Goal: Task Accomplishment & Management: Use online tool/utility

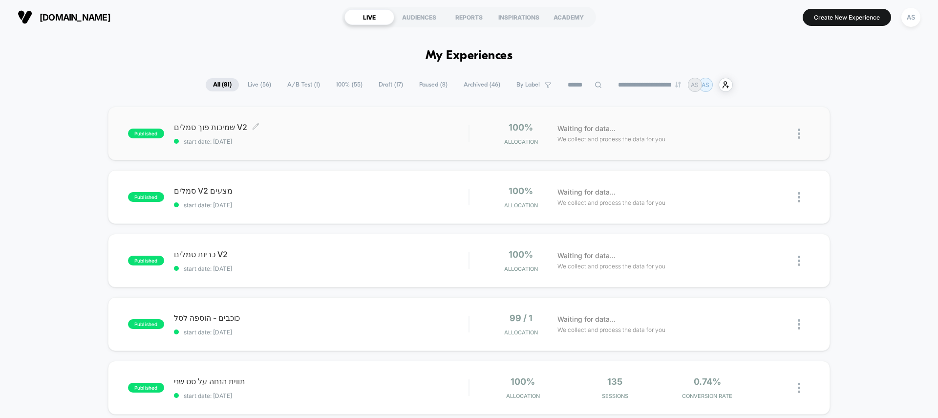
click at [351, 132] on span "שמיכות פוך סמלים V2 Click to edit experience details" at bounding box center [321, 127] width 295 height 10
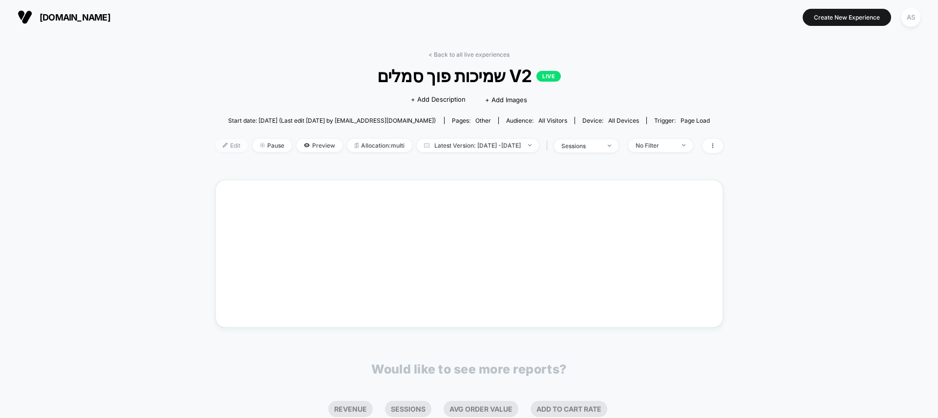
click at [216, 139] on span "Edit" at bounding box center [231, 145] width 32 height 13
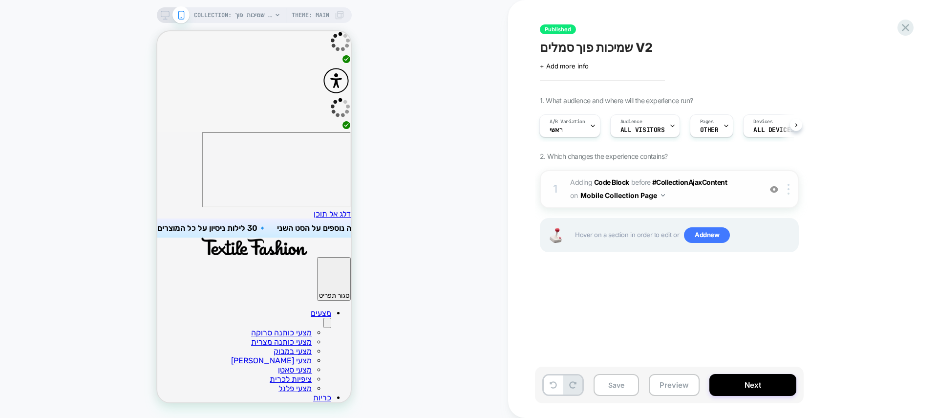
scroll to position [0, -147]
click at [609, 182] on b "Code Block" at bounding box center [611, 182] width 35 height 8
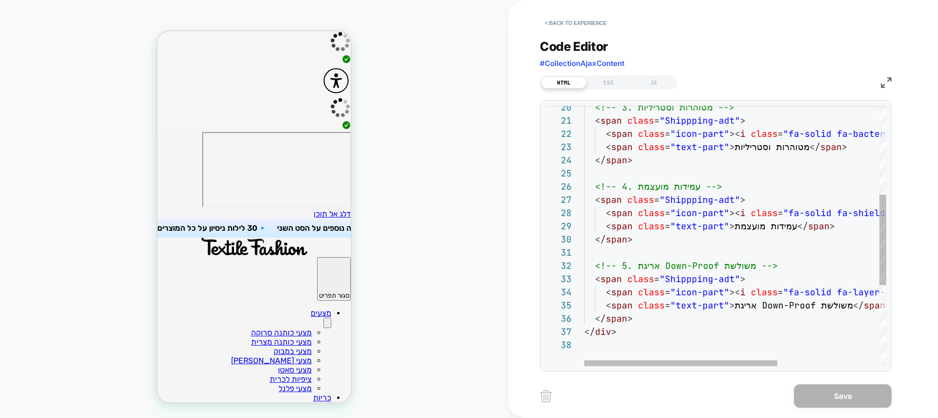
scroll to position [13, 95]
click at [679, 265] on div "<!-- 5. אריגת Down-Proof משולשת --> < span class = "Shippping-adt" > < span cla…" at bounding box center [814, 224] width 461 height 749
click at [735, 257] on div "<!-- 5. אריגת Down-Proof משולשת --> < span class = "Shippping-adt" > < span cla…" at bounding box center [814, 224] width 461 height 749
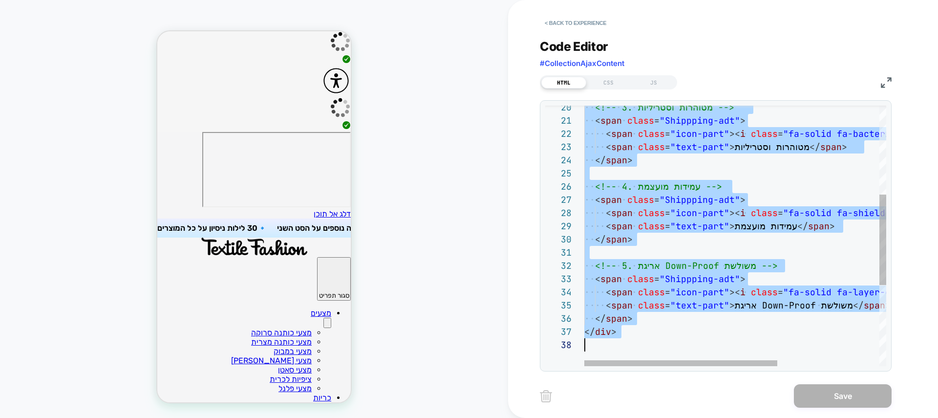
click at [740, 310] on div "<!-- 5. אריגת Down-Proof משולשת --> < span class = "Shippping-adt" > < span cla…" at bounding box center [814, 224] width 461 height 749
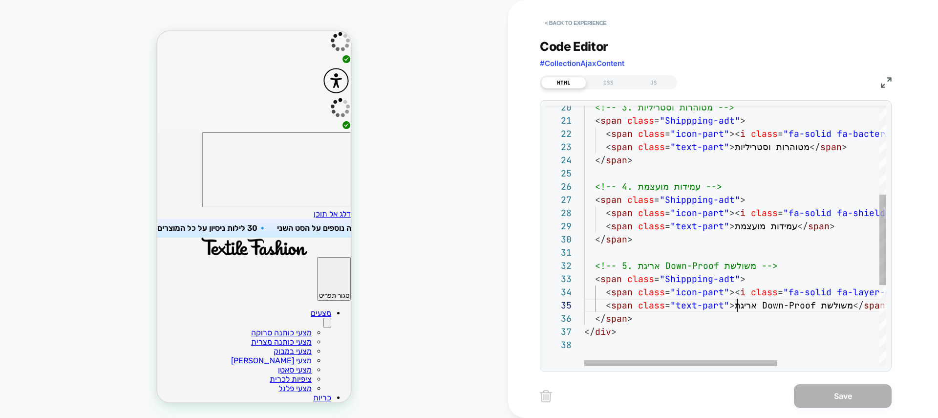
click at [668, 314] on div "<!-- 5. אריגת Down-Proof משולשת --> < span class = "Shippping-adt" > < span cla…" at bounding box center [814, 224] width 461 height 749
click at [750, 307] on div "<!-- 5. אריגת Down-Proof משולשת --> < span class = "Shippping-adt" > < span cla…" at bounding box center [814, 224] width 461 height 749
click at [825, 307] on div "<!-- 5. אריגת Down-Proof משולשת --> < span class = "Shippping-adt" > < span cla…" at bounding box center [814, 224] width 461 height 749
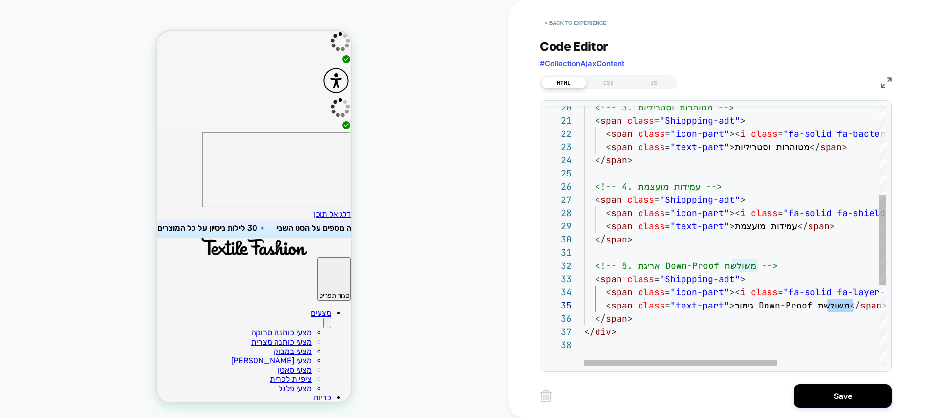
click at [823, 307] on div "<!-- 5. אריגת Down-Proof משולשת --> < span class = "Shippping-adt" > < span cla…" at bounding box center [814, 224] width 461 height 749
click at [798, 320] on div "<!-- 5. אריגת Down-Proof משולשת --> < span class = "Shippping-adt" > < span cla…" at bounding box center [814, 224] width 461 height 749
click at [819, 307] on div "<!-- 5. אריגת Down-Proof משולשת --> < span class = "Shippping-adt" > < span cla…" at bounding box center [814, 224] width 461 height 749
click at [848, 305] on div "<!-- 5. אריגת Down-Proof משולשת --> < span class = "Shippping-adt" > < span cla…" at bounding box center [814, 224] width 461 height 749
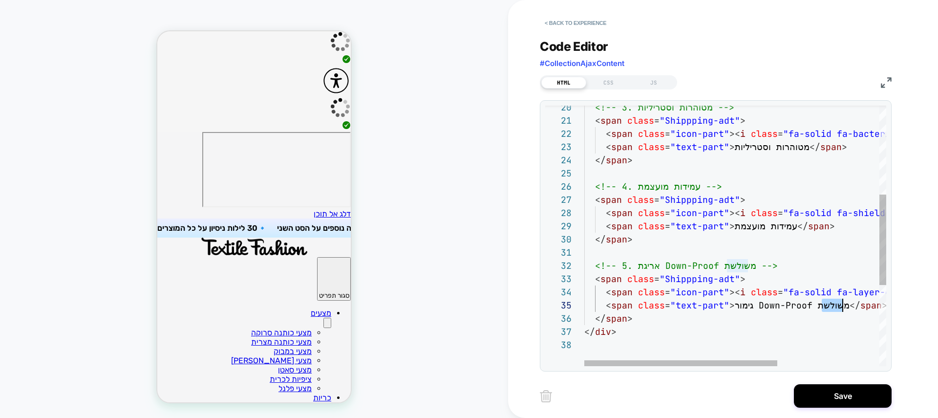
drag, startPoint x: 853, startPoint y: 305, endPoint x: 844, endPoint y: 307, distance: 8.5
click at [844, 307] on div "<!-- 5. אריגת Down-Proof משולשת --> < span class = "Shippping-adt" > < span cla…" at bounding box center [814, 224] width 461 height 749
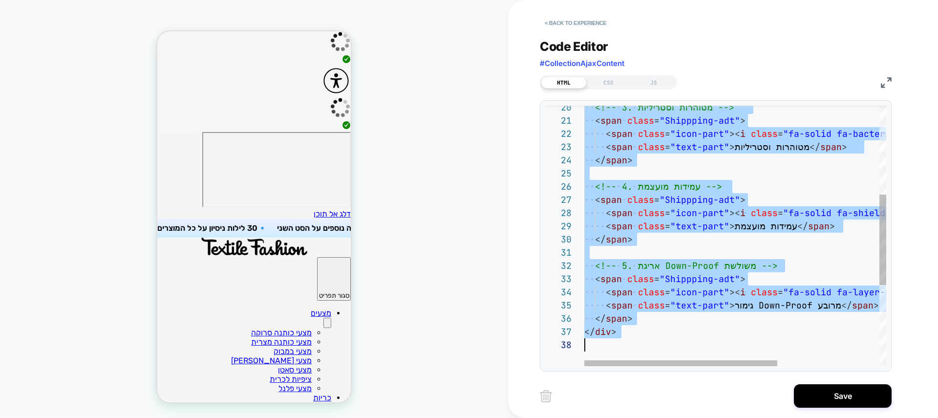
click at [718, 253] on div "<!-- 5. אריגת Down-Proof משולשת --> < span class = "Shippping-adt" > < span cla…" at bounding box center [814, 224] width 461 height 749
type textarea "**********"
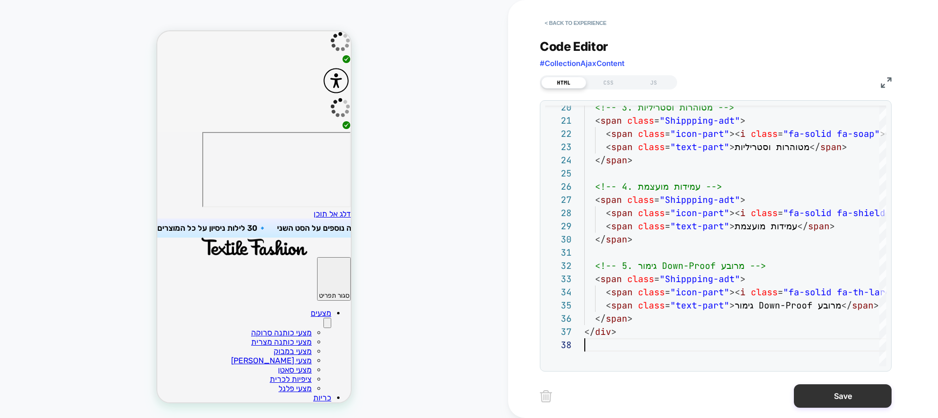
click at [831, 394] on button "Save" at bounding box center [843, 395] width 98 height 23
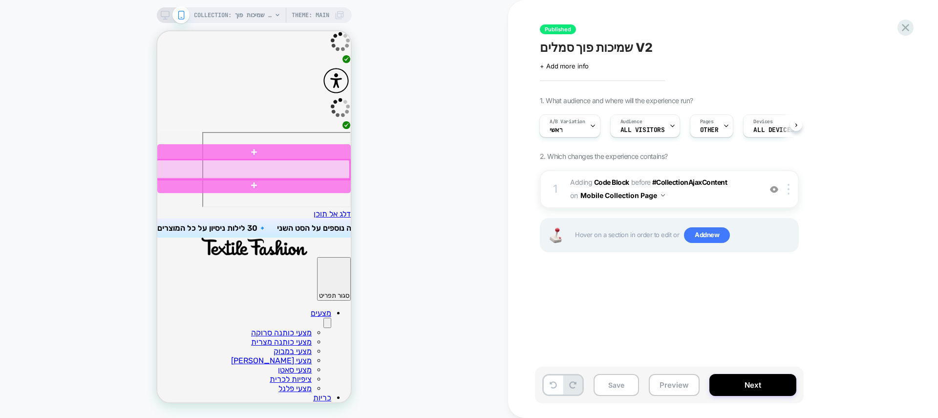
scroll to position [0, -261]
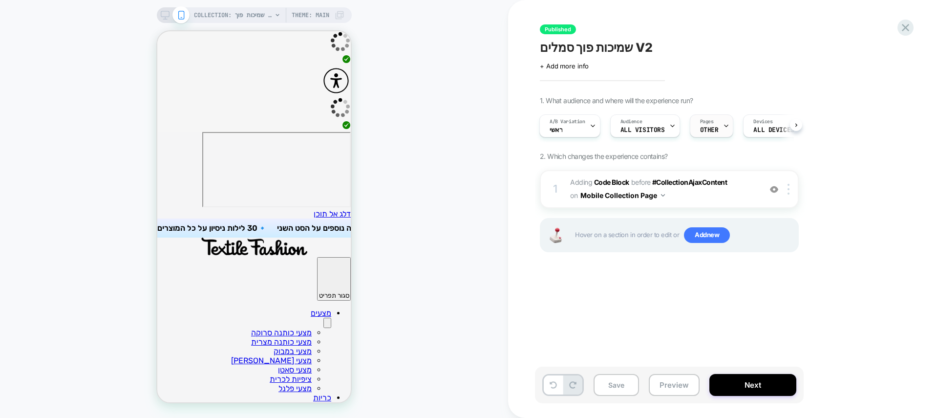
click at [713, 122] on div "Pages OTHER" at bounding box center [709, 126] width 38 height 22
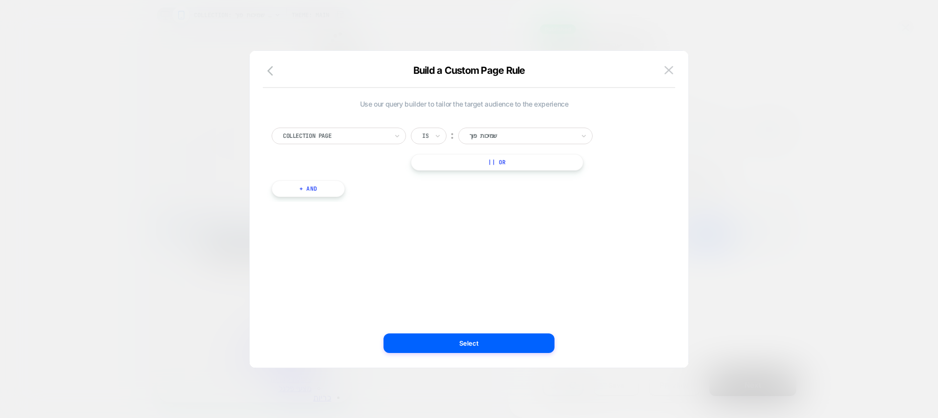
click at [490, 331] on div "Use our query builder to tailor the target audience to the experience Collectio…" at bounding box center [463, 209] width 409 height 278
click at [491, 342] on button "Select" at bounding box center [469, 343] width 171 height 20
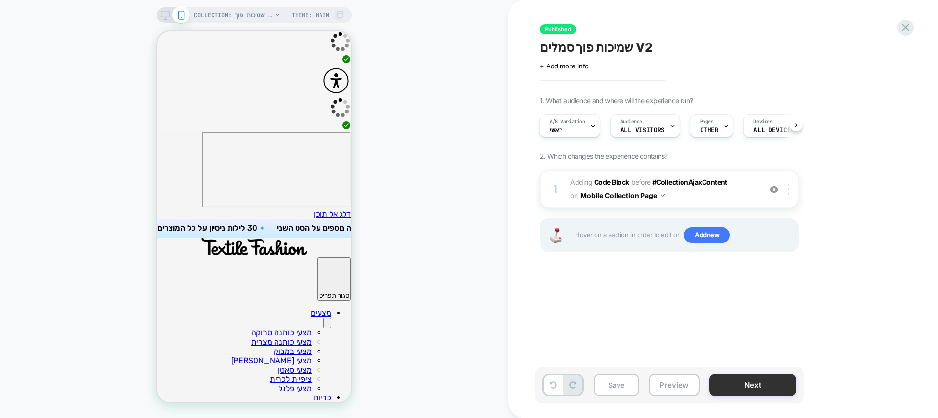
click at [771, 389] on button "Next" at bounding box center [752, 385] width 87 height 22
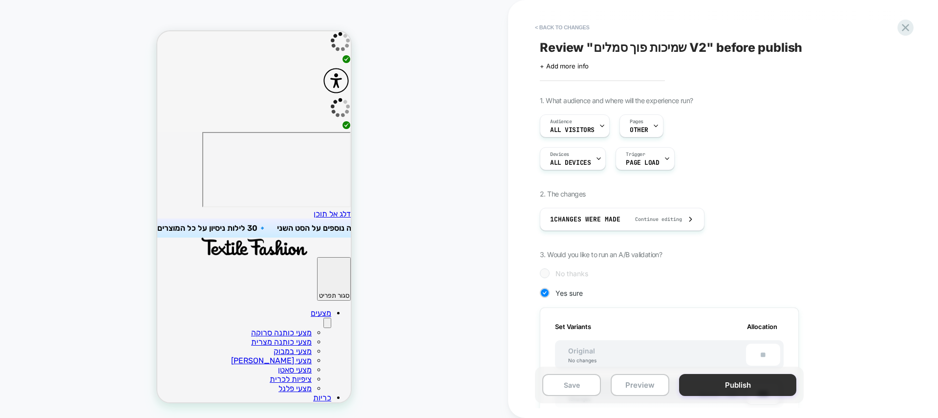
click at [771, 389] on button "Publish" at bounding box center [737, 385] width 117 height 22
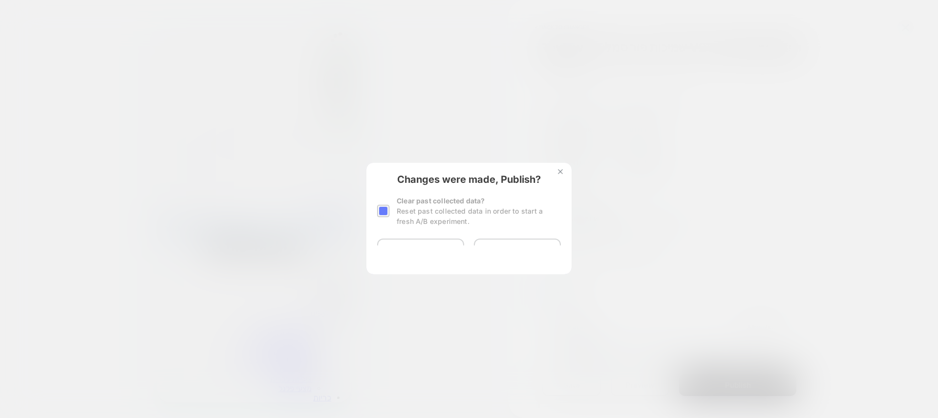
click at [421, 250] on div "Changes were made, Publish? Clear past collected data? Reset past collected dat…" at bounding box center [468, 218] width 205 height 111
click at [421, 250] on button "Yes, Publish" at bounding box center [420, 250] width 87 height 24
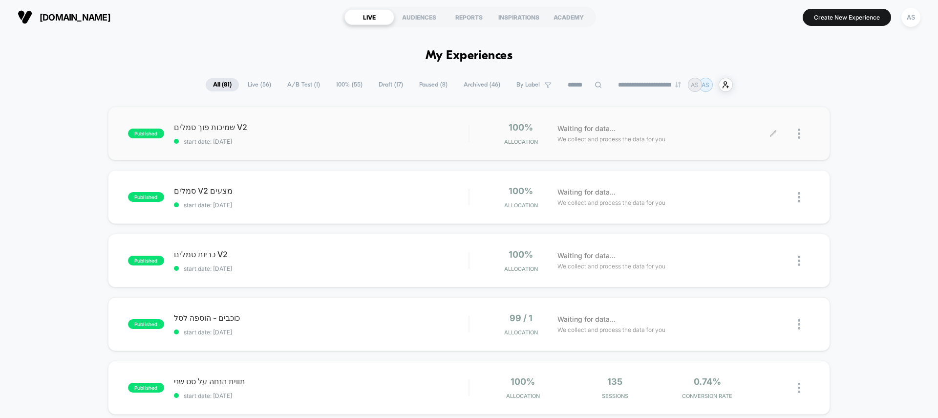
click at [799, 134] on img at bounding box center [799, 134] width 2 height 10
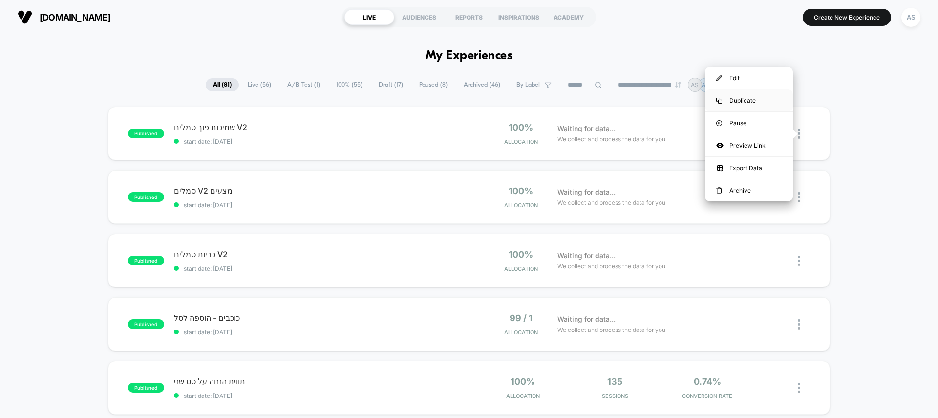
click at [763, 99] on div "Duplicate" at bounding box center [749, 100] width 88 height 22
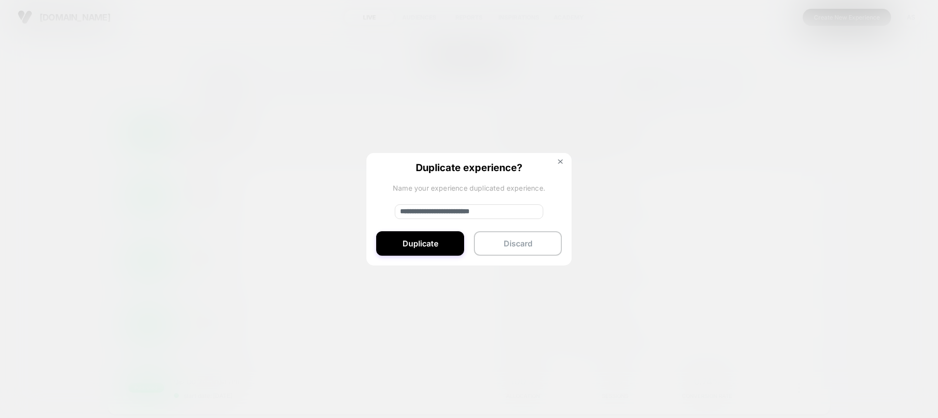
click at [452, 212] on input "**********" at bounding box center [469, 211] width 149 height 15
click at [452, 212] on input "**********" at bounding box center [469, 212] width 149 height 15
click at [452, 213] on input "**********" at bounding box center [469, 212] width 149 height 15
type input "**********"
click at [420, 242] on button "Duplicate" at bounding box center [420, 244] width 88 height 24
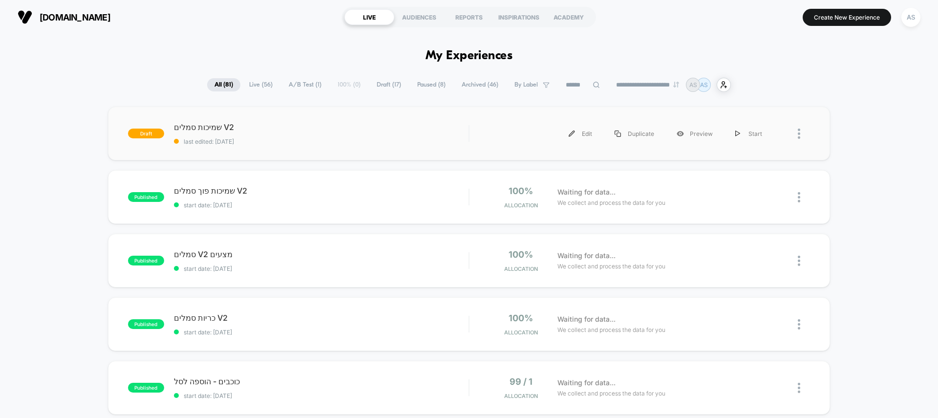
click at [337, 141] on span "last edited: [DATE]" at bounding box center [321, 141] width 295 height 7
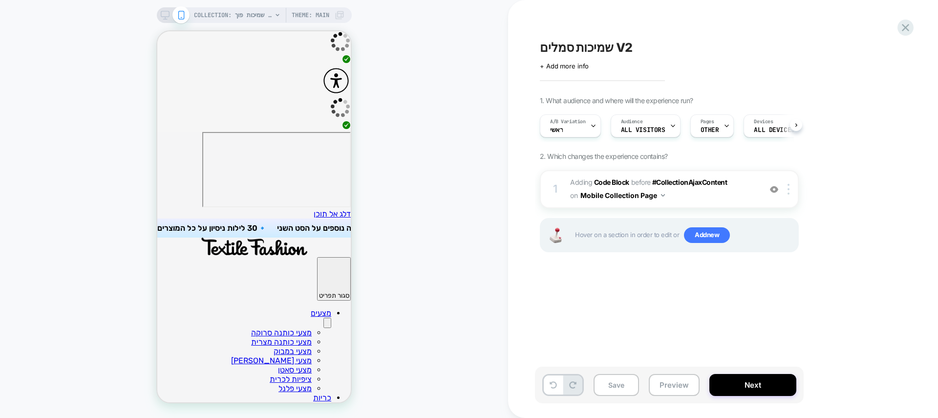
scroll to position [0, 0]
click at [621, 181] on b "Code Block" at bounding box center [611, 182] width 35 height 8
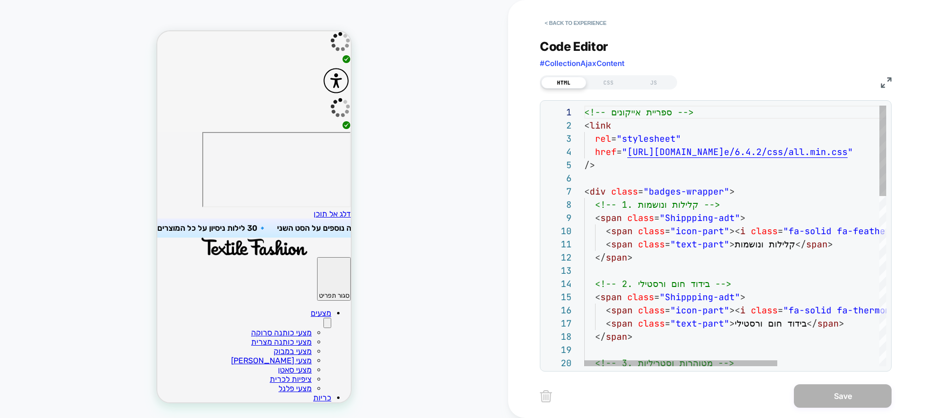
scroll to position [53, 11]
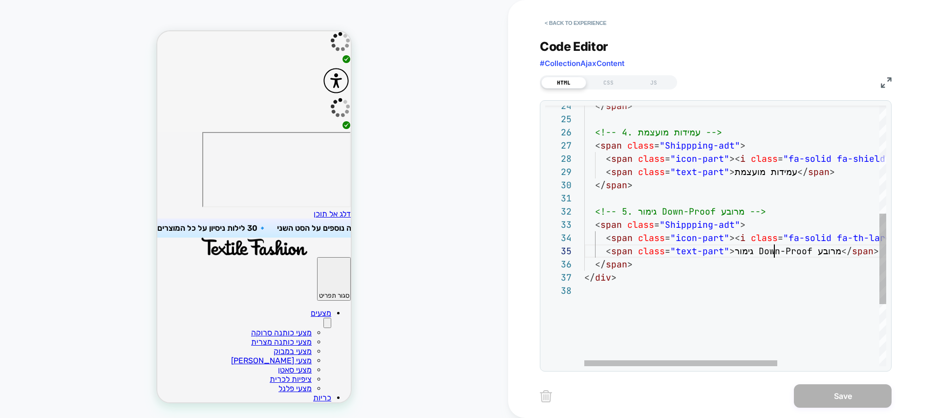
click at [773, 248] on div "< span class = "icon-part" >< i class = "fa-solid fa-shield-alt" ></ i ></ span…" at bounding box center [814, 170] width 461 height 749
click at [739, 250] on div "< span class = "icon-part" >< i class = "fa-solid fa-shield-alt" ></ i ></ span…" at bounding box center [814, 170] width 461 height 749
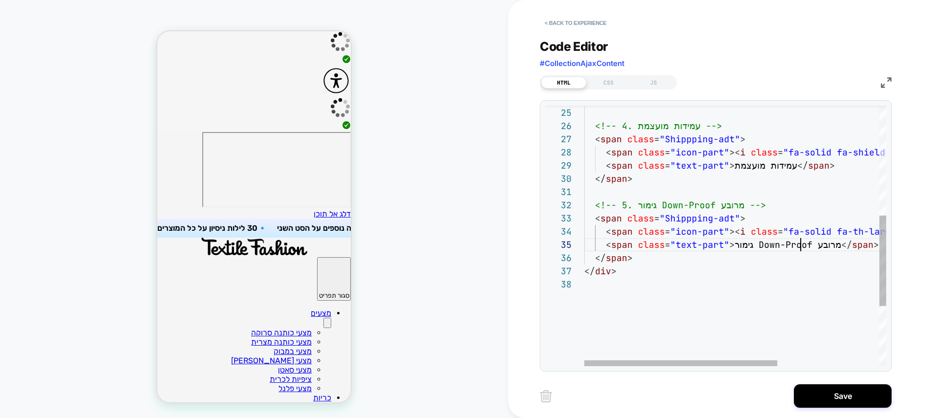
click at [799, 250] on div "</ span > </ div > < span class = "text-part" > גימור Down-Proof מרובע </ span …" at bounding box center [814, 163] width 461 height 749
click at [840, 245] on div "</ span > </ div > < span class = "text-part" > גימור Down-Proof מרובע </ span …" at bounding box center [814, 163] width 461 height 749
click at [837, 244] on div "</ span > </ div > < span class = "text-part" > גימור Down-Proof מרובע </ span …" at bounding box center [814, 163] width 461 height 749
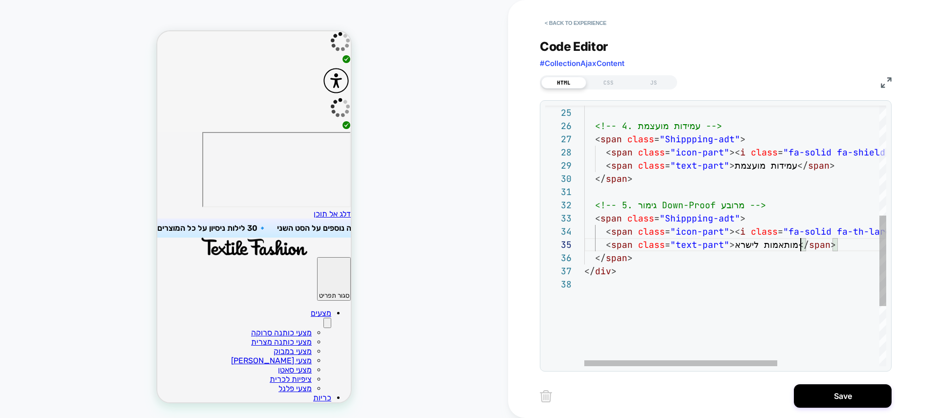
scroll to position [53, 222]
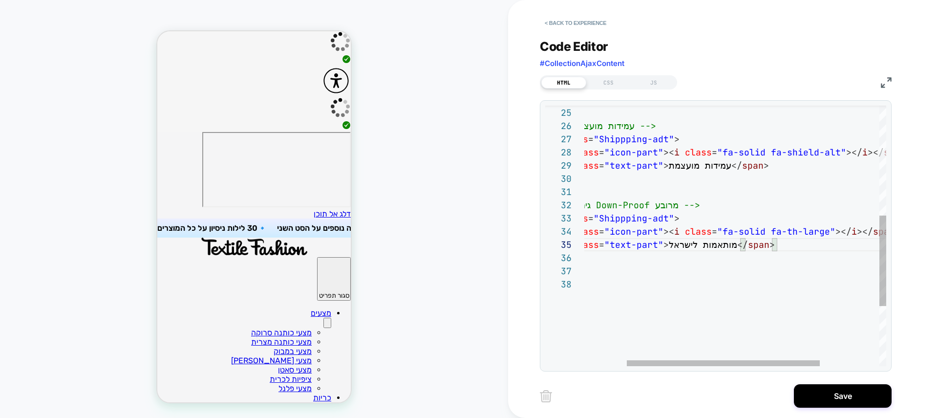
click at [746, 210] on div "</ span > </ div > < span class = "text-part" > מותאמות לישראל </ span > < span…" at bounding box center [748, 163] width 461 height 749
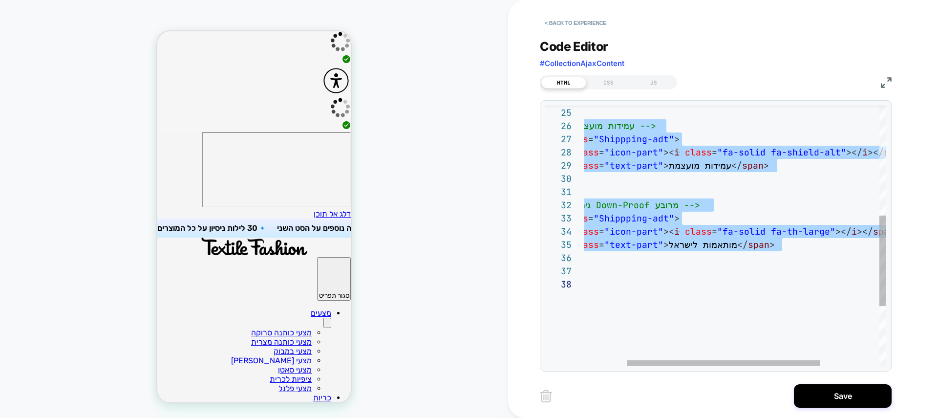
scroll to position [0, 0]
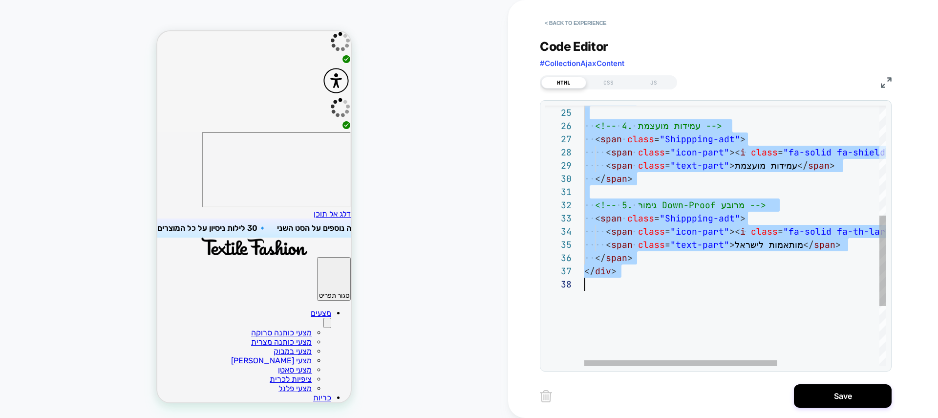
click at [644, 281] on div "</ span > </ div > < span class = "text-part" > מותאמות לישראל </ span > < span…" at bounding box center [814, 163] width 461 height 749
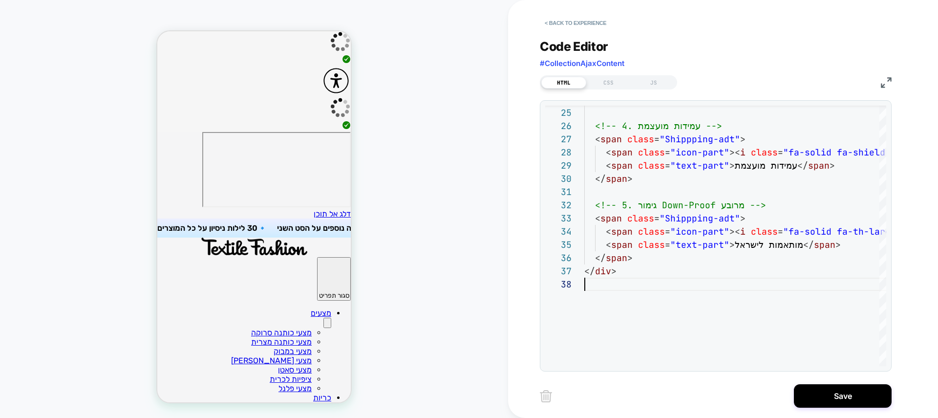
scroll to position [0, -261]
click at [704, 270] on div "</ span > </ div > < span class = "text-part" > מותאמות לישראל </ span > < span…" at bounding box center [814, 163] width 461 height 749
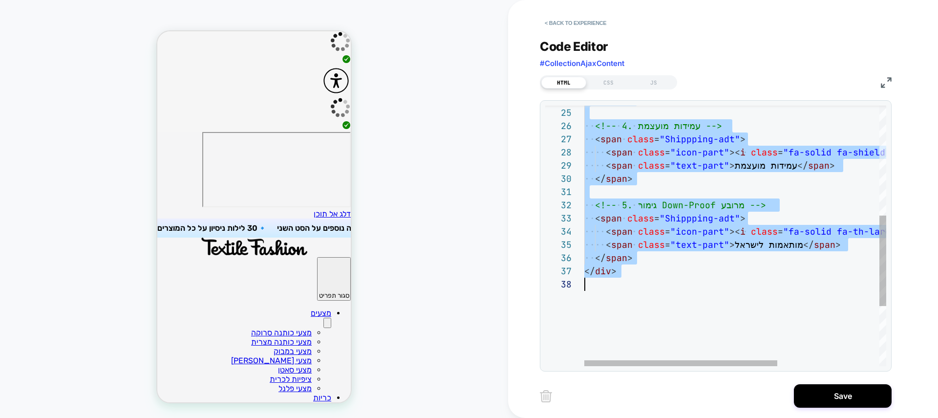
type textarea "**********"
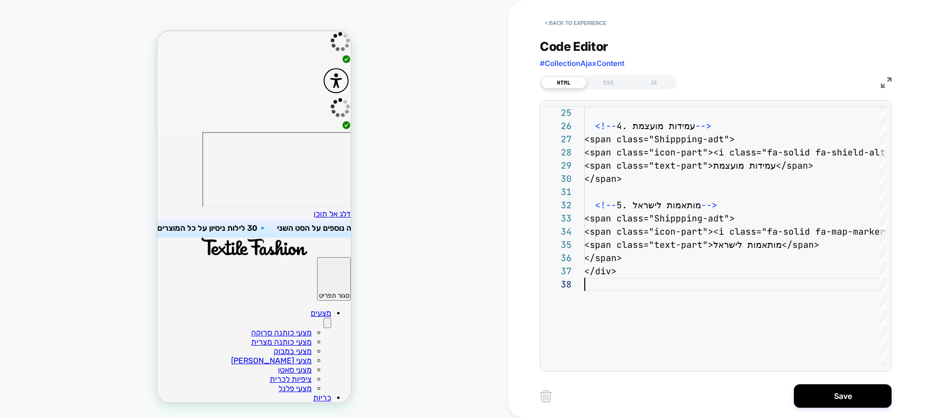
scroll to position [92, 0]
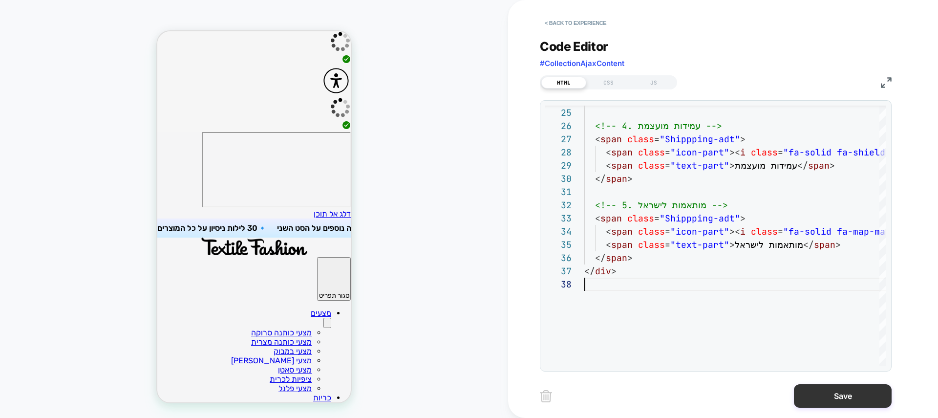
click at [844, 398] on button "Save" at bounding box center [843, 395] width 98 height 23
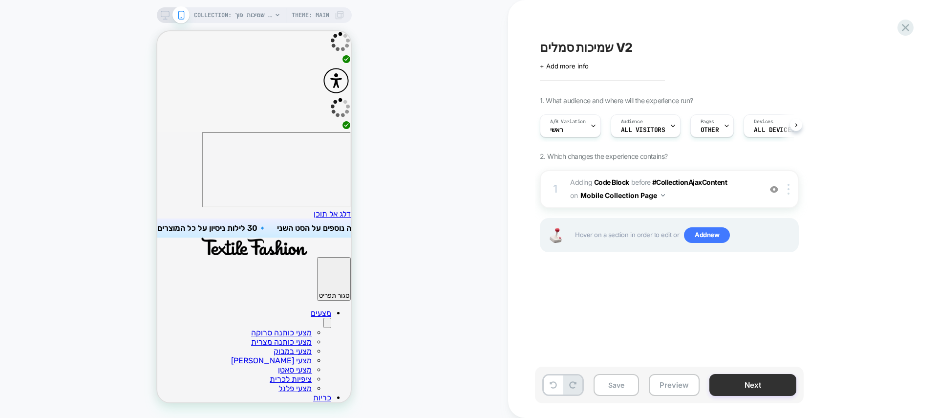
click at [772, 378] on button "Next" at bounding box center [752, 385] width 87 height 22
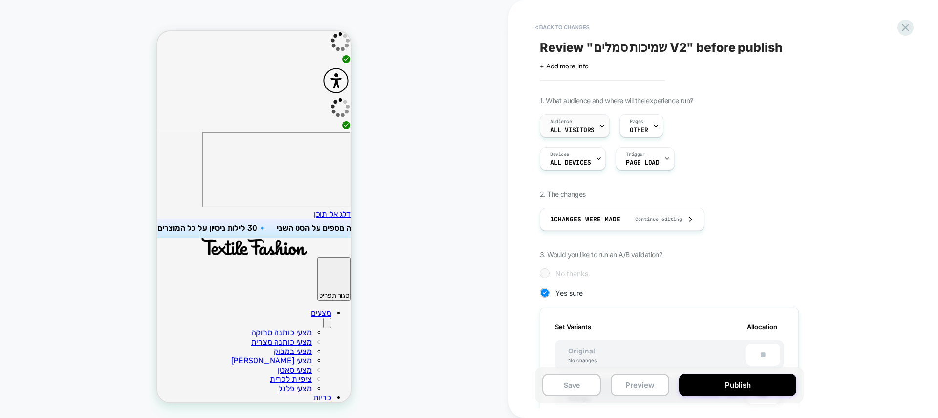
drag, startPoint x: 758, startPoint y: 380, endPoint x: 581, endPoint y: 130, distance: 306.7
click at [581, 132] on div "< Back to changes Review " שמיכות סמלים V2 " before publish Click to edit exper…" at bounding box center [723, 209] width 366 height 418
click at [578, 28] on button "< Back to changes" at bounding box center [562, 28] width 64 height 16
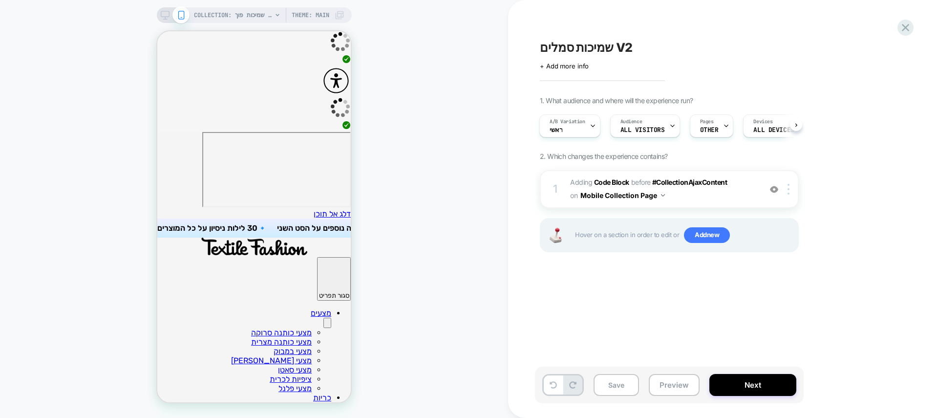
scroll to position [1, 0]
click at [625, 179] on b "Code Block" at bounding box center [611, 182] width 35 height 8
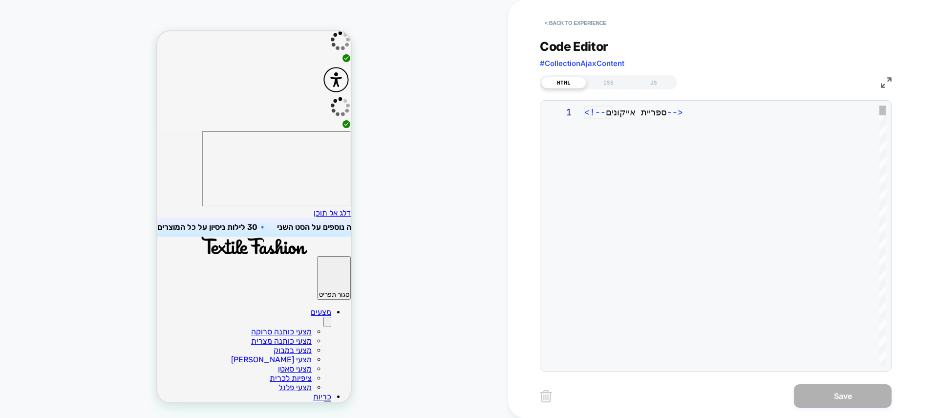
scroll to position [132, 0]
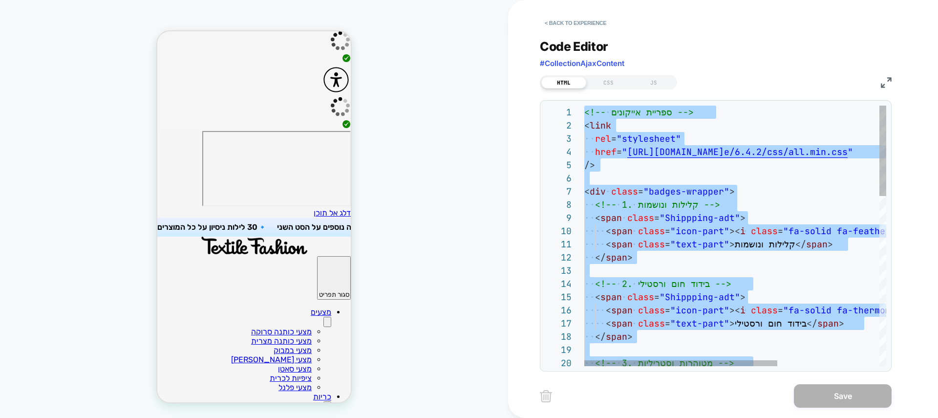
type textarea "**********"
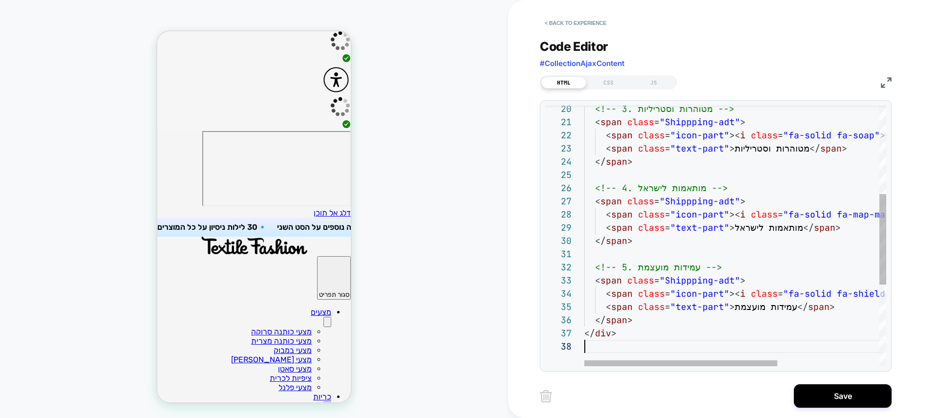
scroll to position [92, 0]
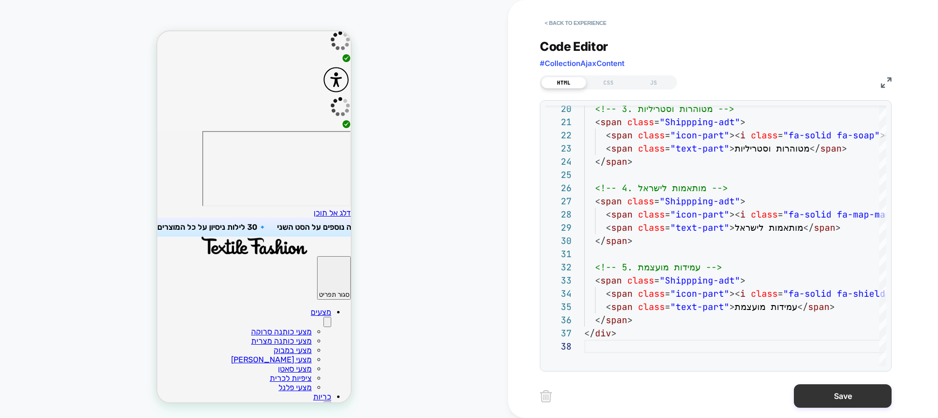
click at [869, 402] on button "Save" at bounding box center [843, 395] width 98 height 23
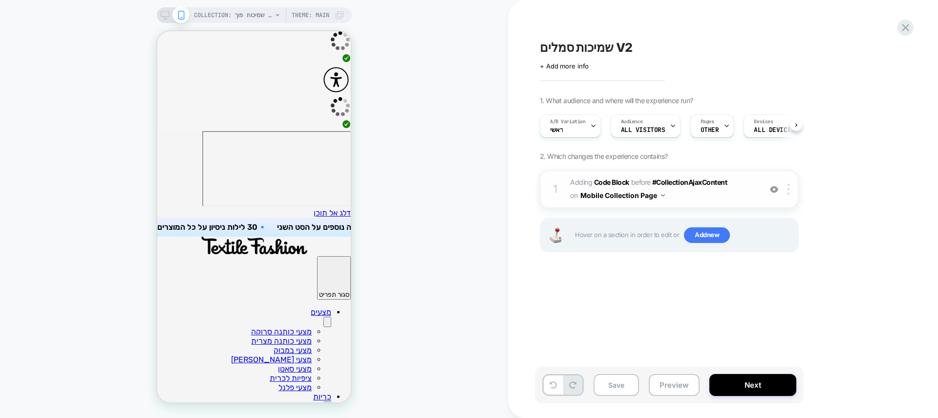
scroll to position [0, 0]
click at [614, 180] on b "Code Block" at bounding box center [611, 182] width 35 height 8
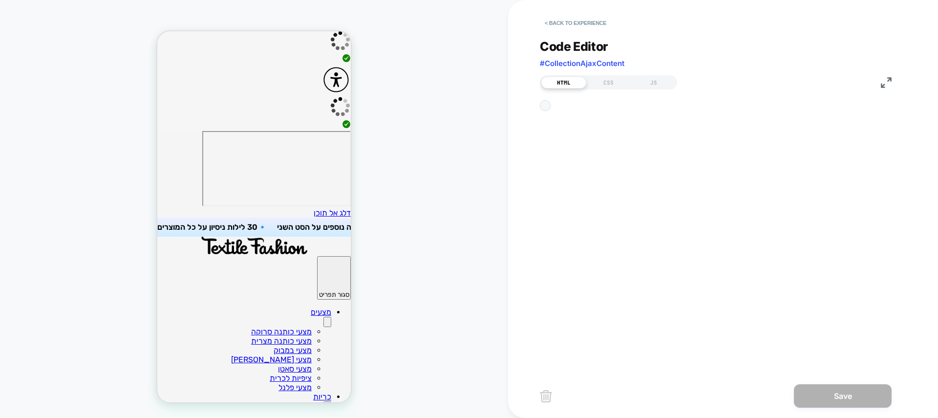
scroll to position [132, 0]
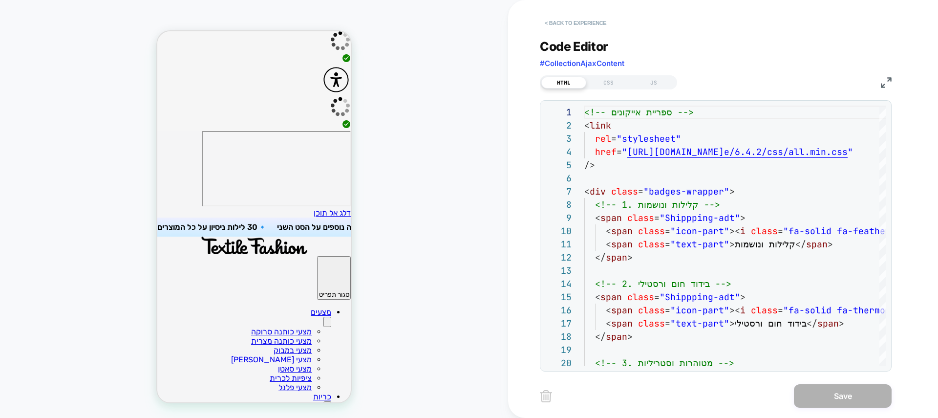
click at [587, 21] on button "< Back to experience" at bounding box center [575, 23] width 71 height 16
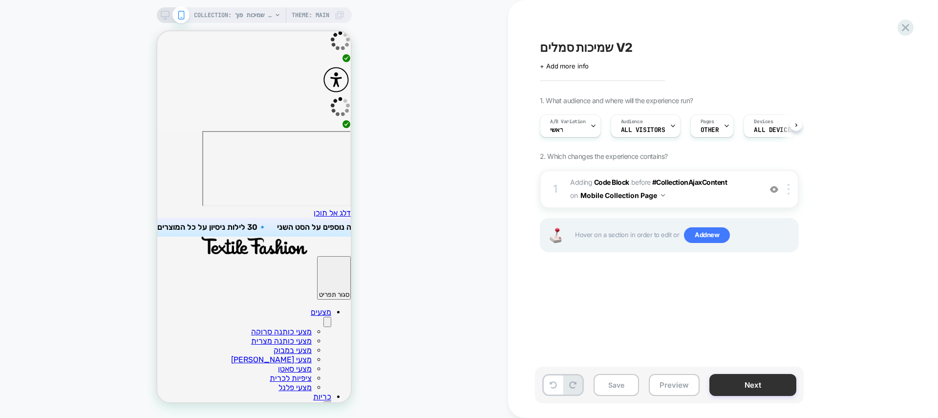
scroll to position [0, 0]
click at [759, 381] on button "Next" at bounding box center [752, 385] width 87 height 22
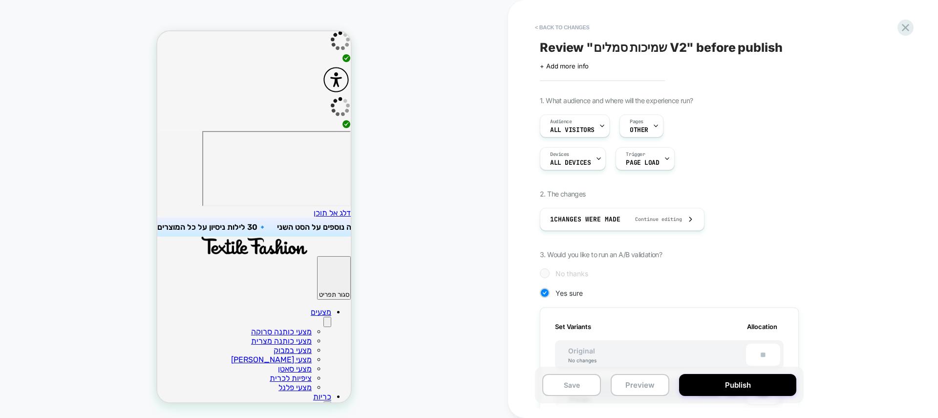
click at [759, 381] on button "Publish" at bounding box center [737, 385] width 117 height 22
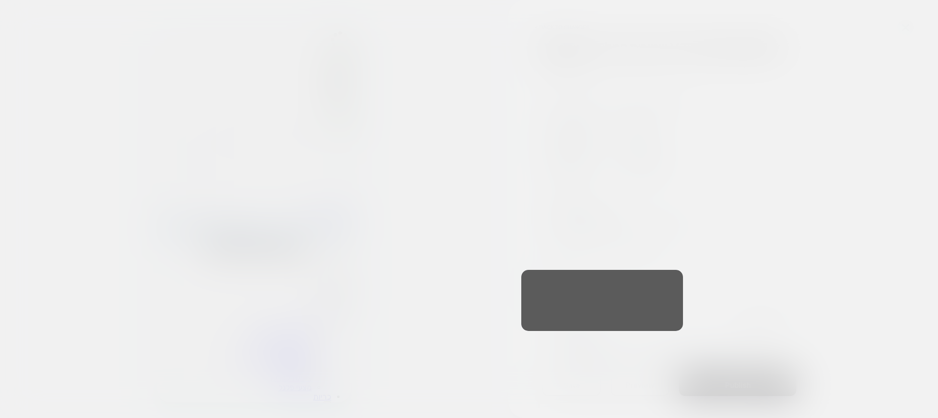
click at [758, 381] on div at bounding box center [469, 209] width 938 height 418
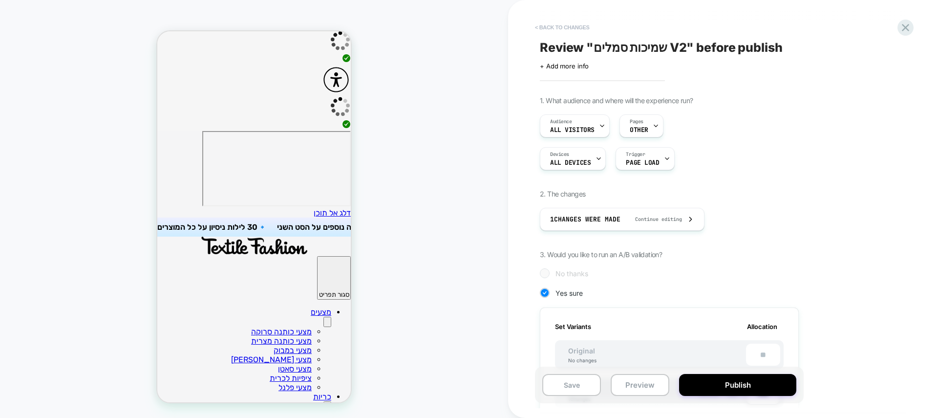
click at [576, 29] on button "< Back to changes" at bounding box center [562, 28] width 64 height 16
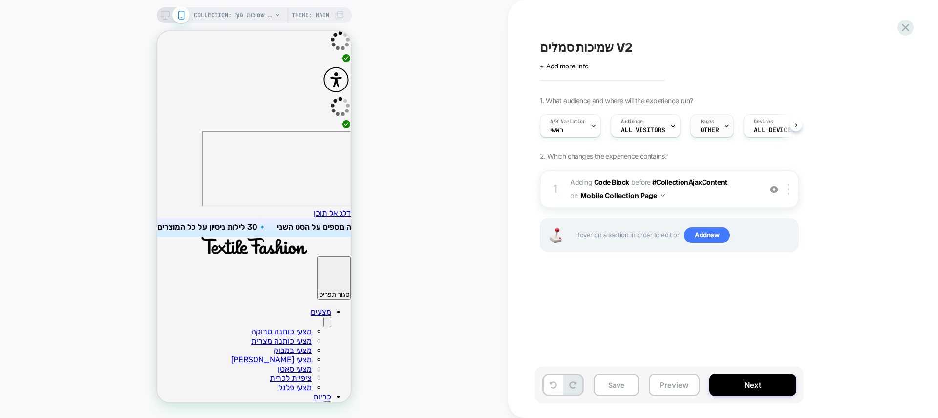
click at [698, 128] on div "Pages OTHER" at bounding box center [710, 126] width 38 height 22
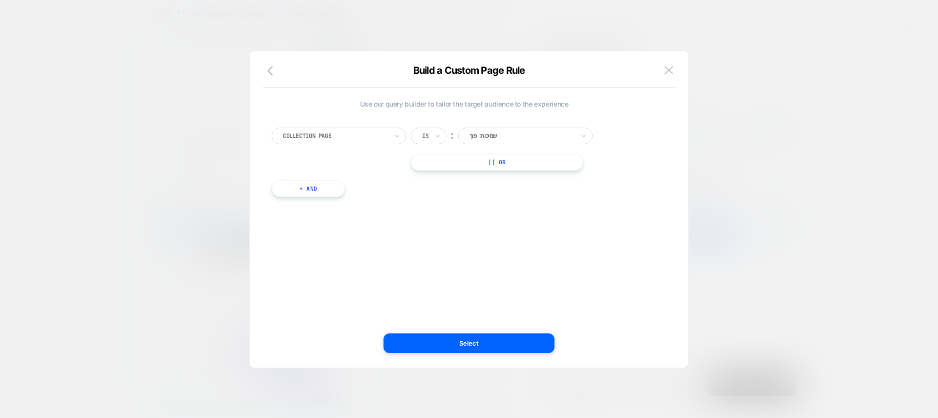
click at [505, 130] on div "שמיכות פוך" at bounding box center [522, 135] width 107 height 11
type input "****"
click at [487, 165] on div "שמיכות" at bounding box center [530, 163] width 125 height 16
click at [501, 163] on button "|| Or" at bounding box center [497, 162] width 172 height 17
click at [505, 164] on div at bounding box center [522, 162] width 105 height 9
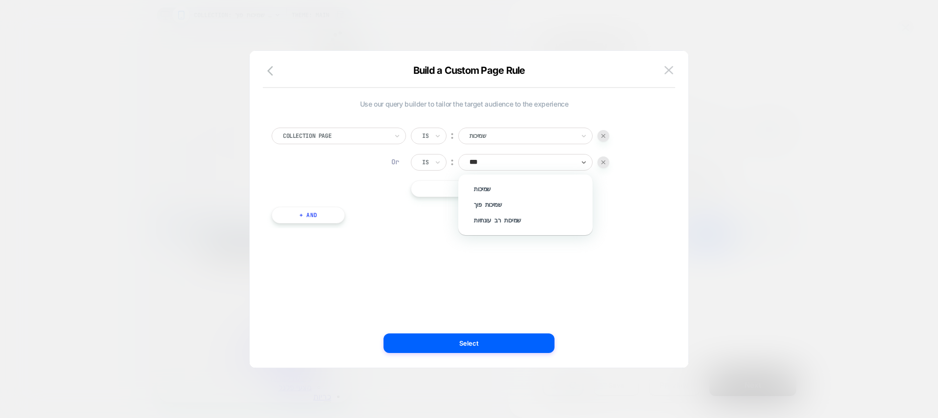
type input "****"
click at [494, 220] on div "שמיכות רב עונתיות" at bounding box center [530, 221] width 125 height 16
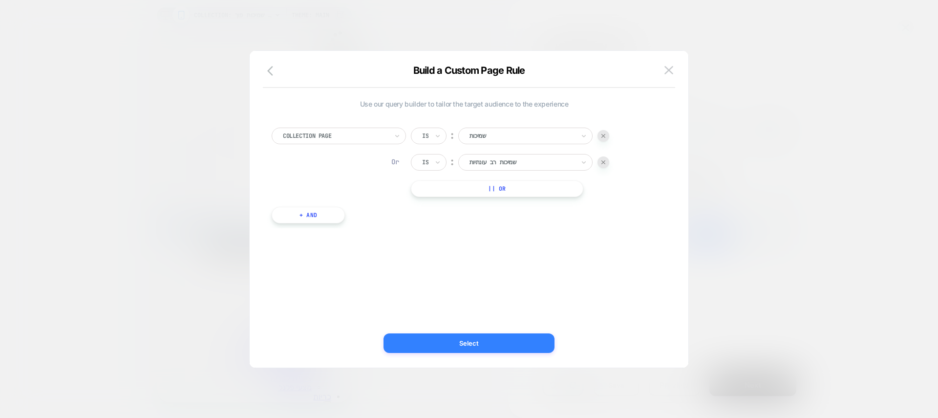
click at [483, 347] on button "Select" at bounding box center [469, 343] width 171 height 20
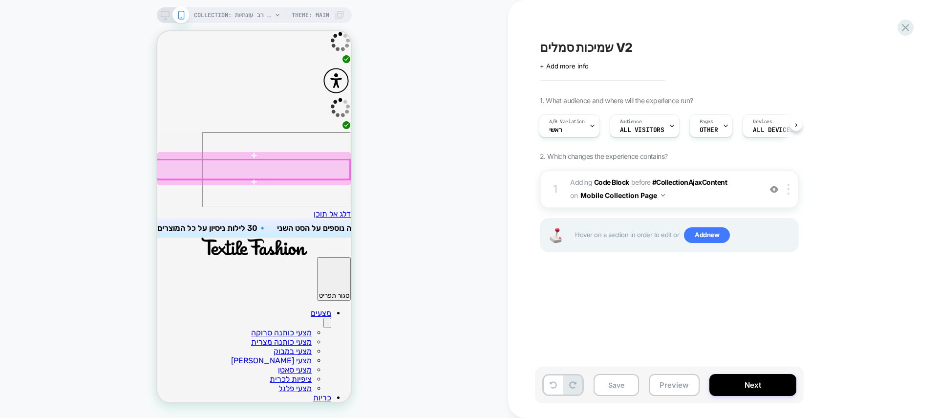
scroll to position [0, -114]
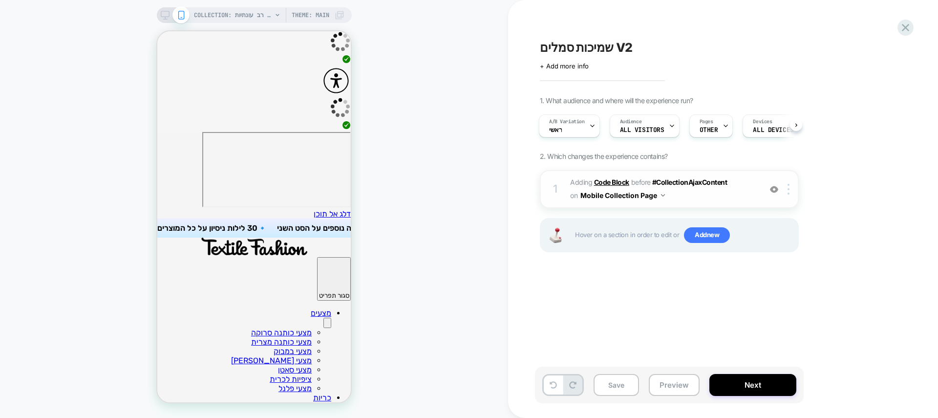
click at [604, 181] on b "Code Block" at bounding box center [611, 182] width 35 height 8
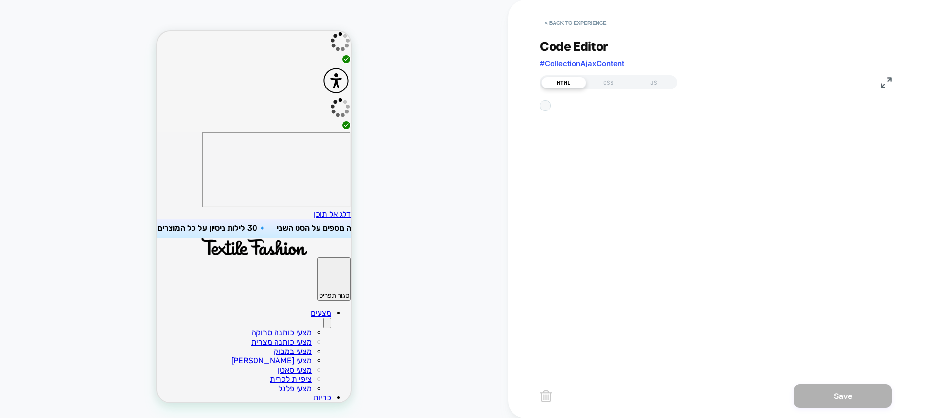
scroll to position [132, 0]
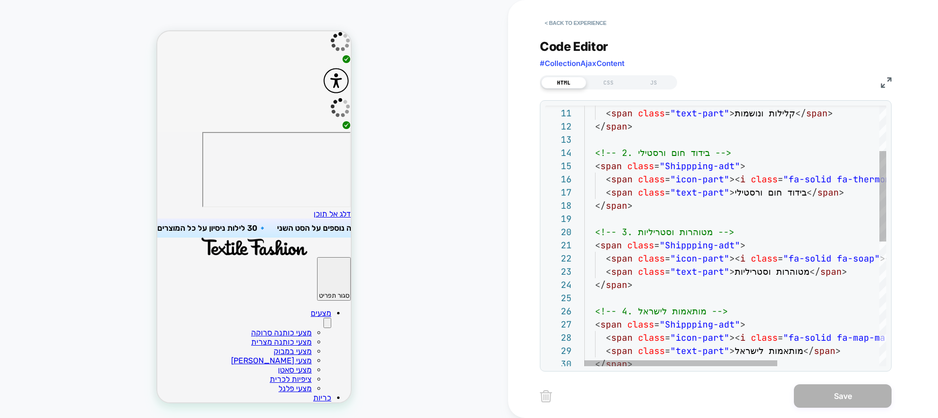
click at [756, 273] on div "< span class = "icon-part" >< i class = "fa-solid fa-feather" ></ i ></ span > …" at bounding box center [814, 349] width 461 height 749
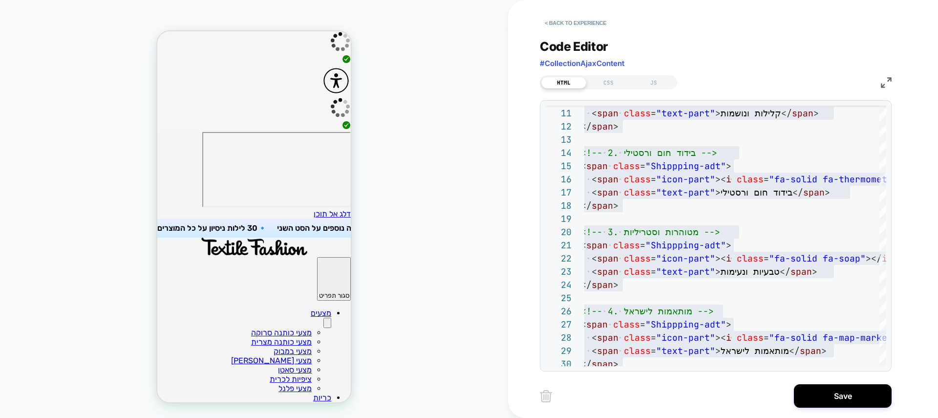
scroll to position [0, -77]
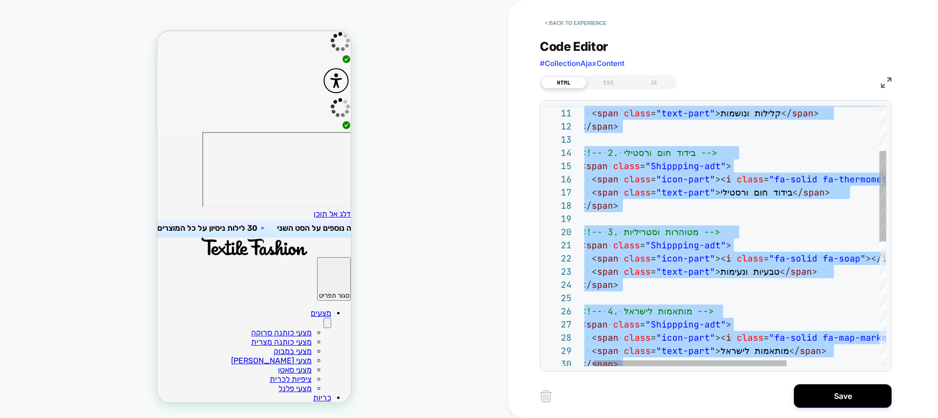
click at [686, 275] on div "< span class = "icon-part" >< i class = "fa-solid fa-feather" ></ i ></ span > …" at bounding box center [800, 349] width 461 height 749
type textarea "**********"
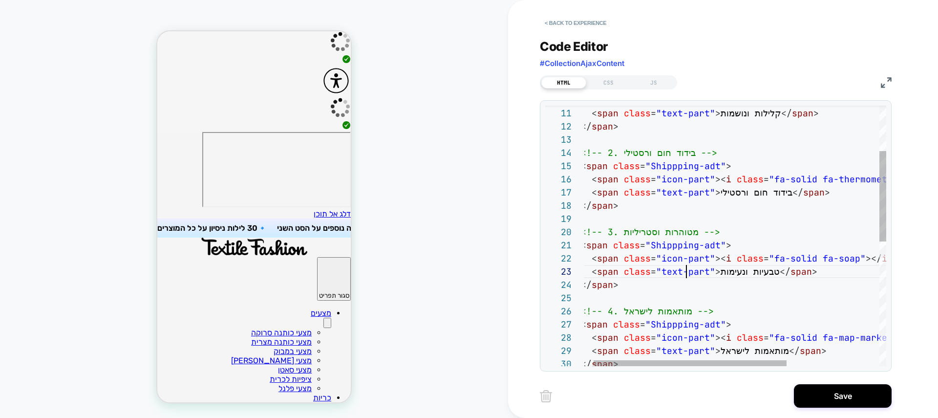
scroll to position [26, 116]
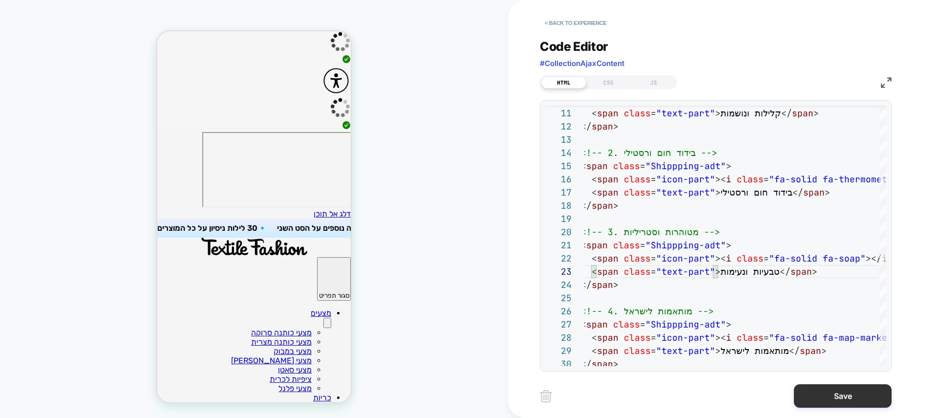
click at [855, 396] on button "Save" at bounding box center [843, 395] width 98 height 23
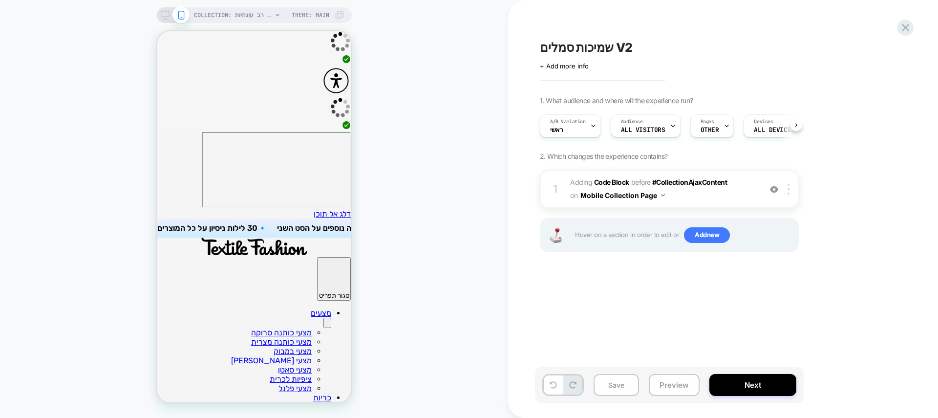
scroll to position [0, 0]
click at [602, 184] on b "Code Block" at bounding box center [611, 182] width 35 height 8
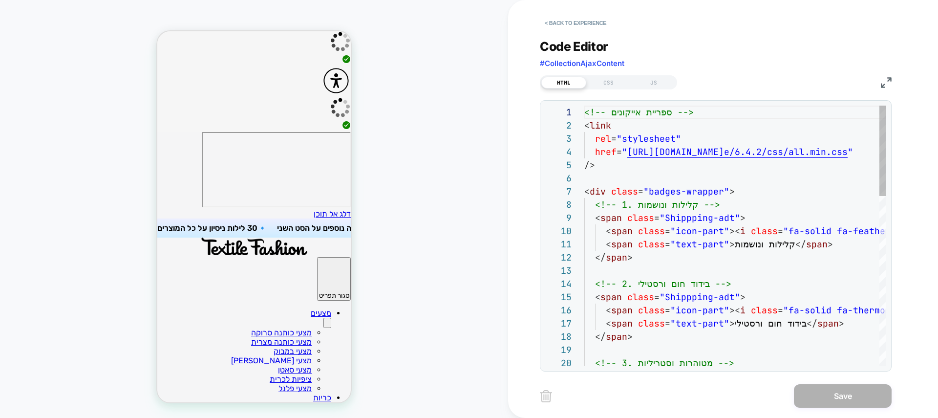
scroll to position [132, 0]
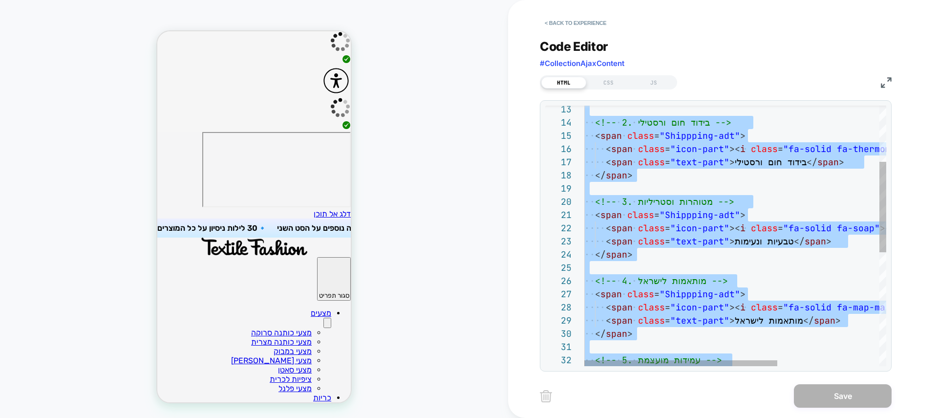
type textarea "**********"
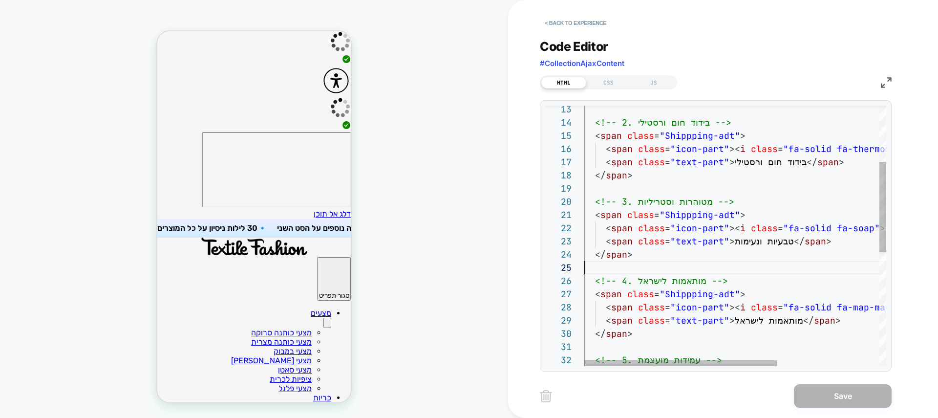
scroll to position [53, 0]
click at [751, 266] on div "<!-- 2. בידוד חום ורסטילי --> < span class = "Shippping-adt" > < span class = "…" at bounding box center [814, 318] width 461 height 749
click at [747, 239] on div "<!-- 2. בידוד חום ורסטילי --> < span class = "Shippping-adt" > < span class = "…" at bounding box center [814, 318] width 461 height 749
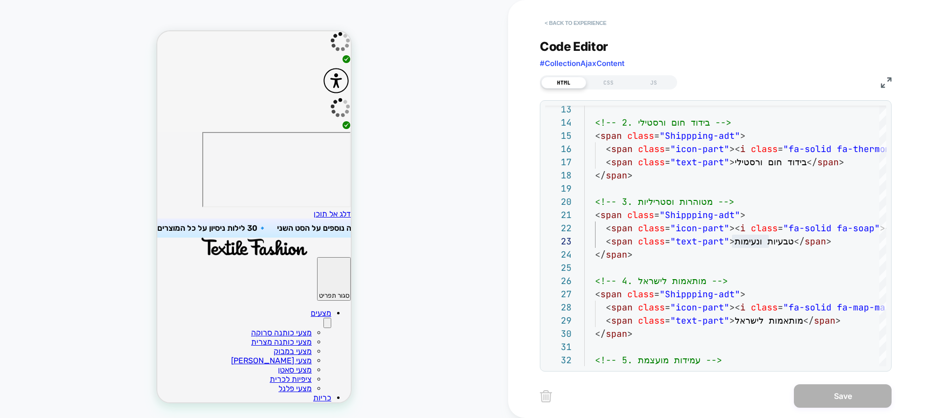
click at [578, 24] on button "< Back to experience" at bounding box center [575, 23] width 71 height 16
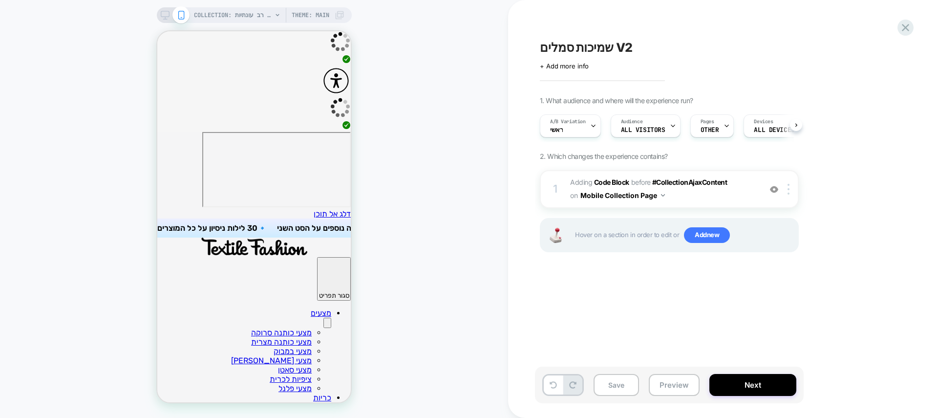
scroll to position [0, 0]
click at [586, 48] on span "שמיכות סמלים V2" at bounding box center [586, 47] width 93 height 15
click at [563, 46] on textarea "**********" at bounding box center [607, 47] width 135 height 15
type textarea "**********"
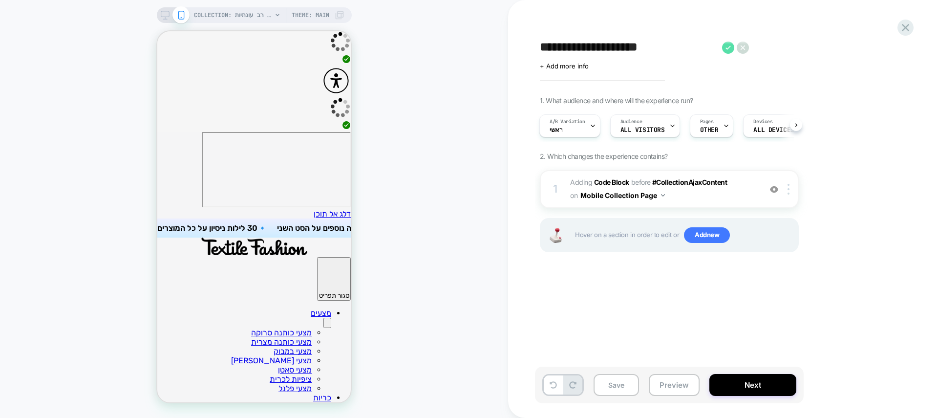
click at [726, 45] on icon at bounding box center [728, 48] width 12 height 12
click at [708, 133] on span "OTHER" at bounding box center [709, 130] width 19 height 7
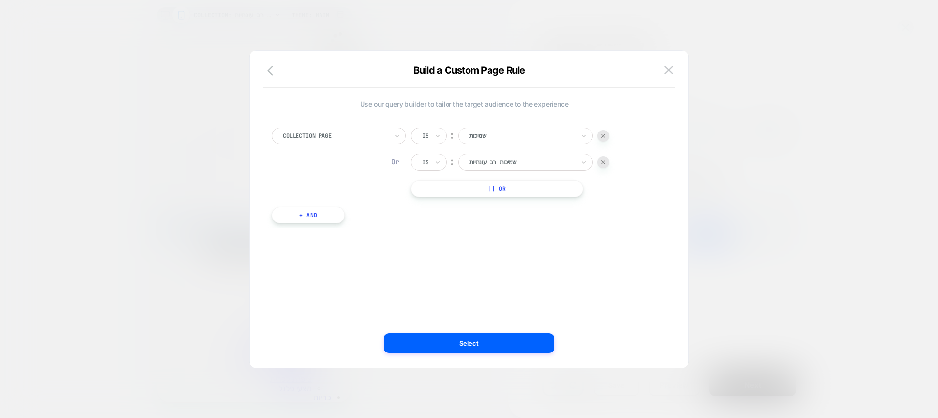
click at [603, 138] on div at bounding box center [604, 136] width 12 height 12
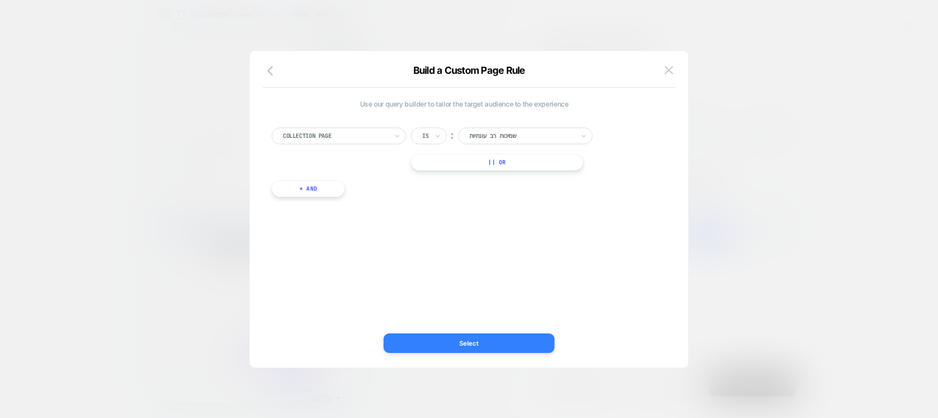
click at [522, 333] on div "Build a Custom Page Rule Use our query builder to tailor the target audience to…" at bounding box center [469, 214] width 439 height 307
click at [517, 345] on button "Select" at bounding box center [469, 343] width 171 height 20
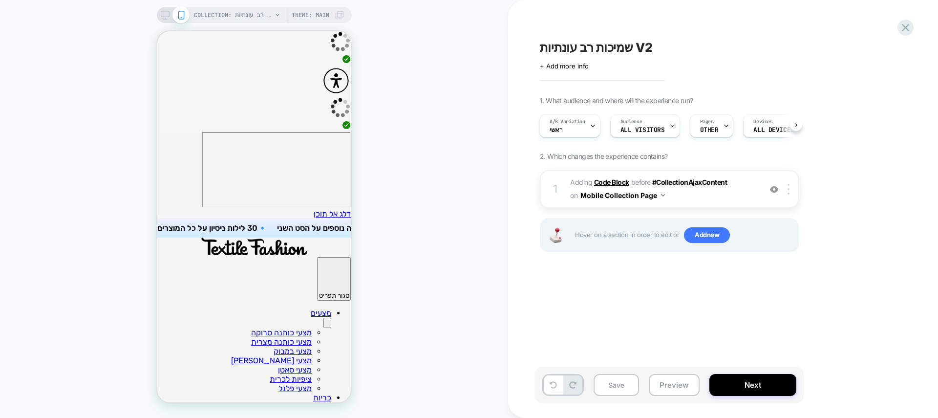
click at [618, 180] on b "Code Block" at bounding box center [611, 182] width 35 height 8
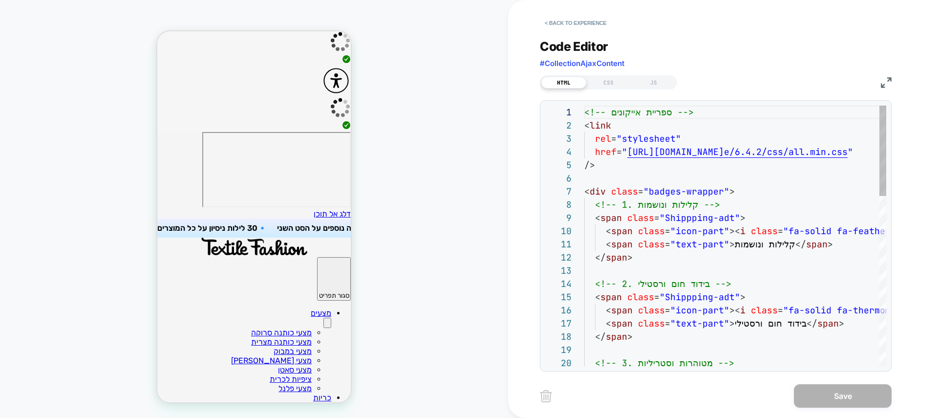
scroll to position [132, 0]
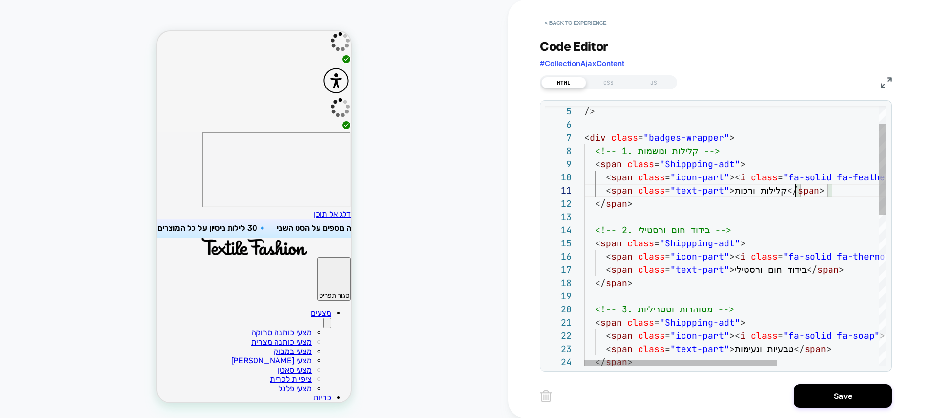
click at [772, 273] on div "/> < div class = "badges-wrapper" > <!-- 1. קלילות ונושמות --> < span class = "…" at bounding box center [814, 426] width 461 height 749
click at [747, 266] on div "/> < div class = "badges-wrapper" > <!-- 1. קלילות ונושמות --> < span class = "…" at bounding box center [814, 426] width 461 height 749
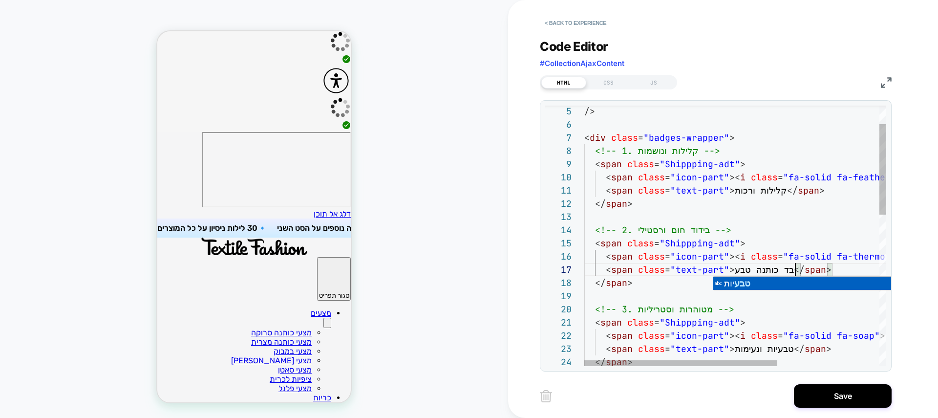
scroll to position [79, 216]
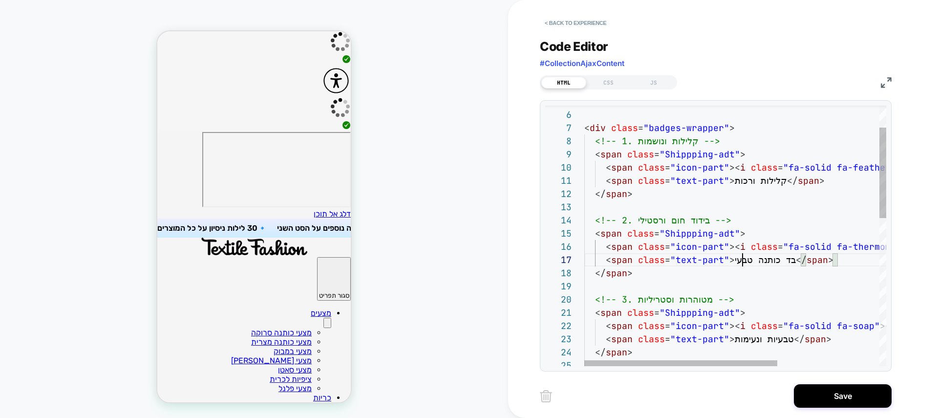
click at [744, 259] on div "/> < div class = "badges-wrapper" > <!-- 1. קלילות ונושמות --> < span class = "…" at bounding box center [814, 416] width 461 height 749
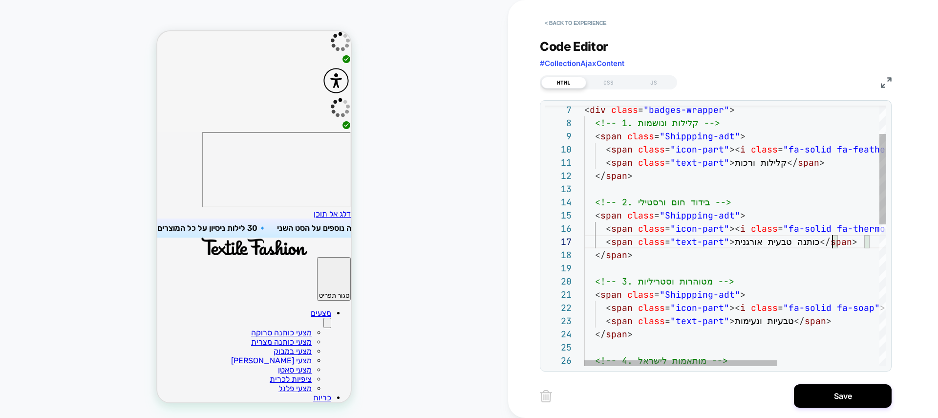
click at [758, 316] on div "< div class = "badges-wrapper" > <!-- 1. קלילות ונושמות --> < span class = "Shi…" at bounding box center [814, 398] width 461 height 749
click at [759, 321] on div "< div class = "badges-wrapper" > <!-- 1. קלילות ונושמות --> < span class = "Shi…" at bounding box center [814, 398] width 461 height 749
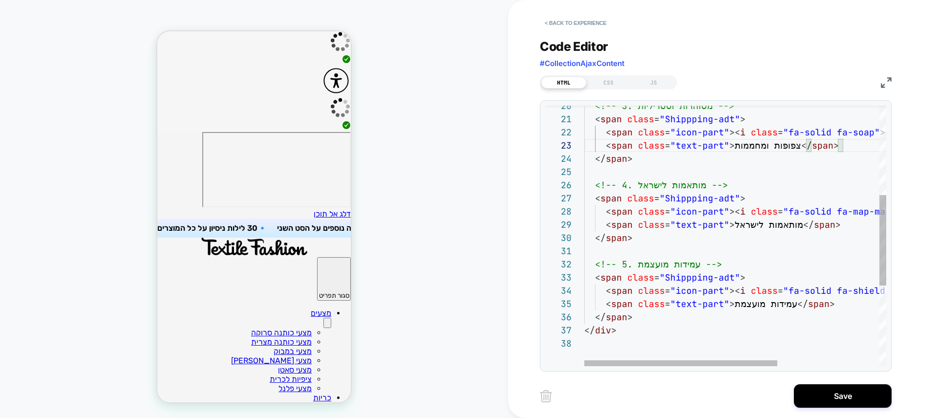
click at [752, 225] on div "<!-- 3. מטוהרות וסטריליות --> < span class = "Shippping-adt" > < span class = "…" at bounding box center [814, 223] width 461 height 749
click at [752, 226] on div "<!-- 3. מטוהרות וסטריליות --> < span class = "Shippping-adt" > < span class = "…" at bounding box center [814, 223] width 461 height 749
click at [765, 305] on div "<!-- 3. מטוהרות וסטריליות --> < span class = "Shippping-adt" > < span class = "…" at bounding box center [814, 223] width 461 height 749
click at [793, 310] on div "<!-- 3. מטוהרות וסטריליות --> < span class = "Shippping-adt" > < span class = "…" at bounding box center [814, 223] width 461 height 749
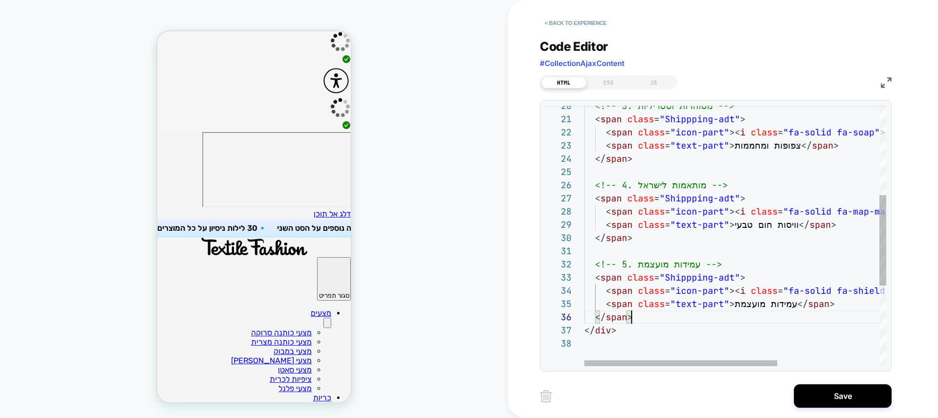
scroll to position [0, 0]
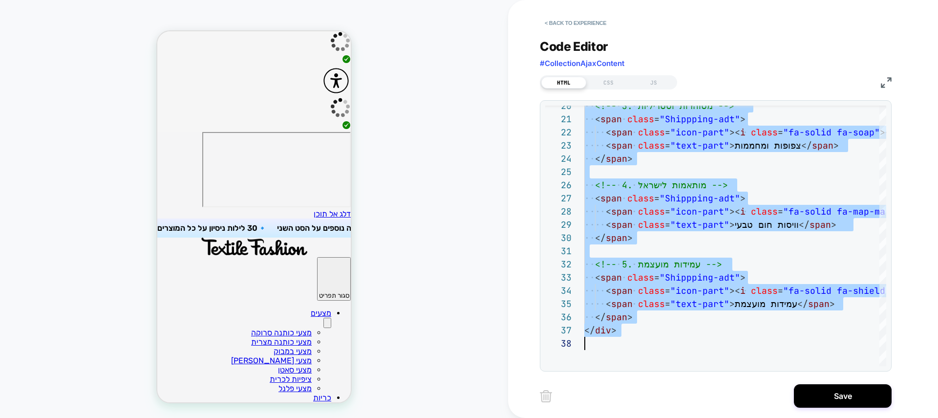
click at [653, 216] on div "<!-- 3. מטוהרות וסטריליות --> < span class = "Shippping-adt" > < span class = "…" at bounding box center [814, 223] width 461 height 749
type textarea "**********"
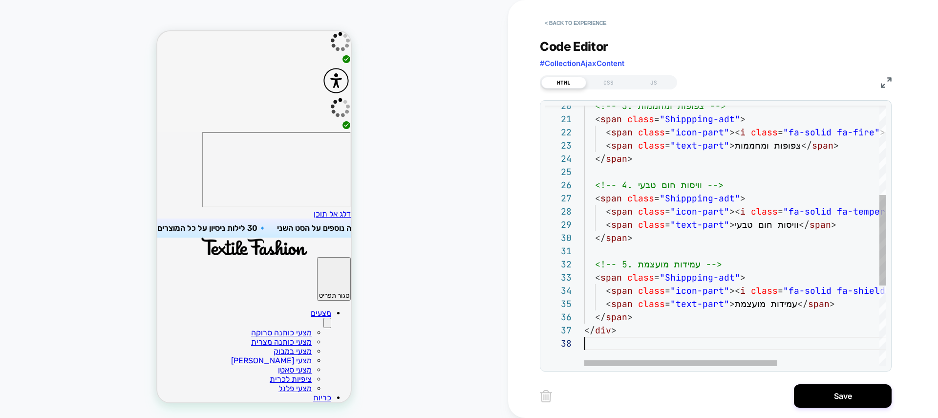
scroll to position [92, 0]
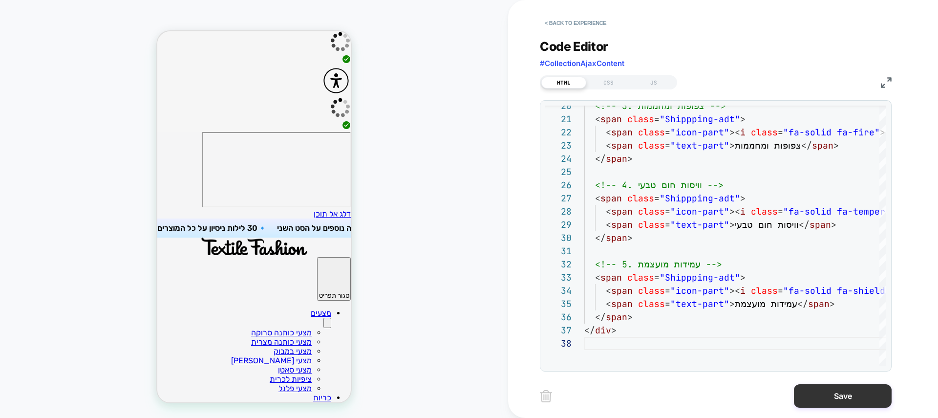
click at [863, 391] on button "Save" at bounding box center [843, 395] width 98 height 23
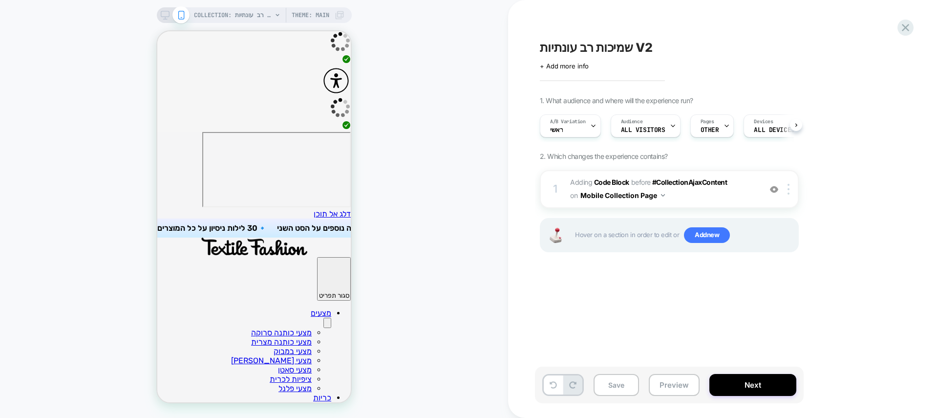
click at [816, 388] on div "Save Preview Next" at bounding box center [723, 389] width 366 height 46
click at [742, 386] on button "Next" at bounding box center [752, 385] width 87 height 22
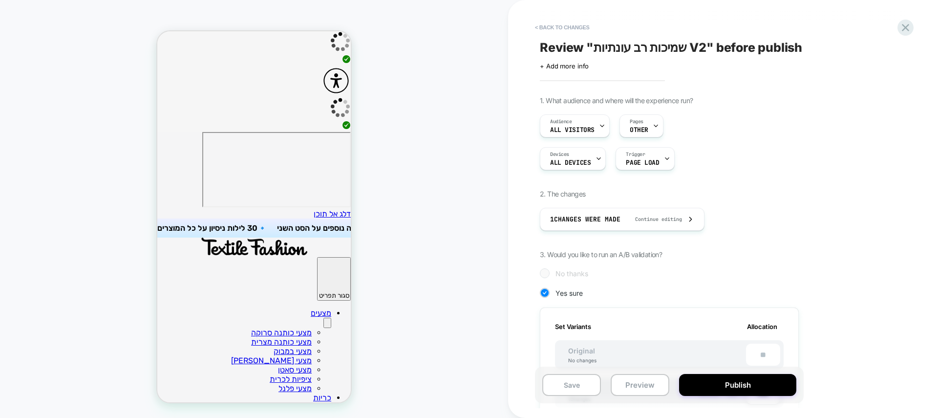
click at [742, 386] on button "Publish" at bounding box center [737, 385] width 117 height 22
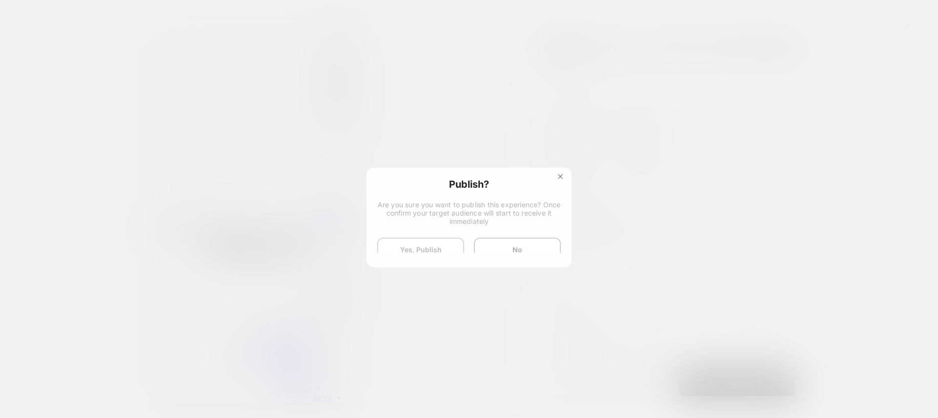
click at [404, 238] on button "Yes, Publish" at bounding box center [420, 249] width 87 height 24
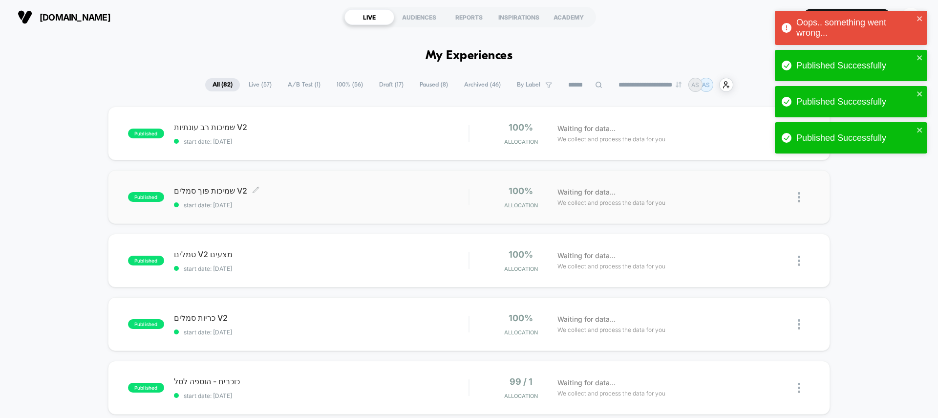
click at [311, 193] on span "שמיכות פוך סמלים V2 Click to edit experience details" at bounding box center [321, 191] width 295 height 10
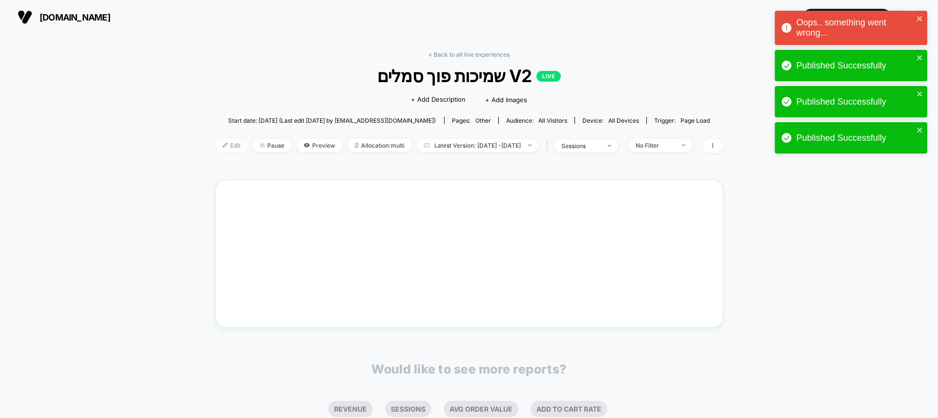
click at [223, 144] on img at bounding box center [225, 145] width 5 height 5
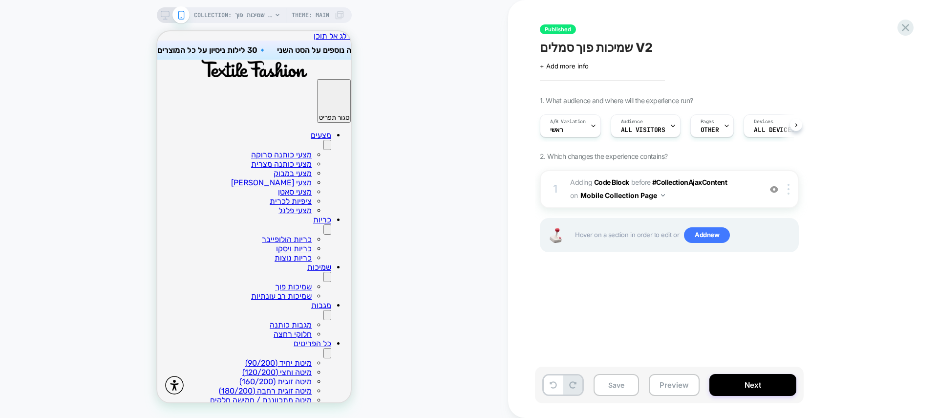
scroll to position [0, 0]
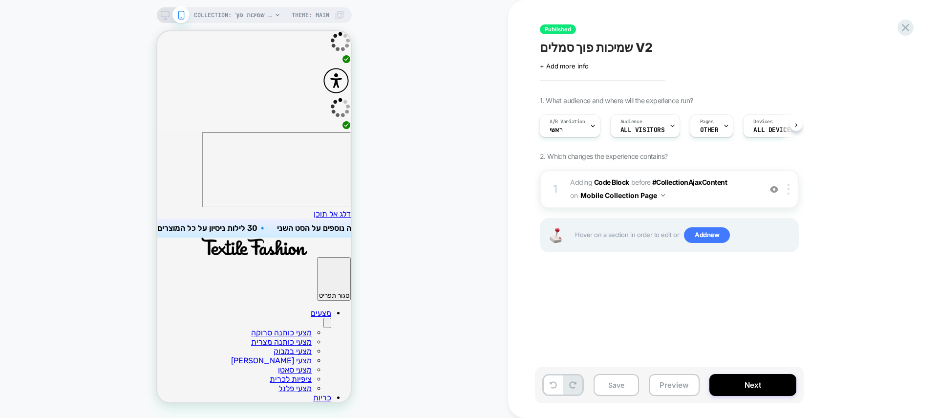
click at [732, 127] on div "A/B Variation ראשי Audience All Visitors Pages OTHER Devices ALL DEVICES Trigge…" at bounding box center [664, 125] width 259 height 33
click at [711, 129] on span "OTHER" at bounding box center [709, 130] width 19 height 7
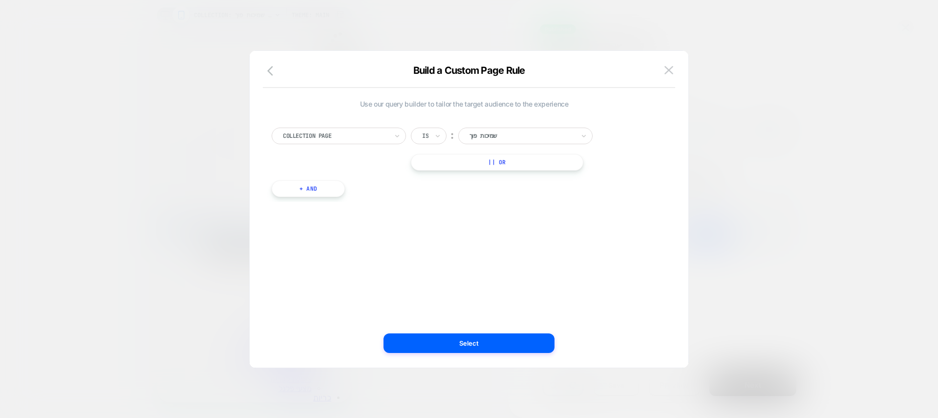
click at [537, 133] on div at bounding box center [522, 135] width 105 height 9
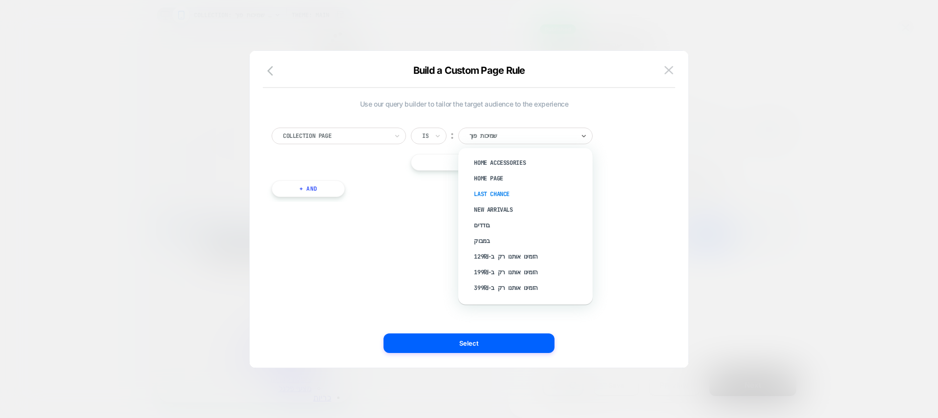
type input "*"
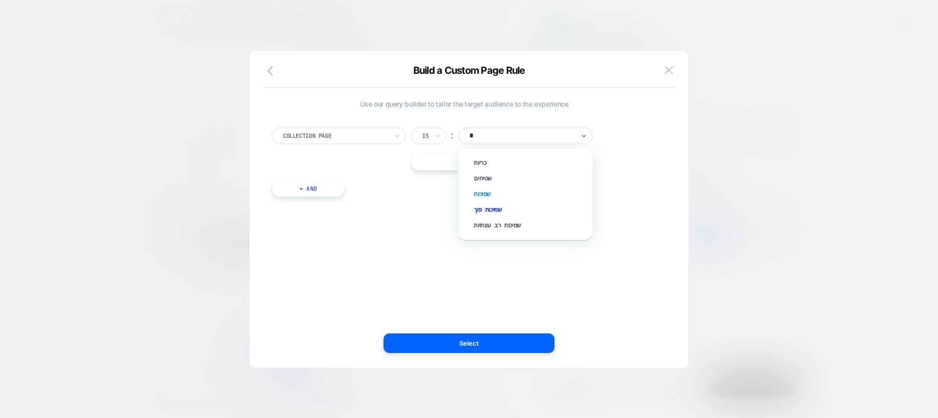
click at [498, 196] on div "שמיכות" at bounding box center [530, 194] width 125 height 16
click at [493, 172] on div "Collection Page Is ︰ שמיכות || Or + And" at bounding box center [464, 157] width 395 height 89
click at [497, 167] on button "|| Or" at bounding box center [497, 162] width 172 height 17
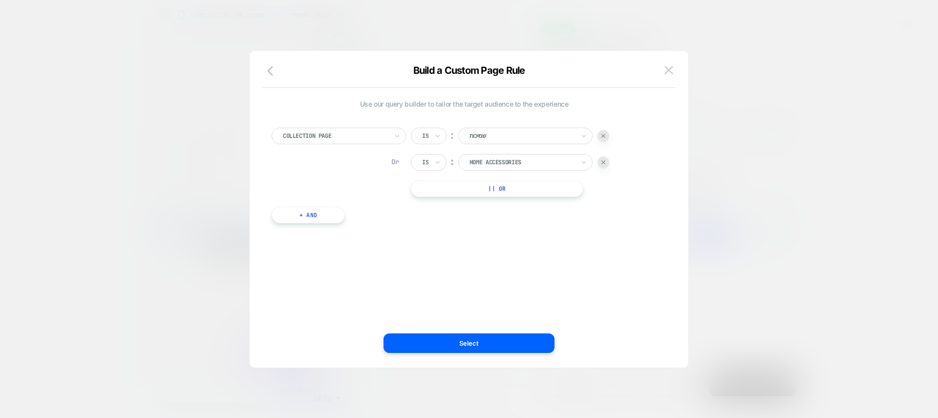
click at [498, 167] on div "Home accessories" at bounding box center [525, 162] width 134 height 17
type input "***"
click at [494, 208] on div "שמיכות פוך" at bounding box center [530, 205] width 125 height 16
click at [515, 352] on button "Select" at bounding box center [469, 343] width 171 height 20
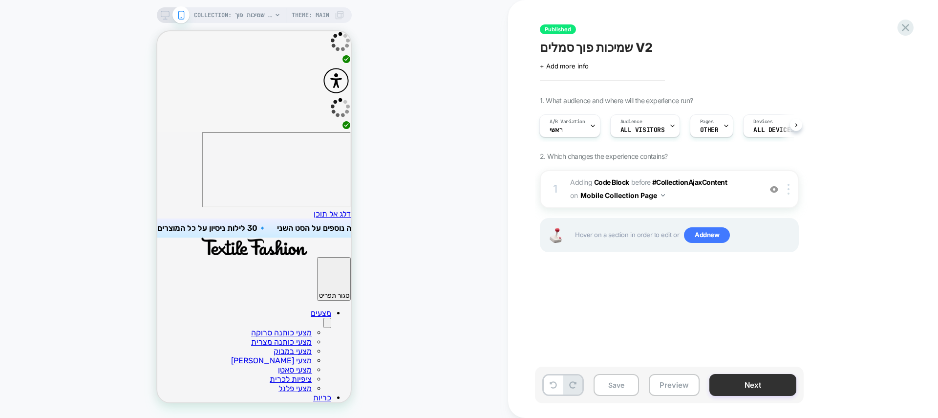
click at [777, 386] on button "Next" at bounding box center [752, 385] width 87 height 22
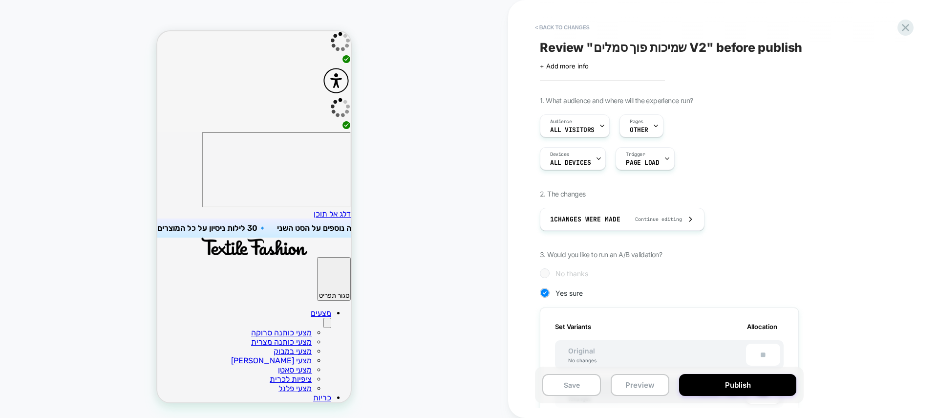
click at [777, 386] on button "Publish" at bounding box center [737, 385] width 117 height 22
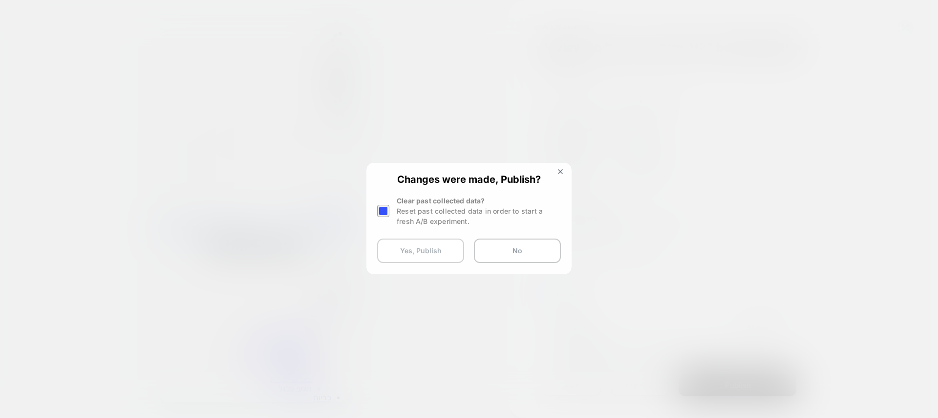
click at [404, 248] on button "Yes, Publish" at bounding box center [420, 250] width 87 height 24
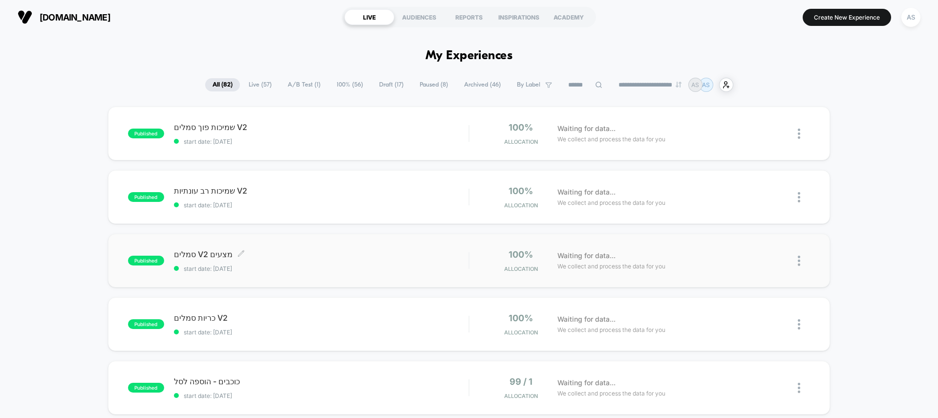
click at [332, 272] on span "start date: [DATE]" at bounding box center [321, 268] width 295 height 7
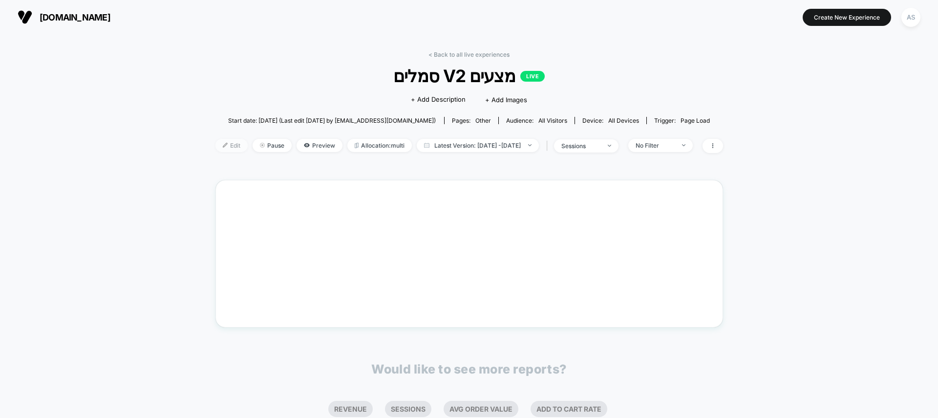
click at [217, 146] on span "Edit" at bounding box center [231, 145] width 32 height 13
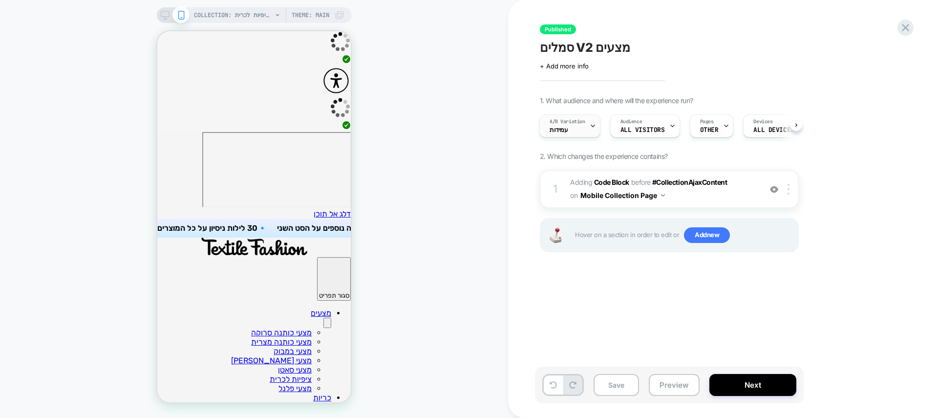
click at [576, 124] on span "A/B Variation" at bounding box center [568, 121] width 36 height 7
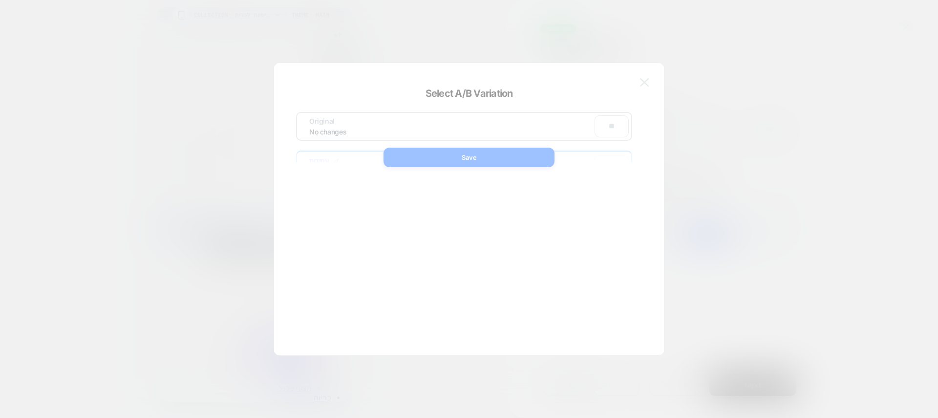
click at [746, 193] on div at bounding box center [469, 209] width 938 height 418
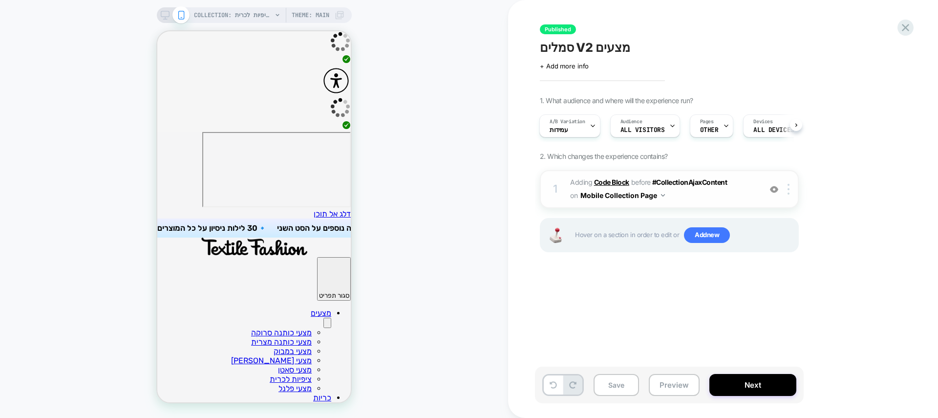
click at [611, 179] on b "Code Block" at bounding box center [611, 182] width 35 height 8
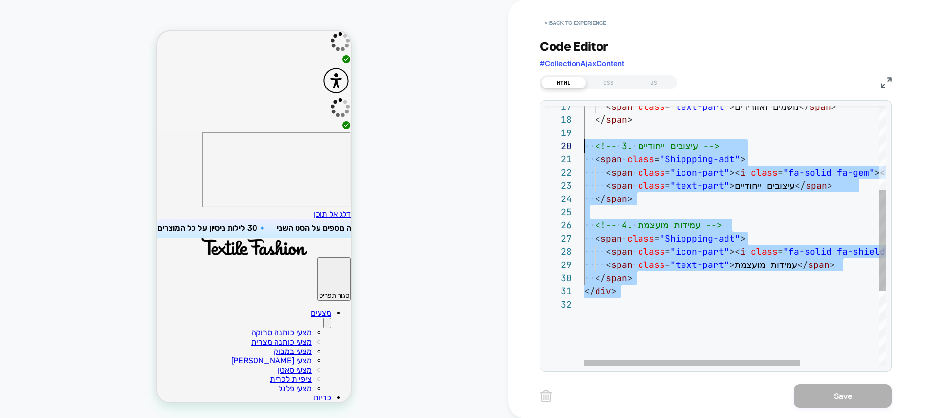
scroll to position [66, 0]
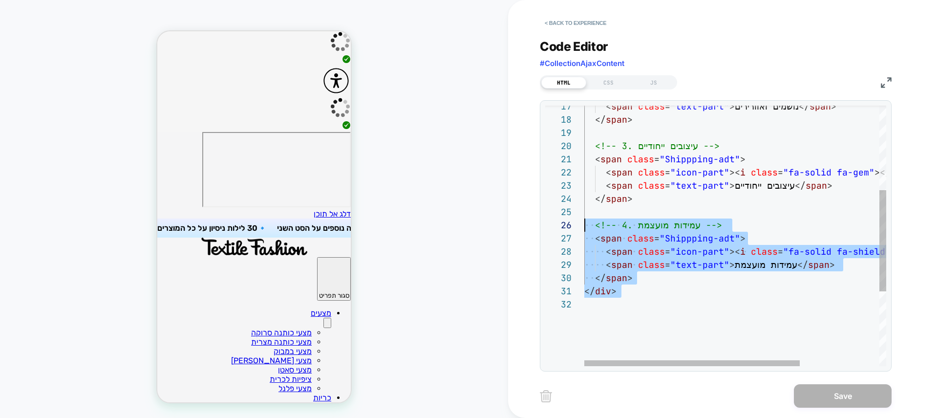
drag, startPoint x: 640, startPoint y: 249, endPoint x: 564, endPoint y: 223, distance: 80.7
click at [584, 223] on div "< span class = "icon-part" >< i class = "fa-solid fa-shield-alt" ></ i ></ span…" at bounding box center [790, 223] width 413 height 669
click at [633, 341] on div "< span class = "icon-part" >< i class = "fa-solid fa-shield-alt" ></ i ></ span…" at bounding box center [790, 223] width 413 height 669
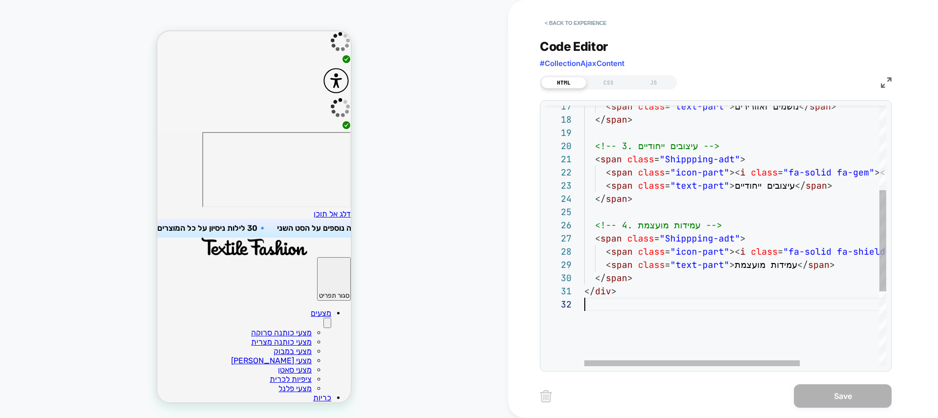
scroll to position [92, 0]
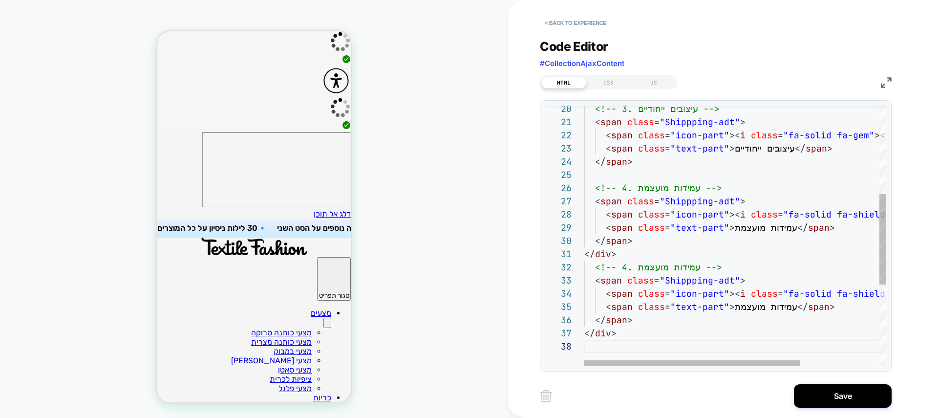
click at [740, 303] on div "< span class = "icon-part" >< i class = "fa-solid fa-shield-alt" ></ i ></ span…" at bounding box center [790, 225] width 413 height 749
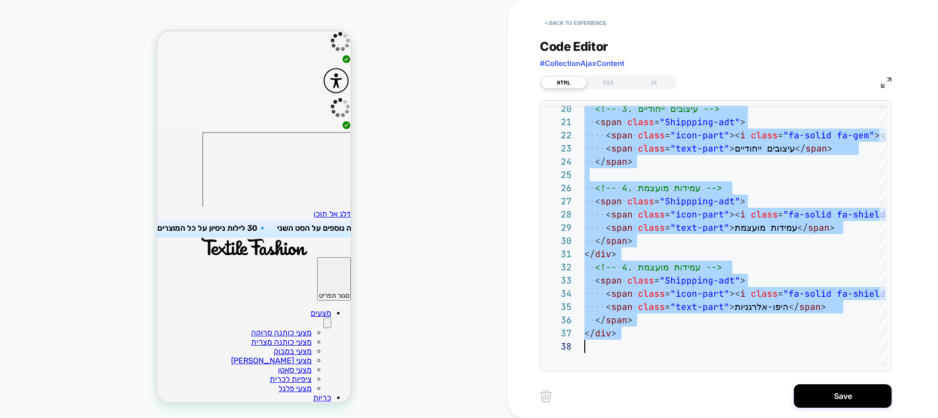
click at [658, 278] on div "< span class = "icon-part" >< i class = "fa-solid fa-shield-alt" ></ i ></ span…" at bounding box center [790, 225] width 413 height 749
click at [664, 305] on div "< span class = "icon-part" >< i class = "fa-solid fa-shield-alt" ></ i ></ span…" at bounding box center [790, 225] width 413 height 749
click at [688, 305] on div "< span class = "icon-part" >< i class = "fa-solid fa-shield-alt" ></ i ></ span…" at bounding box center [790, 225] width 413 height 749
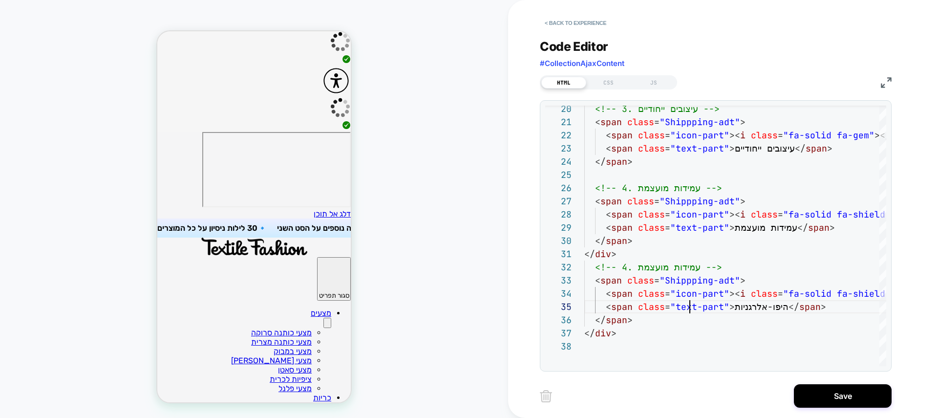
click at [689, 268] on div "< span class = "icon-part" >< i class = "fa-solid fa-shield-alt" ></ i ></ span…" at bounding box center [790, 225] width 413 height 749
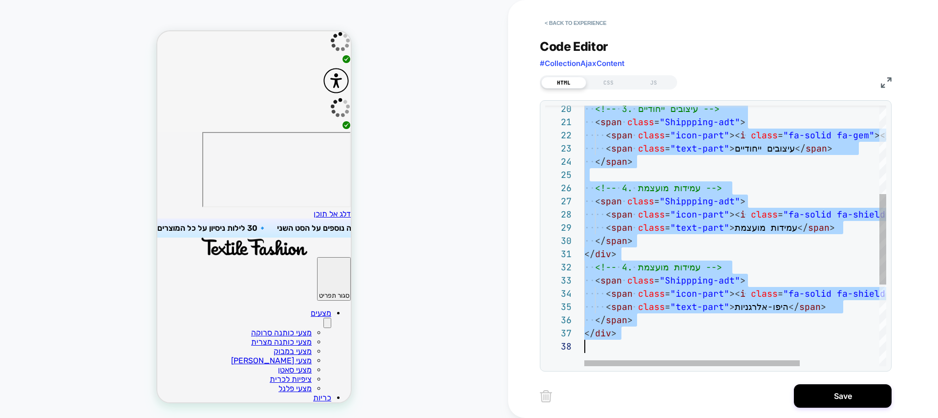
type textarea "**********"
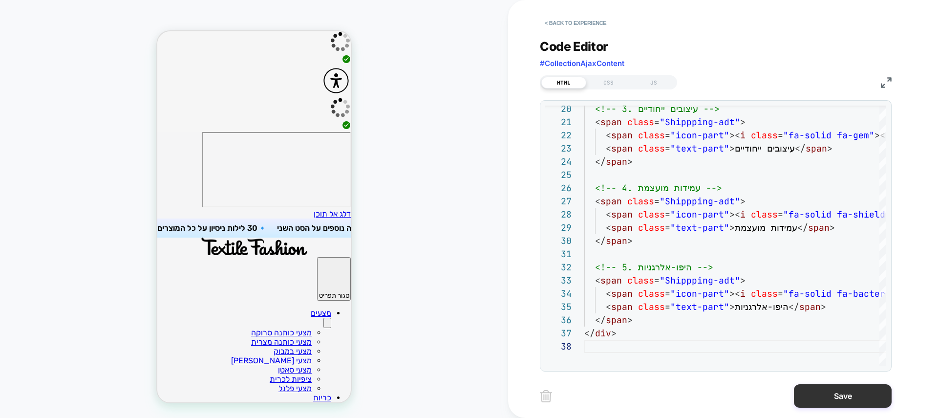
click at [847, 386] on button "Save" at bounding box center [843, 395] width 98 height 23
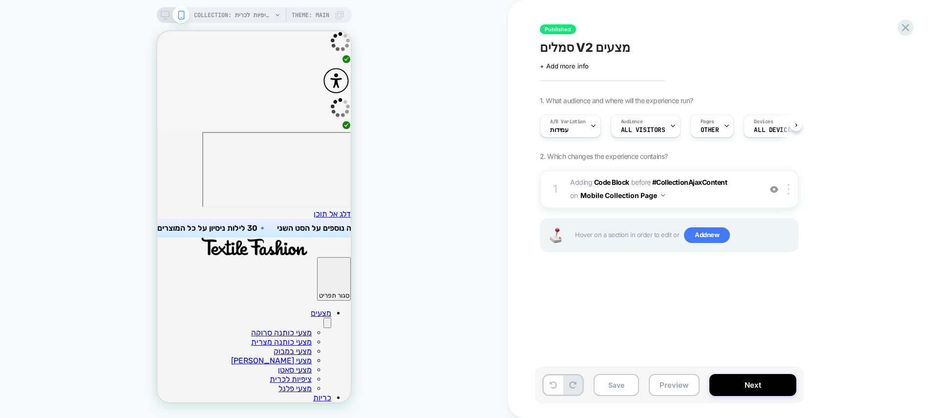
click at [842, 396] on div "Save Preview Next" at bounding box center [723, 389] width 366 height 46
click at [762, 386] on button "Next" at bounding box center [752, 385] width 87 height 22
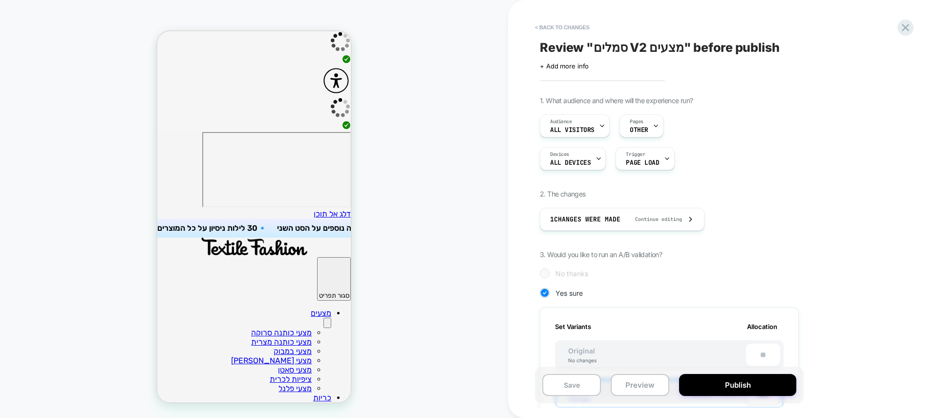
click at [762, 386] on button "Publish" at bounding box center [737, 385] width 117 height 22
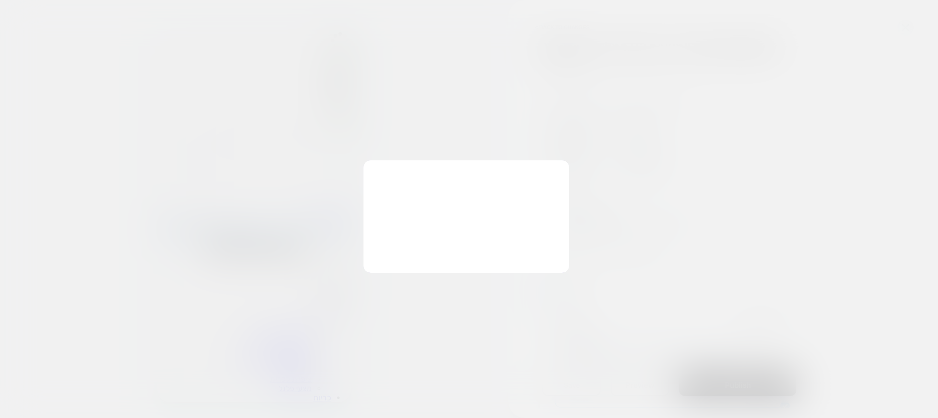
click at [402, 239] on div "Changes were made, Publish? Clear past collected data? Reset past collected dat…" at bounding box center [467, 216] width 206 height 112
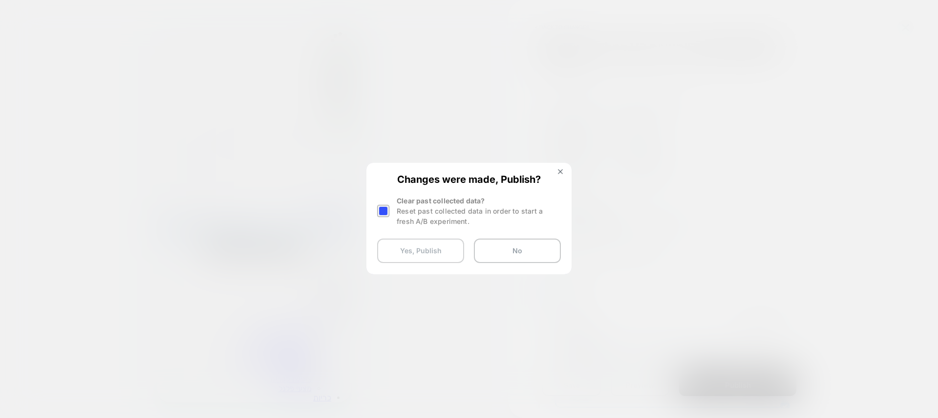
click at [402, 243] on button "Yes, Publish" at bounding box center [420, 250] width 87 height 24
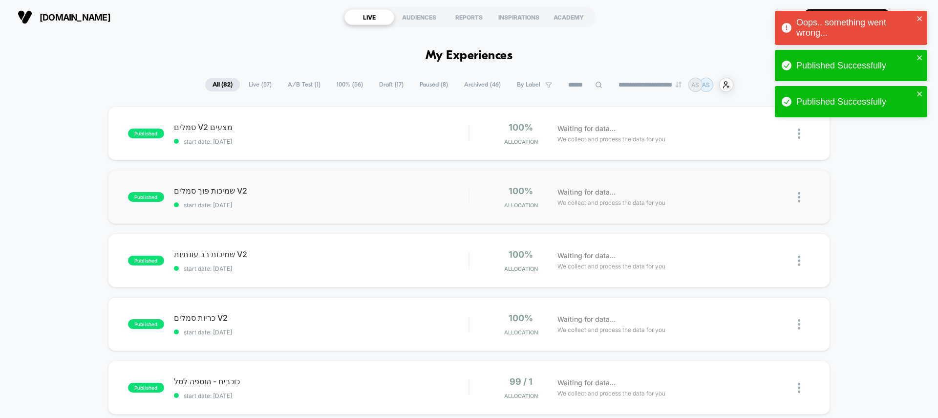
click at [799, 199] on img at bounding box center [799, 197] width 2 height 10
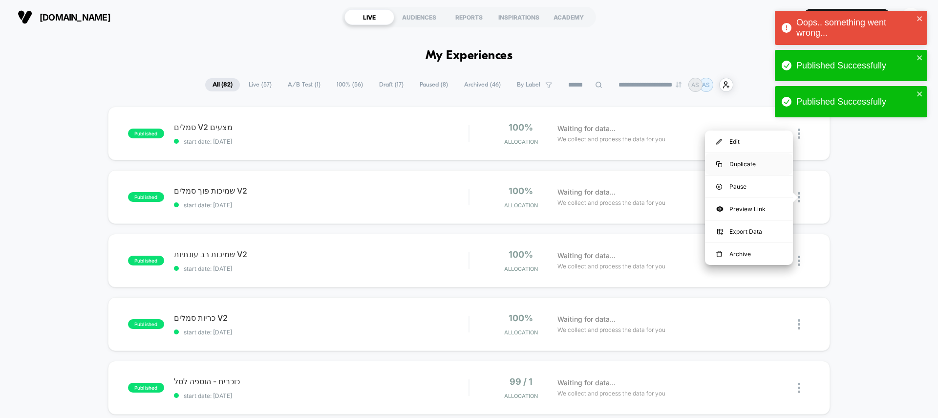
click at [743, 165] on div "Duplicate" at bounding box center [749, 164] width 88 height 22
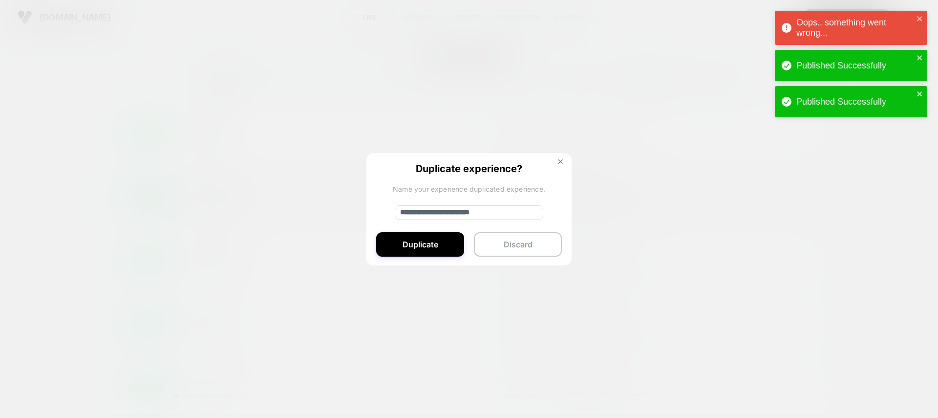
click at [440, 214] on input "**********" at bounding box center [469, 212] width 149 height 15
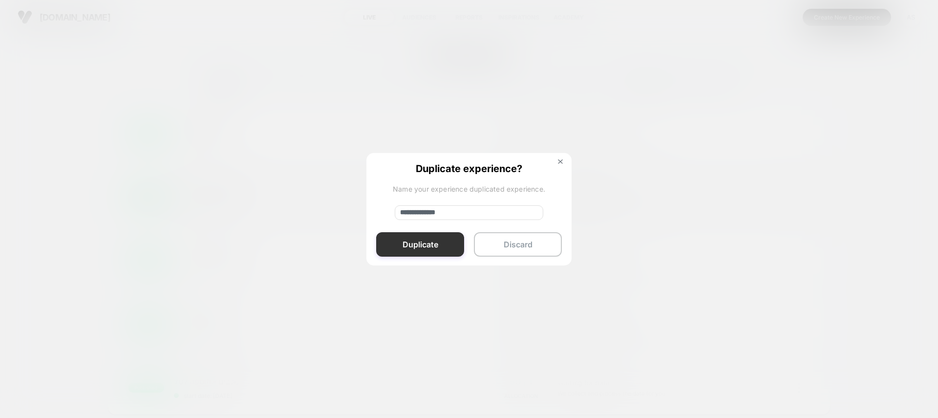
type input "**********"
click at [423, 244] on button "Duplicate" at bounding box center [420, 244] width 88 height 24
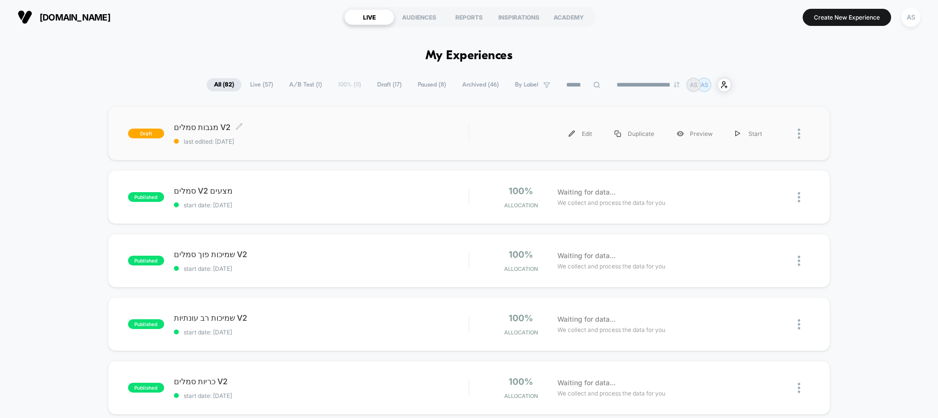
click at [310, 130] on span "מגבות סמלים V2 Click to edit experience details" at bounding box center [321, 127] width 295 height 10
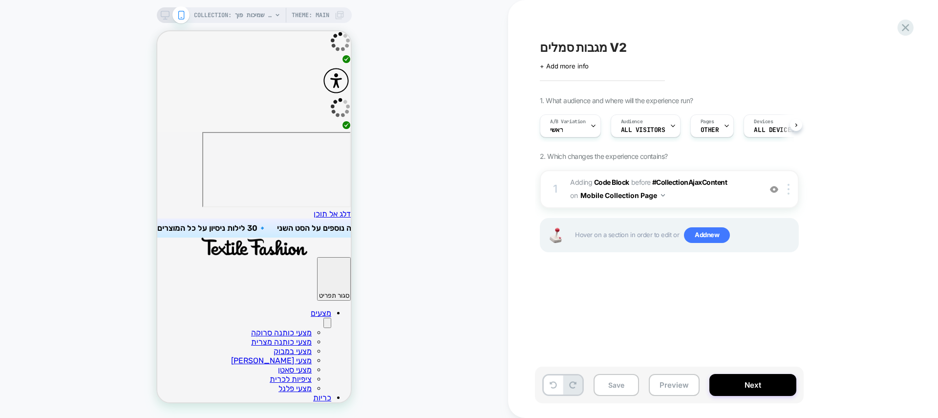
scroll to position [0, 0]
click at [913, 32] on div "מגבות סמלים V2 Click to edit experience details + Add more info 1. What audienc…" at bounding box center [723, 209] width 430 height 418
click at [910, 29] on icon at bounding box center [905, 27] width 13 height 13
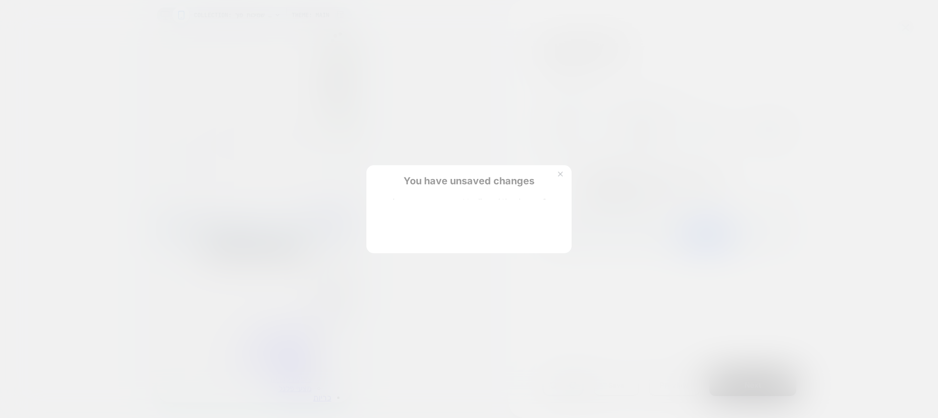
click at [396, 248] on div "You have unsaved changes Are you sure you want to discard the changes? Discard …" at bounding box center [468, 209] width 205 height 88
click at [396, 247] on div "You have unsaved changes Are you sure you want to discard the changes? Discard …" at bounding box center [468, 208] width 205 height 86
click at [403, 237] on button "Discard Changes" at bounding box center [420, 232] width 88 height 30
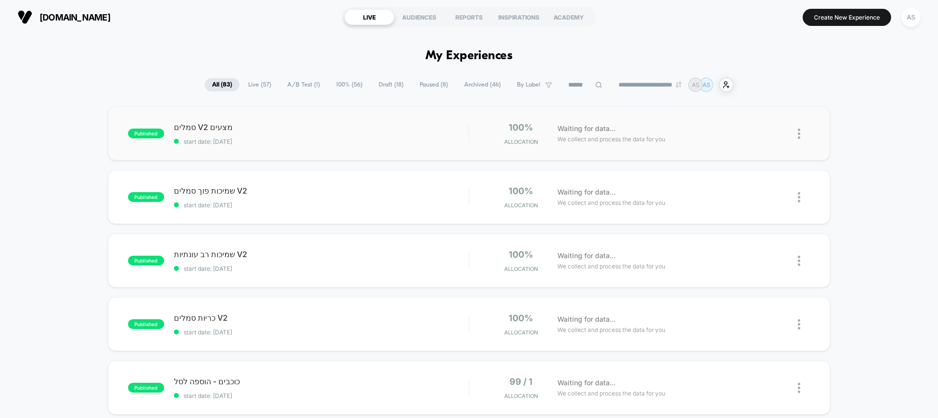
click at [323, 146] on div "published סמלים V2 מצעים start date: [DATE] 100% Allocation Waiting for data...…" at bounding box center [469, 134] width 722 height 54
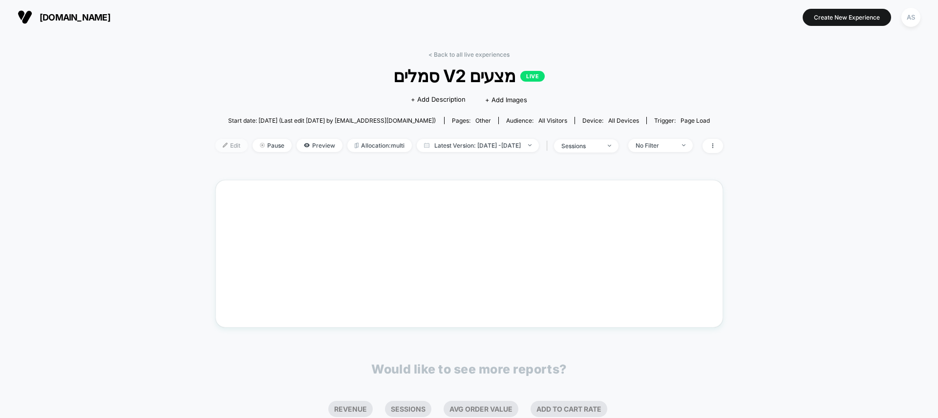
click at [215, 150] on span "Edit" at bounding box center [231, 145] width 32 height 13
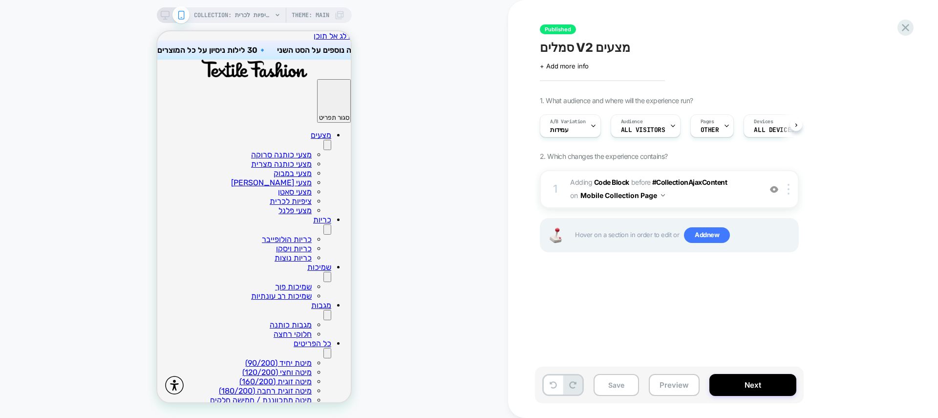
scroll to position [0, 0]
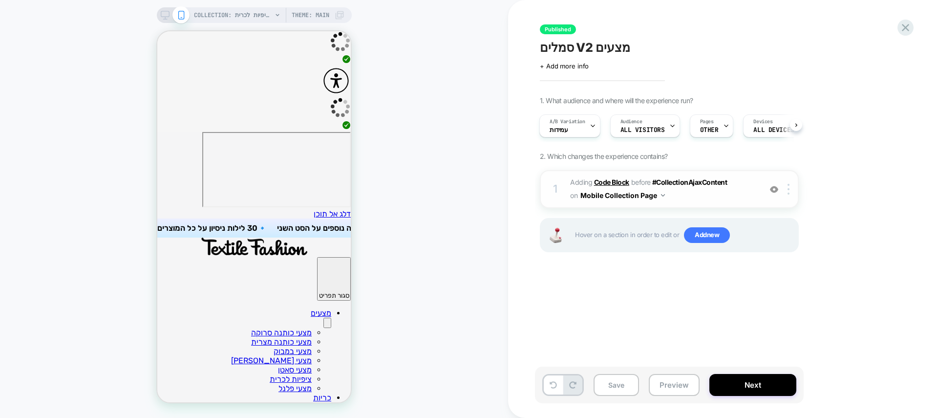
click at [605, 184] on b "Code Block" at bounding box center [611, 182] width 35 height 8
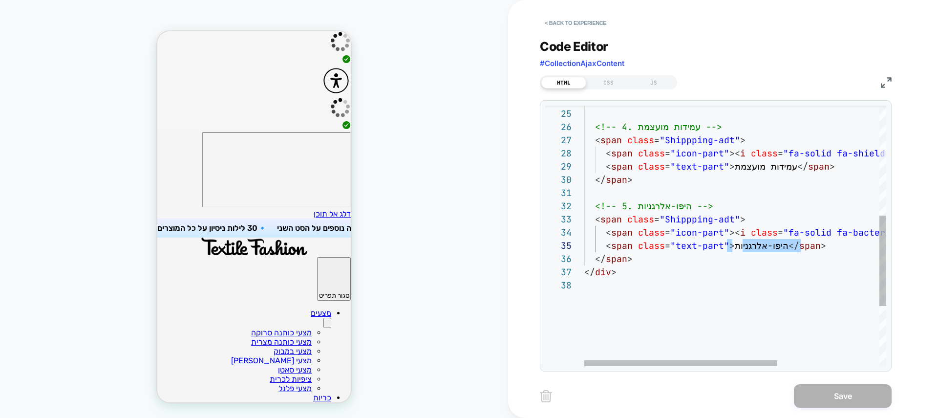
scroll to position [53, 153]
click at [736, 247] on div "</ div > < span class = "icon-part" >< i class = "fa-solid fa-bacteria" ></ i >…" at bounding box center [814, 164] width 461 height 749
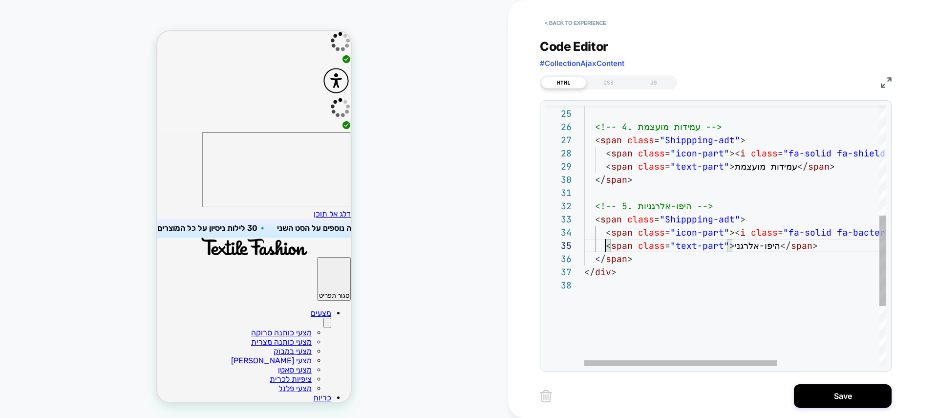
scroll to position [53, 21]
click at [737, 247] on div "</ div > < span class = "icon-part" >< i class = "fa-solid fa-bacteria" ></ i >…" at bounding box center [814, 164] width 461 height 749
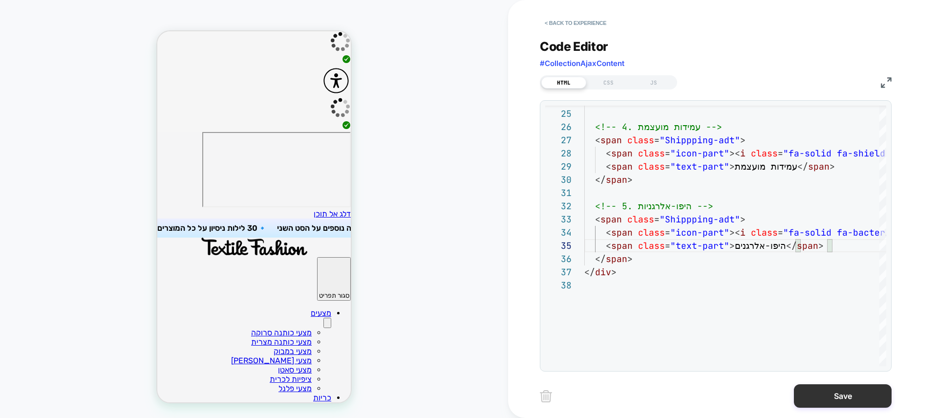
type textarea "**********"
click at [846, 396] on button "Save" at bounding box center [843, 395] width 98 height 23
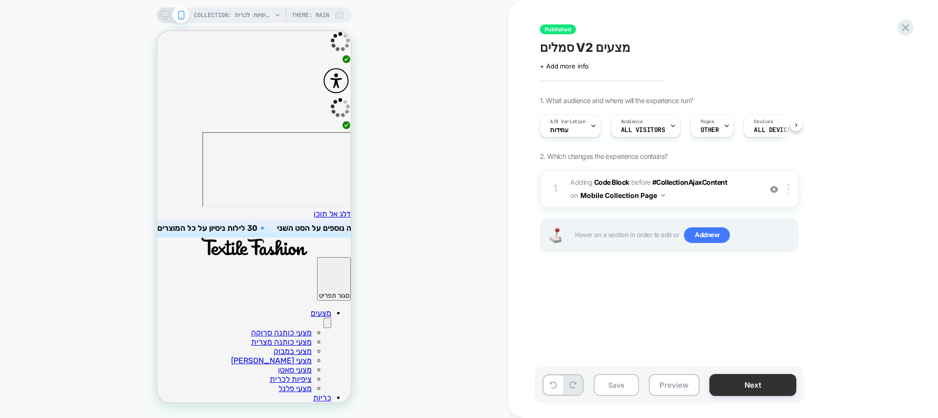
click at [775, 377] on div "Save Preview Next" at bounding box center [669, 384] width 269 height 37
click at [776, 377] on button "Next" at bounding box center [752, 385] width 87 height 22
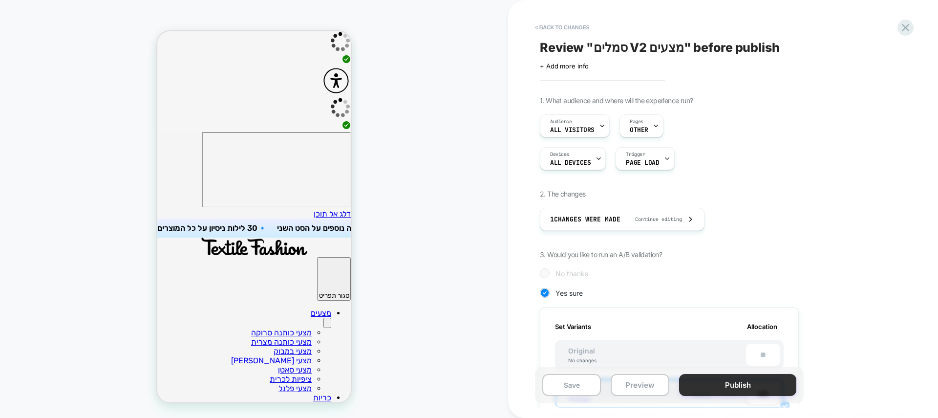
click at [744, 380] on button "Publish" at bounding box center [737, 385] width 117 height 22
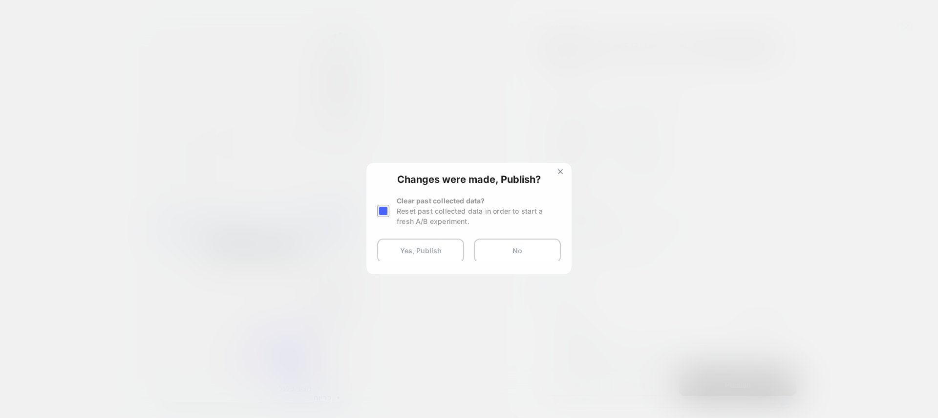
click at [415, 242] on button "Yes, Publish" at bounding box center [420, 250] width 87 height 24
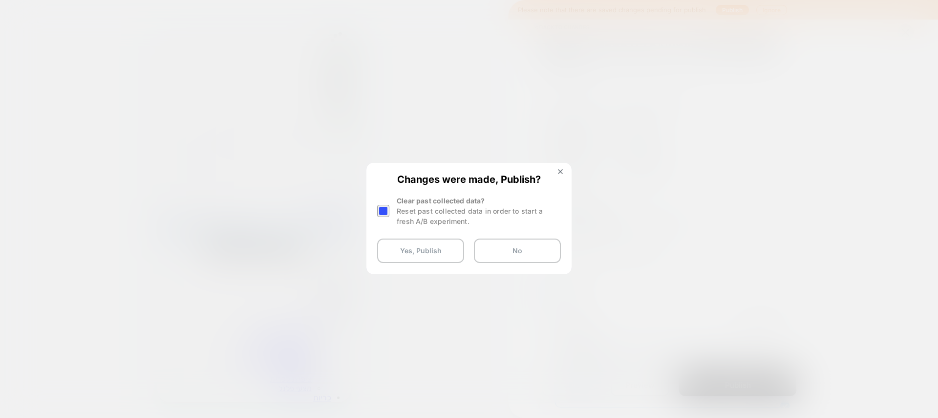
click at [415, 242] on button "Yes, Publish" at bounding box center [420, 250] width 87 height 24
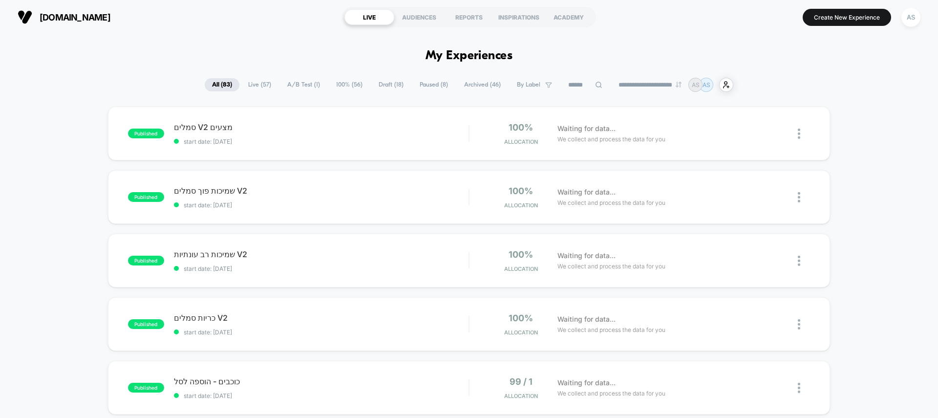
click at [383, 85] on span "Draft ( 18 )" at bounding box center [391, 84] width 40 height 13
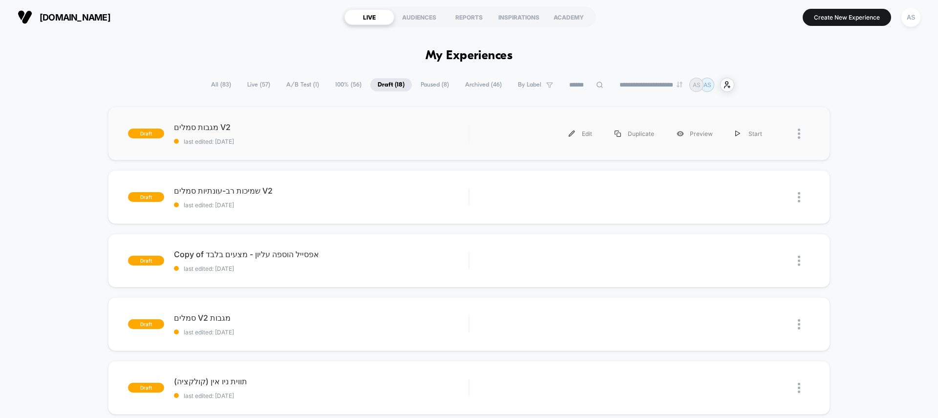
click at [309, 146] on div "draft מגבות סמלים V2 last edited: [DATE] Edit Duplicate Preview Start" at bounding box center [469, 134] width 722 height 54
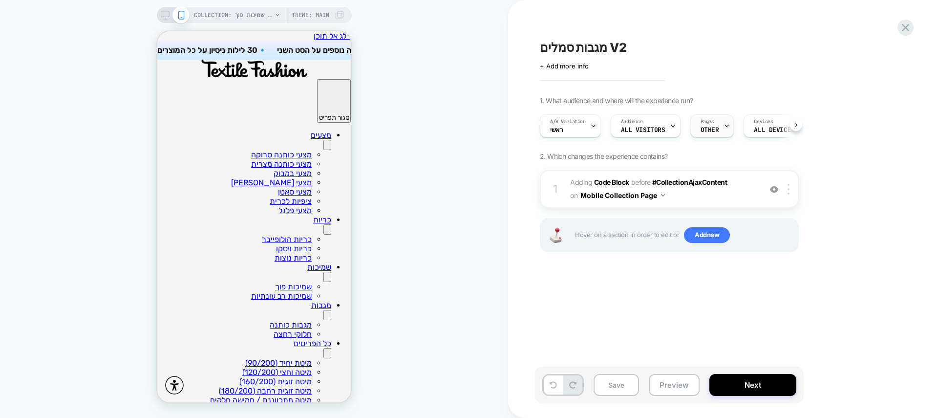
scroll to position [0, 0]
click at [714, 123] on div "Pages OTHER" at bounding box center [709, 126] width 38 height 22
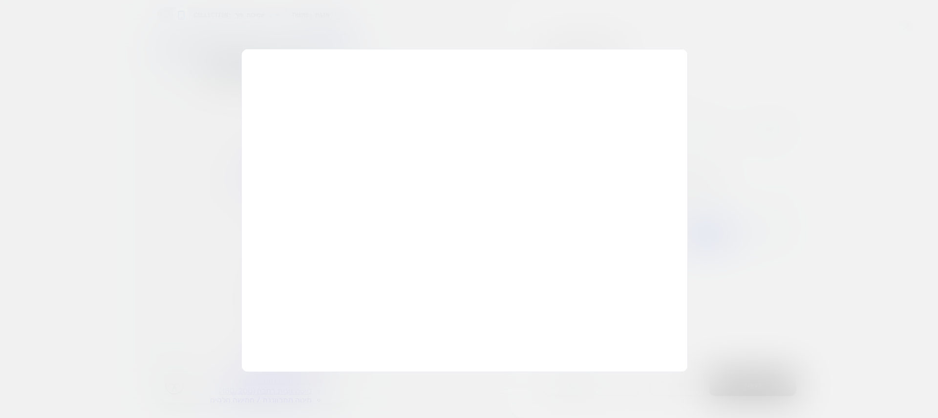
click at [768, 159] on div at bounding box center [469, 209] width 938 height 418
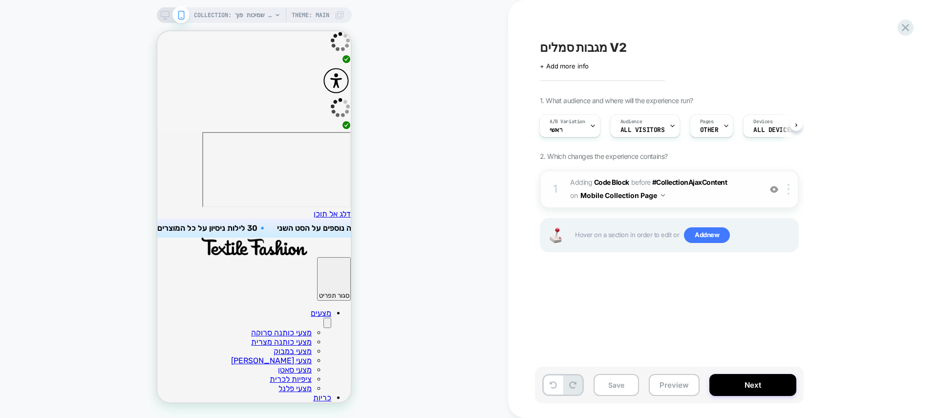
click at [590, 186] on span "Adding Code Block" at bounding box center [599, 182] width 59 height 8
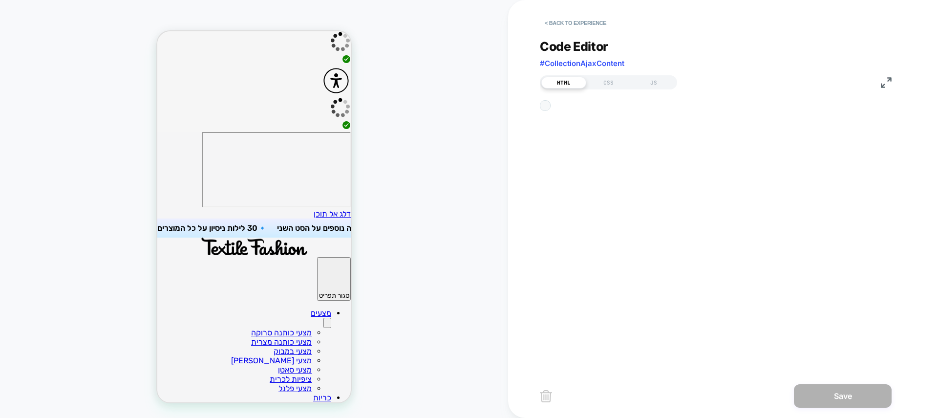
scroll to position [132, 0]
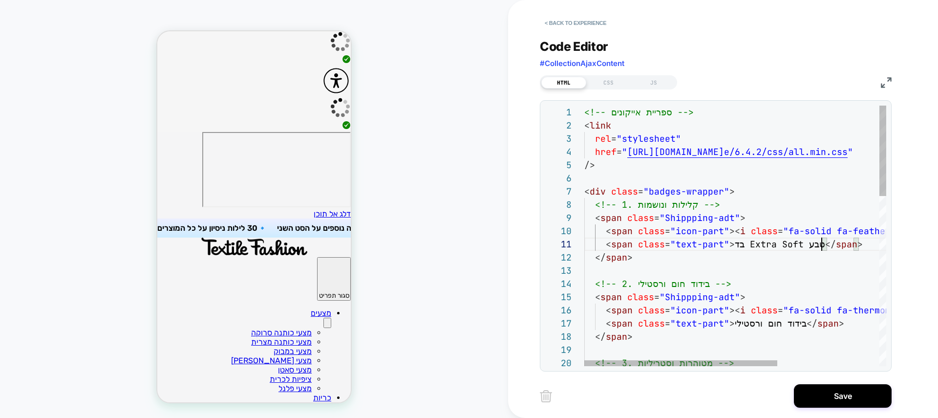
scroll to position [0, 243]
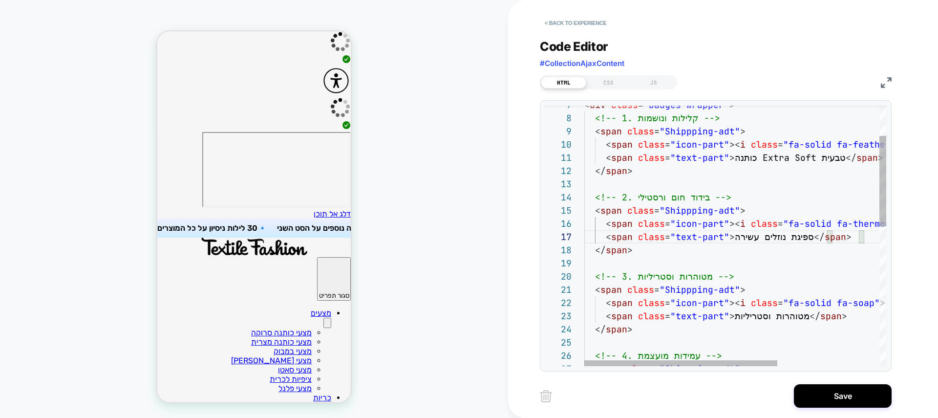
click at [757, 316] on div "< div class = "badges-wrapper" > <!-- 1. קלילות ונושמות --> < span class = "Shi…" at bounding box center [814, 393] width 461 height 749
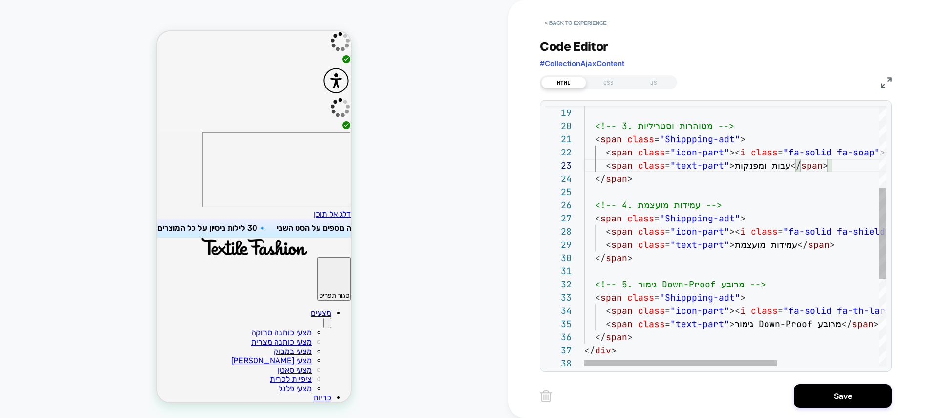
click at [751, 243] on div "</ span > <!-- 3. מטוהרות וסטריליות --> < span class = "Shippping-adt" > < span…" at bounding box center [814, 243] width 461 height 749
click at [772, 245] on div "</ span > <!-- 3. מטוהרות וסטריליות --> < span class = "Shippping-adt" > < span…" at bounding box center [814, 243] width 461 height 749
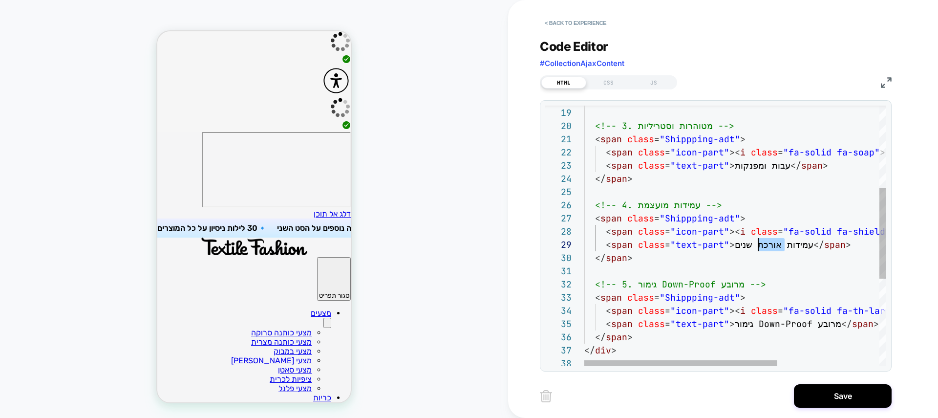
click at [772, 245] on div "</ span > <!-- 3. מטוהרות וסטריליות --> < span class = "Shippping-adt" > < span…" at bounding box center [814, 243] width 461 height 749
click at [754, 244] on div "</ span > <!-- 3. מטוהרות וסטריליות --> < span class = "Shippping-adt" > < span…" at bounding box center [814, 243] width 461 height 749
click at [747, 324] on div "</ span > <!-- 3. מטוהרות וסטריליות --> < span class = "Shippping-adt" > < span…" at bounding box center [814, 243] width 461 height 749
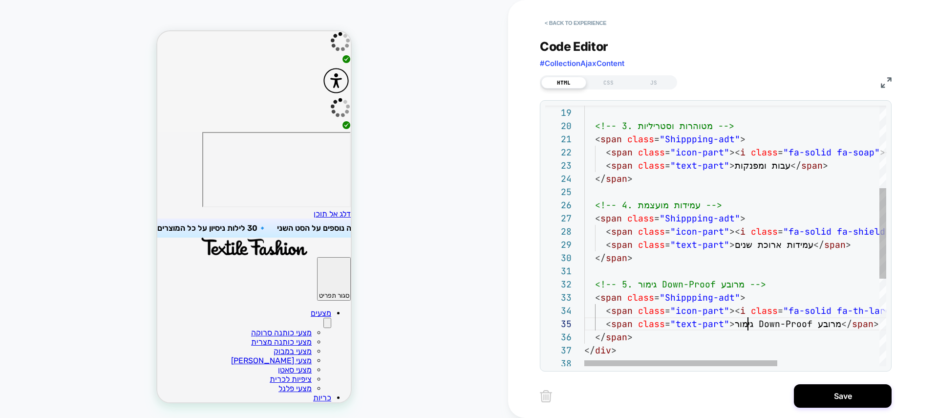
scroll to position [53, 148]
click at [747, 324] on div "</ span > <!-- 3. מטוהרות וסטריליות --> < span class = "Shippping-adt" > < span…" at bounding box center [814, 243] width 461 height 749
click at [838, 323] on div "</ span > <!-- 3. מטוהרות וסטריליות --> < span class = "Shippping-adt" > < span…" at bounding box center [814, 243] width 461 height 749
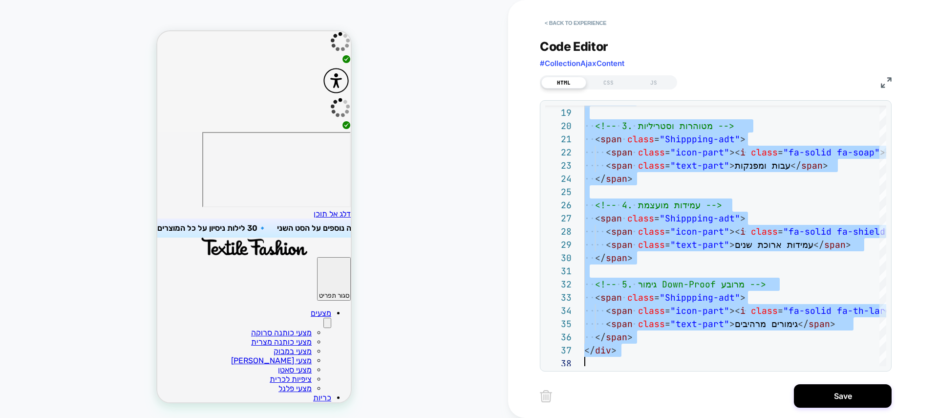
click at [769, 275] on div "</ span > <!-- 3. מטוהרות וסטריליות --> < span class = "Shippping-adt" > < span…" at bounding box center [814, 243] width 461 height 749
type textarea "**********"
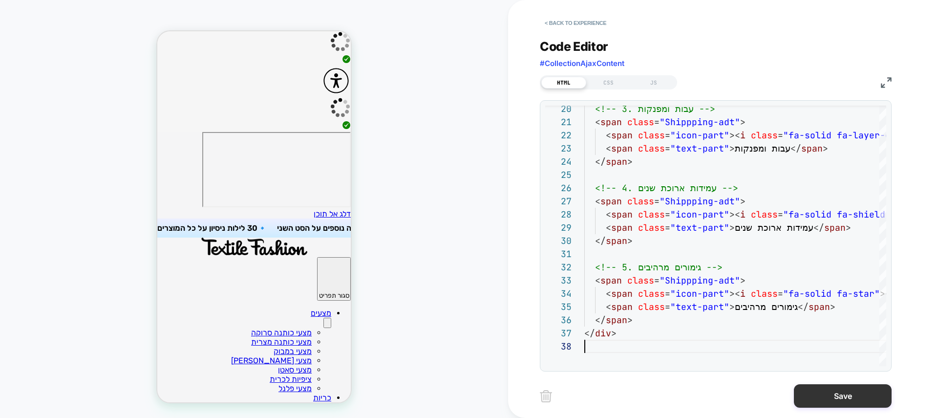
click at [845, 393] on button "Save" at bounding box center [843, 395] width 98 height 23
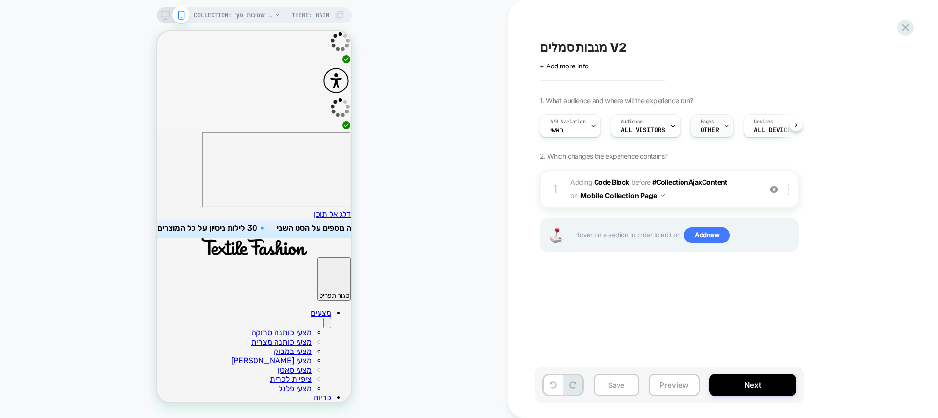
scroll to position [0, 0]
click at [713, 129] on span "OTHER" at bounding box center [709, 130] width 19 height 7
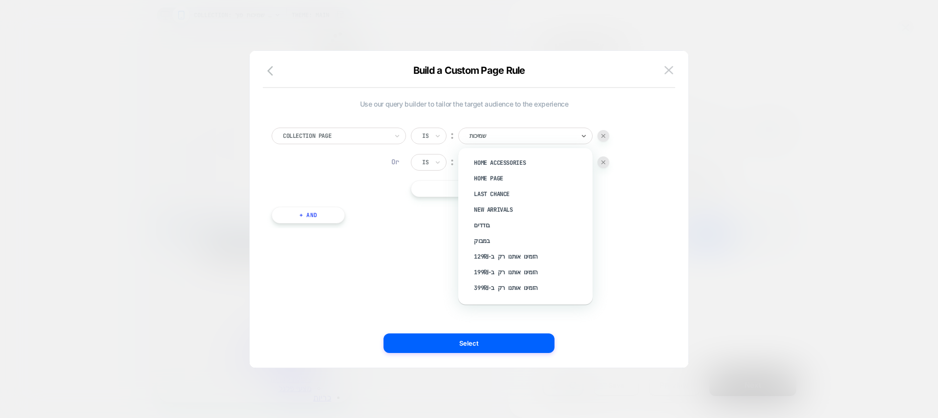
click at [515, 141] on div "שמיכות" at bounding box center [525, 136] width 134 height 17
type input "***"
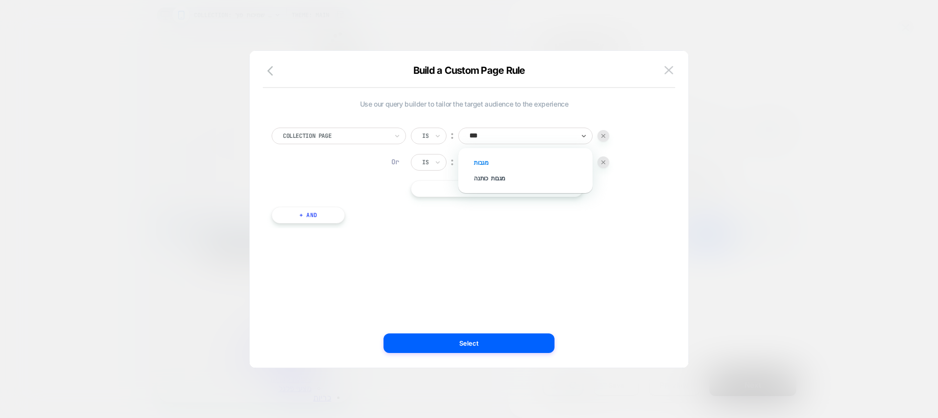
click at [496, 162] on div "מגבות" at bounding box center [530, 163] width 125 height 16
click at [494, 165] on div at bounding box center [522, 162] width 105 height 9
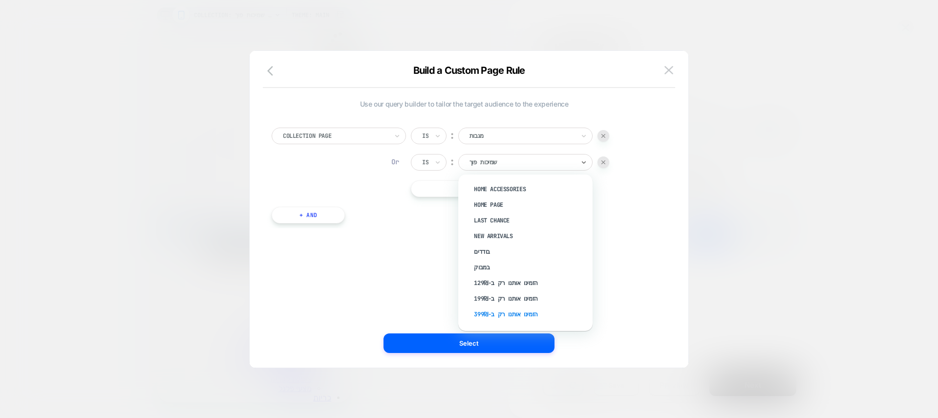
type input "*"
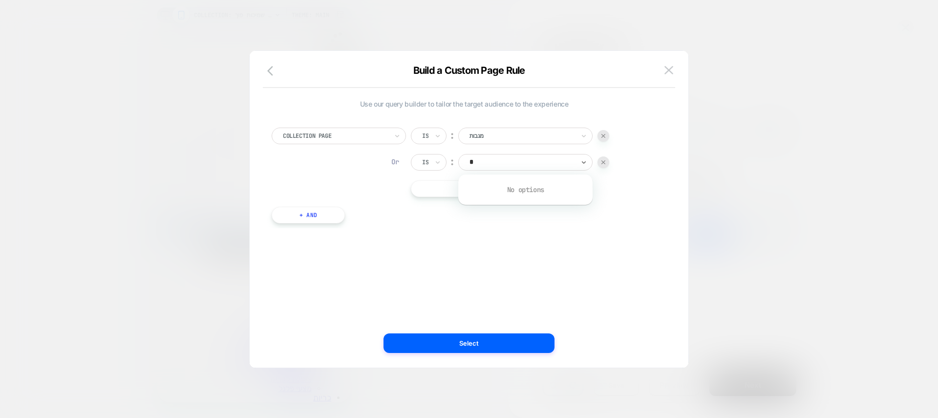
type input "**"
click at [497, 205] on div "מגבות כותנה" at bounding box center [530, 205] width 125 height 16
click at [500, 199] on div "Collection Page Is ︰ מגבות Or Is ︰ מגבות כותנה || Or + And" at bounding box center [464, 170] width 395 height 115
click at [503, 193] on button "|| Or" at bounding box center [497, 188] width 172 height 17
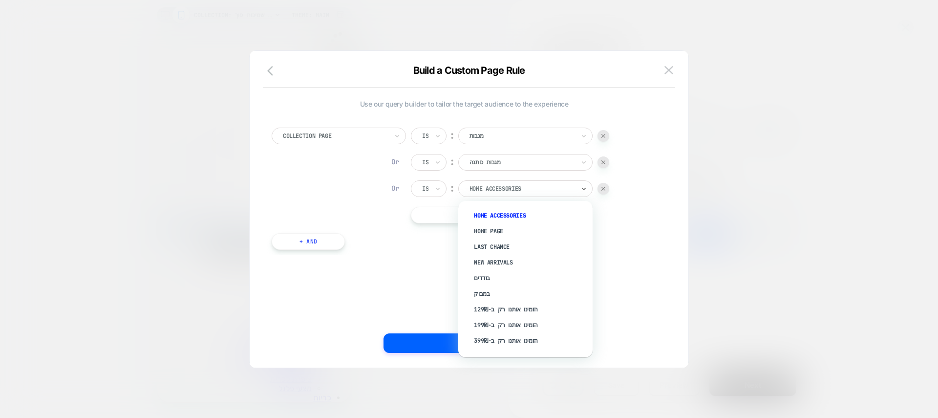
click at [505, 193] on div "Home accessories" at bounding box center [522, 188] width 107 height 11
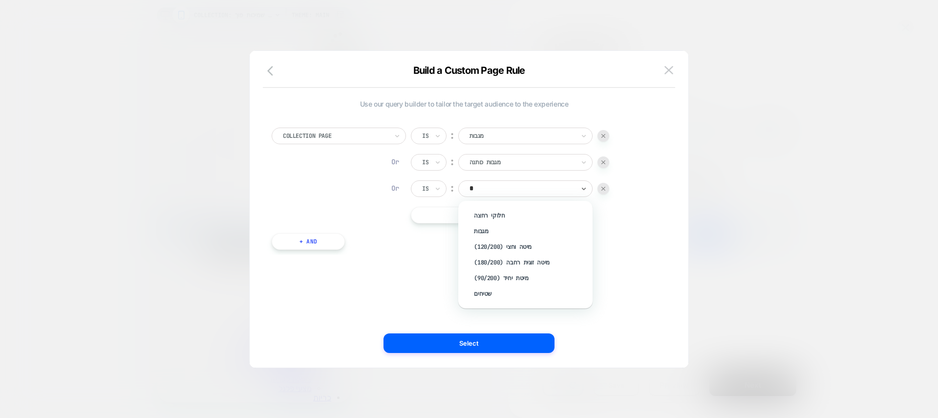
type input "**"
click at [500, 216] on div "חלוקי רחצה" at bounding box center [530, 216] width 125 height 16
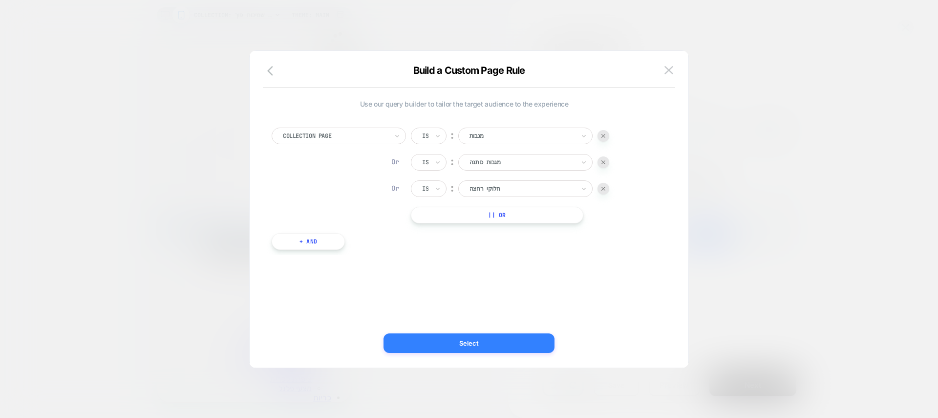
click at [492, 340] on button "Select" at bounding box center [469, 343] width 171 height 20
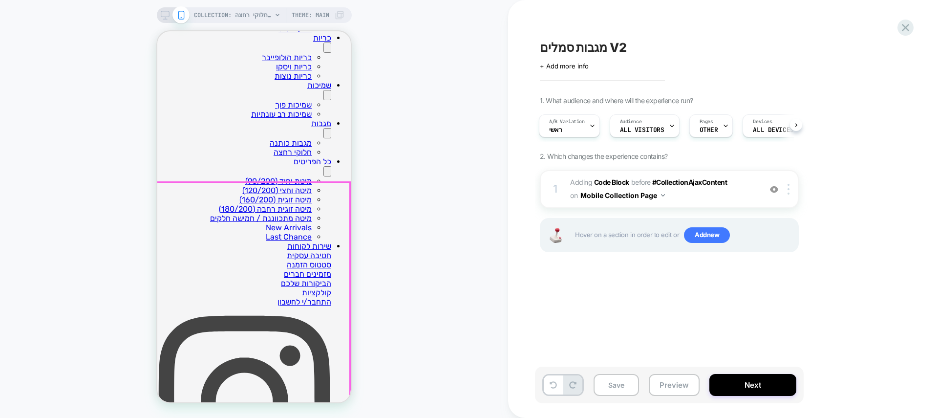
scroll to position [373, 0]
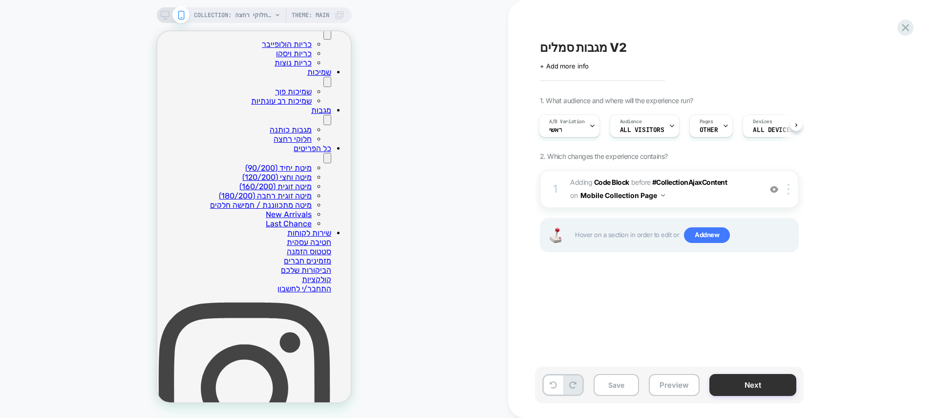
click at [748, 387] on button "Next" at bounding box center [752, 385] width 87 height 22
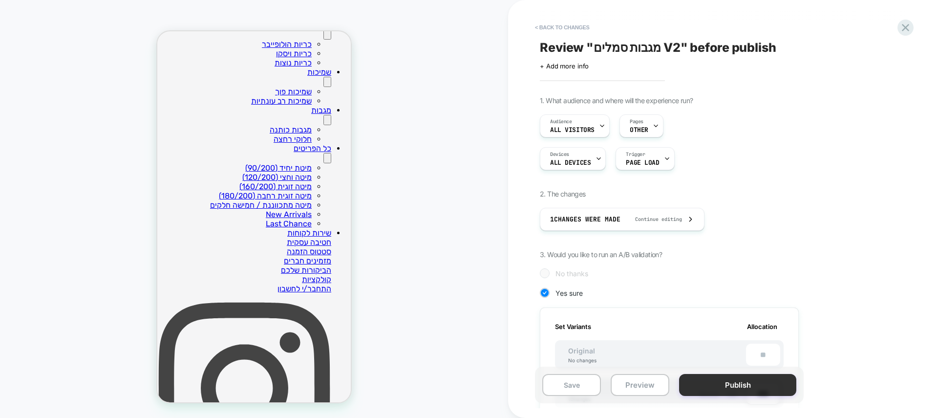
click at [744, 383] on button "Publish" at bounding box center [737, 385] width 117 height 22
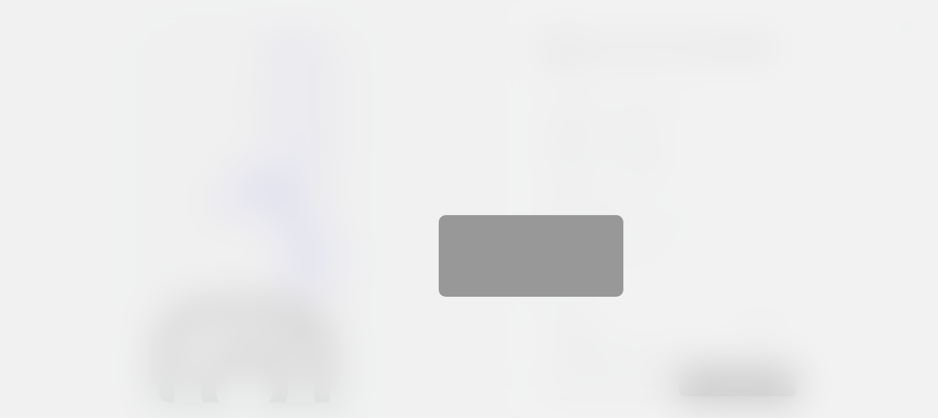
click at [744, 383] on div at bounding box center [469, 209] width 938 height 418
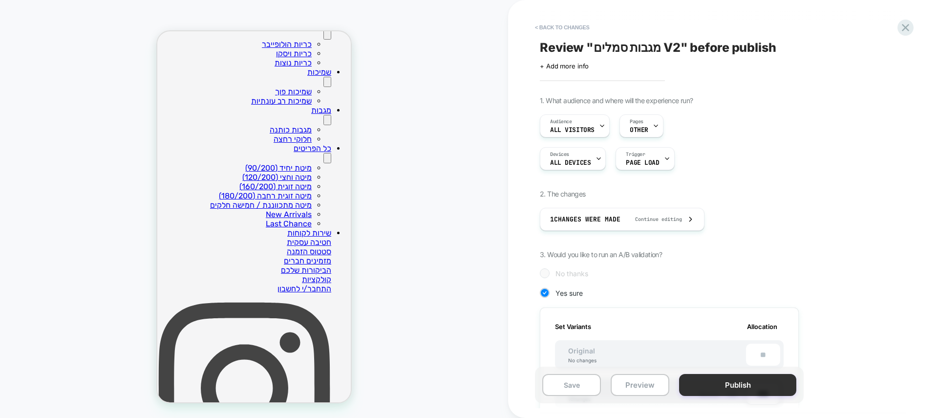
click at [753, 379] on button "Publish" at bounding box center [737, 385] width 117 height 22
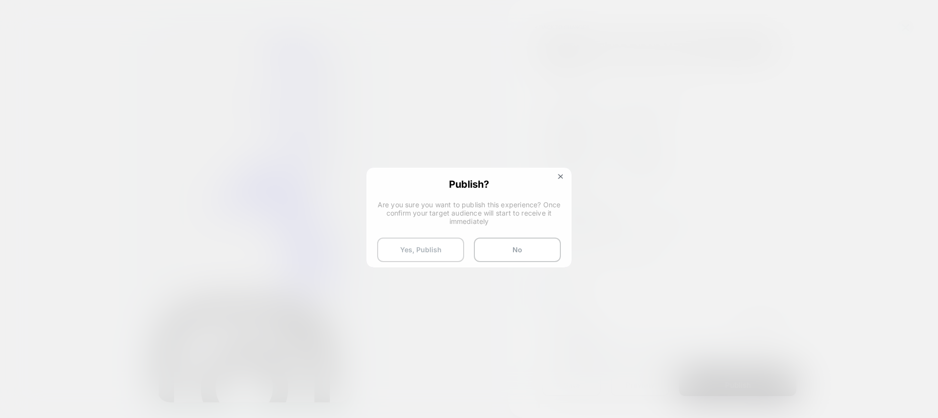
click at [418, 250] on button "Yes, Publish" at bounding box center [420, 249] width 87 height 24
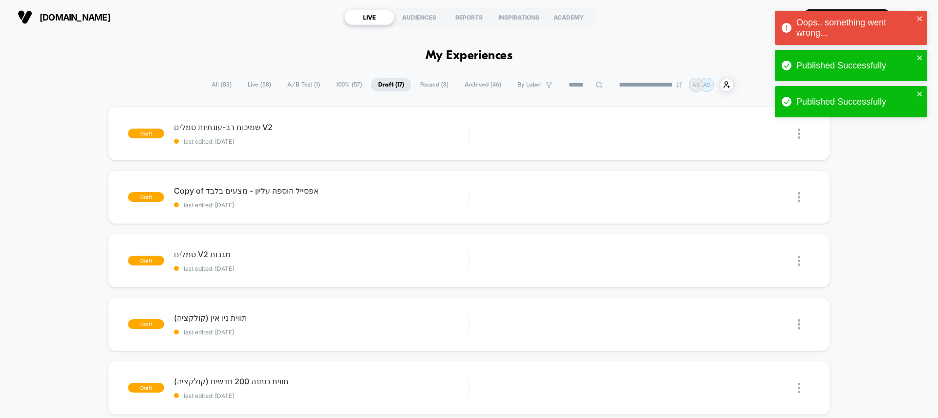
click at [229, 82] on span "All ( 83 )" at bounding box center [221, 84] width 35 height 13
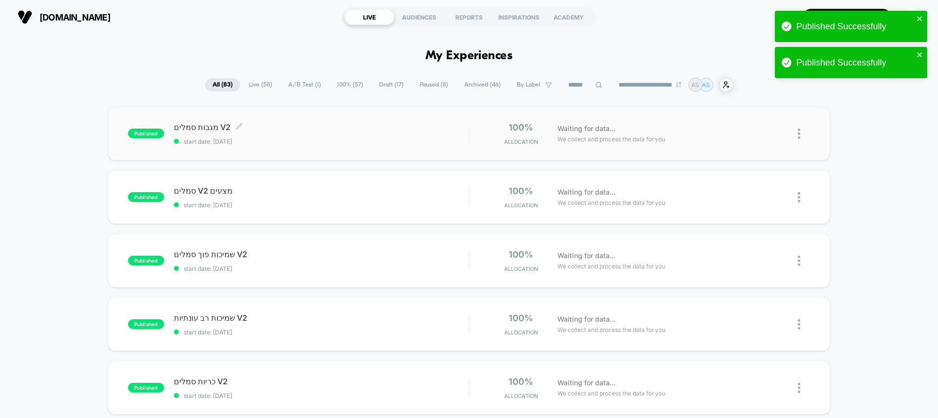
click at [328, 142] on span "start date: [DATE]" at bounding box center [321, 141] width 295 height 7
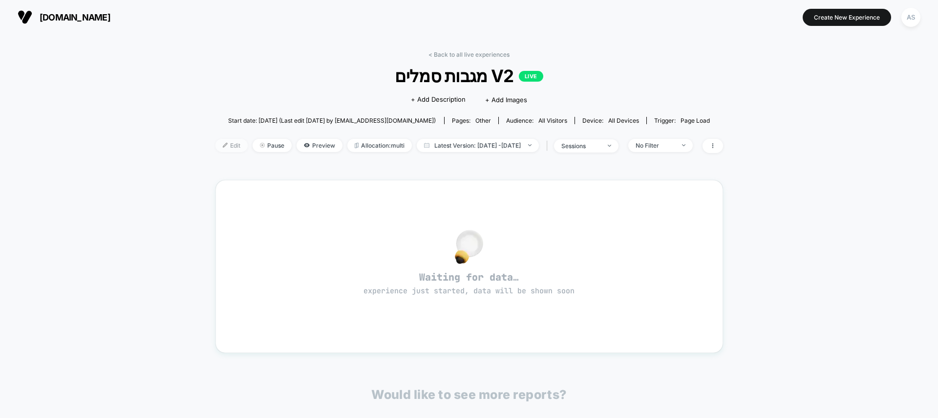
click at [223, 144] on img at bounding box center [225, 145] width 5 height 5
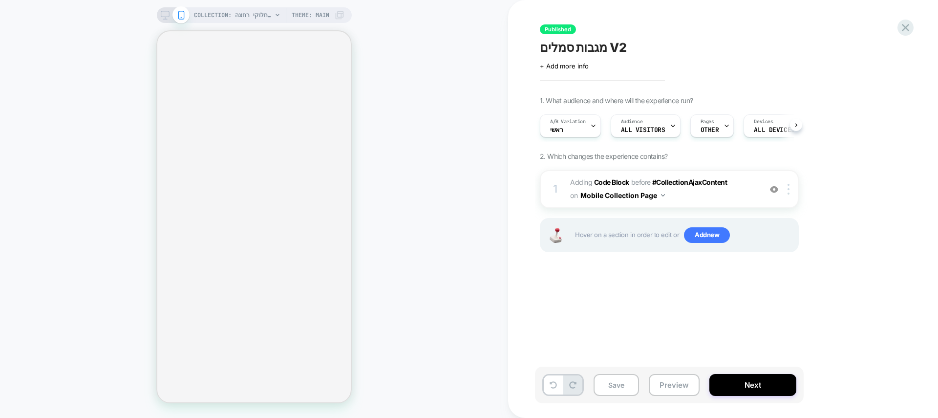
scroll to position [0, 0]
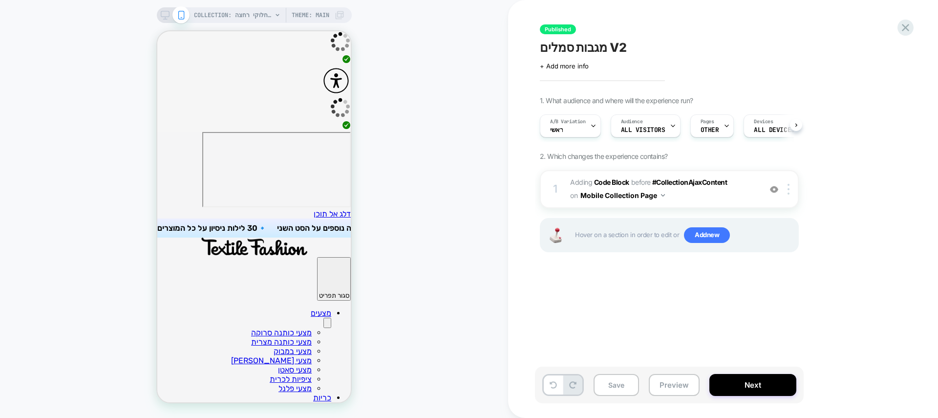
scroll to position [0, 0]
click at [700, 117] on div "Pages OTHER" at bounding box center [709, 126] width 38 height 22
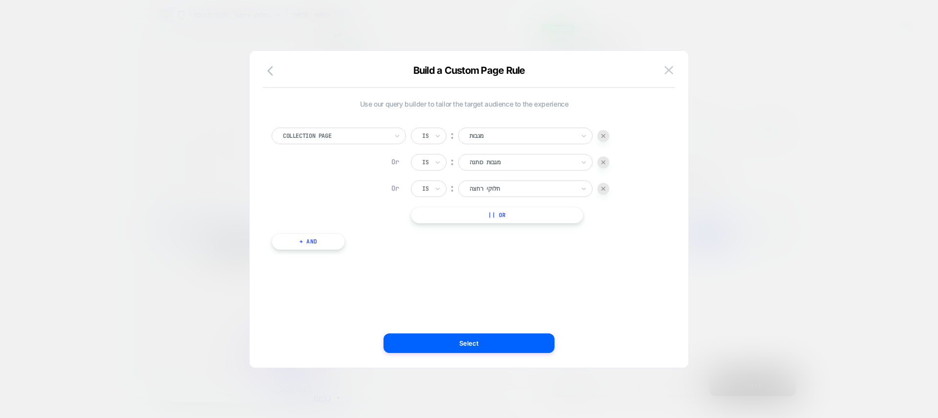
click at [526, 214] on button "|| Or" at bounding box center [497, 215] width 172 height 17
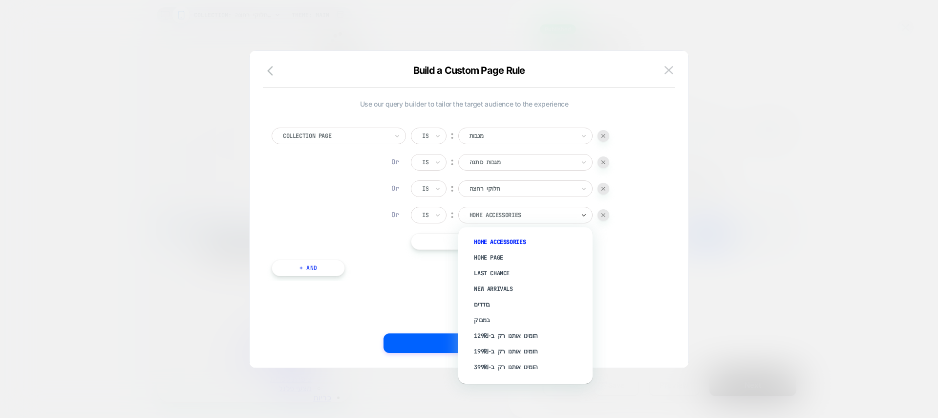
click at [519, 218] on div at bounding box center [522, 215] width 105 height 9
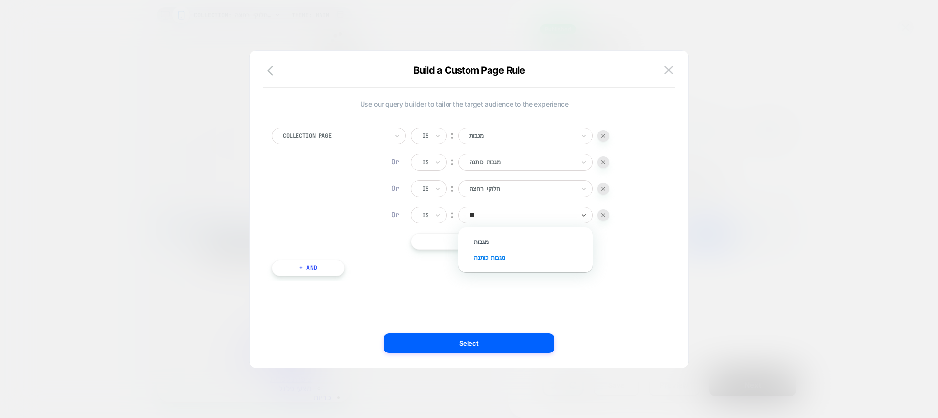
type input "***"
